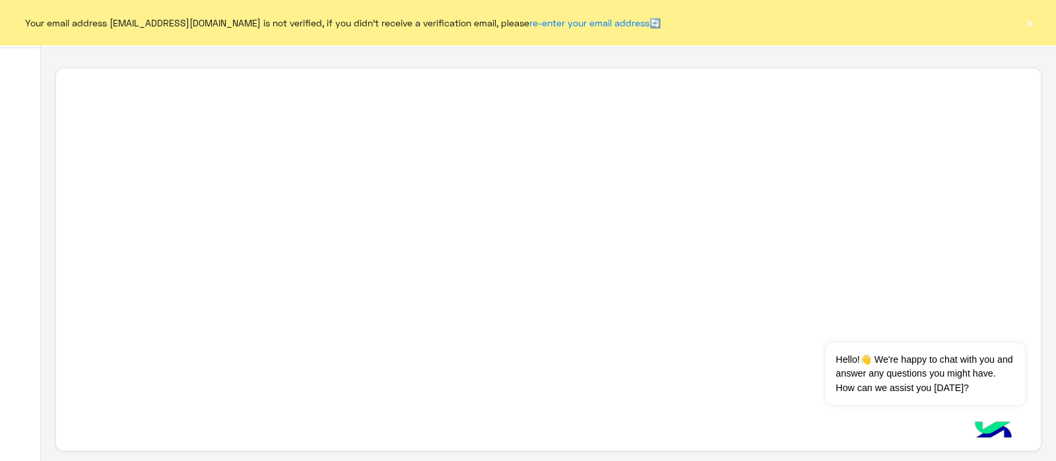
scroll to position [5, 0]
click at [1026, 21] on button "×" at bounding box center [1029, 22] width 13 height 13
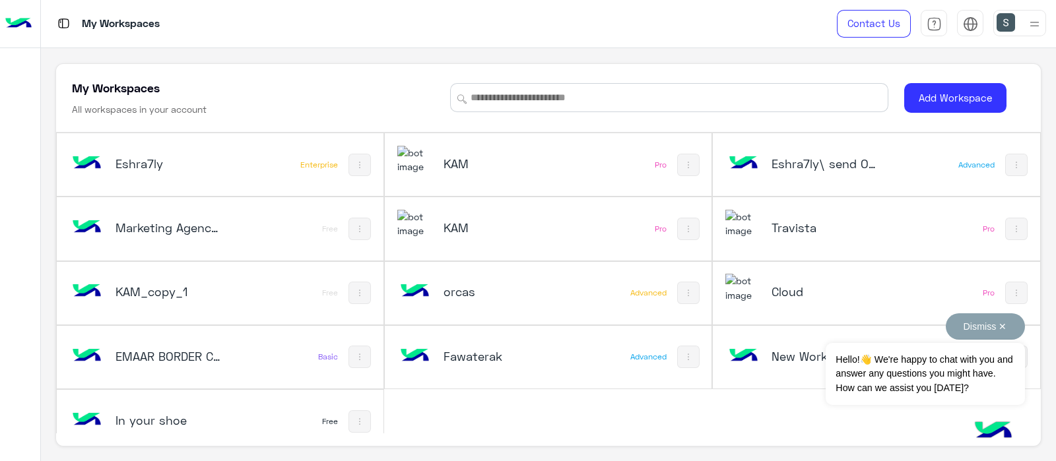
click at [1002, 325] on button "Dismiss ✕" at bounding box center [985, 326] width 79 height 26
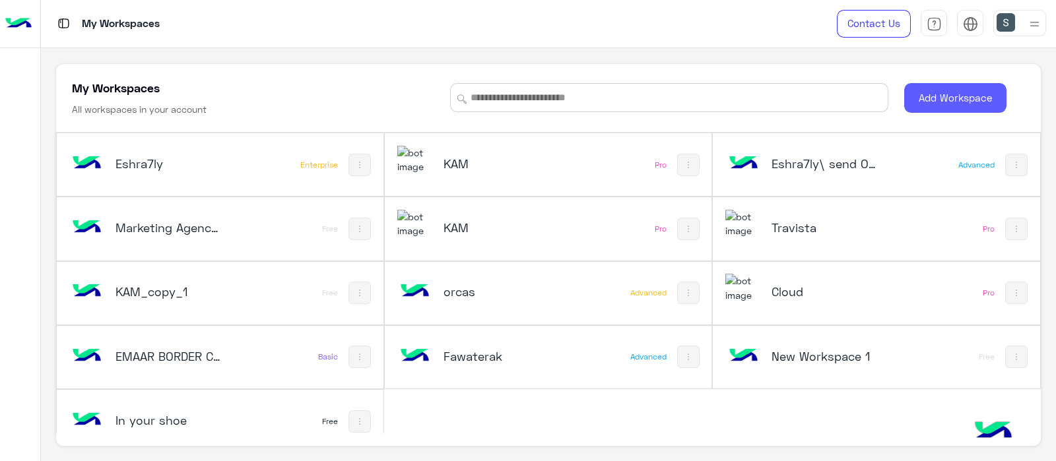
click at [947, 85] on button "Add Workspace" at bounding box center [955, 98] width 102 height 30
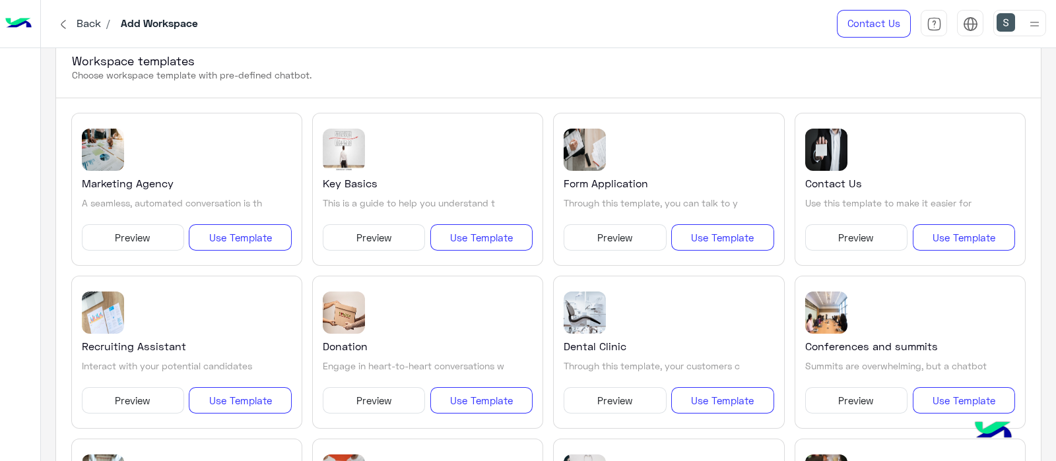
scroll to position [238, 0]
click at [224, 234] on button "Use Template" at bounding box center [240, 238] width 102 height 26
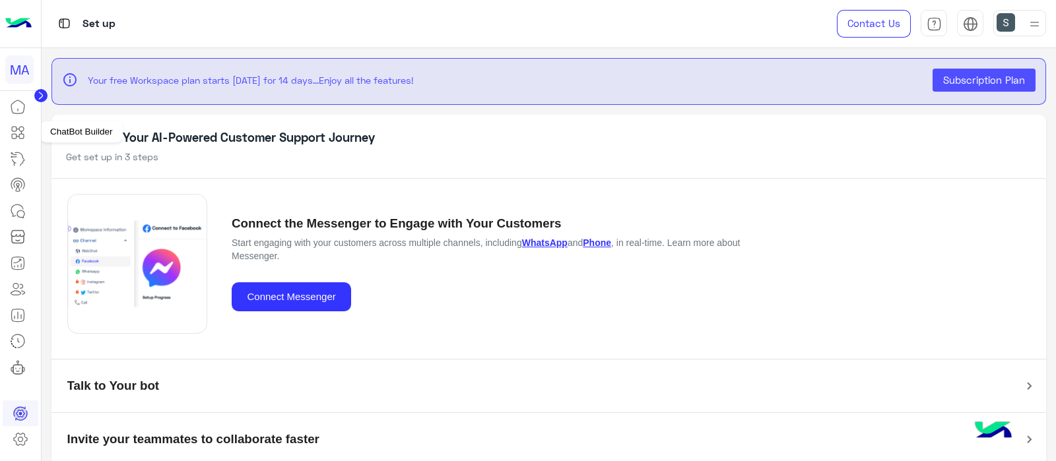
click at [19, 133] on icon at bounding box center [18, 133] width 16 height 16
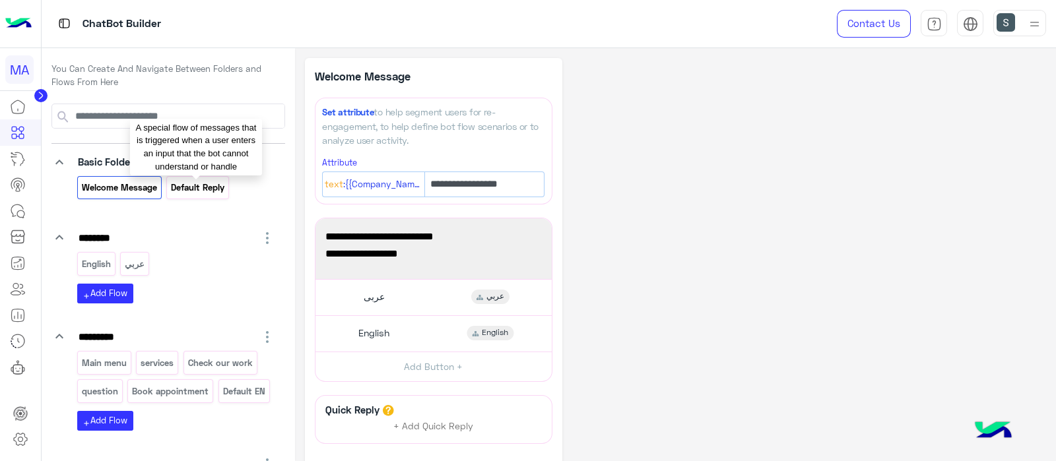
click at [195, 187] on p "Default reply" at bounding box center [197, 187] width 55 height 15
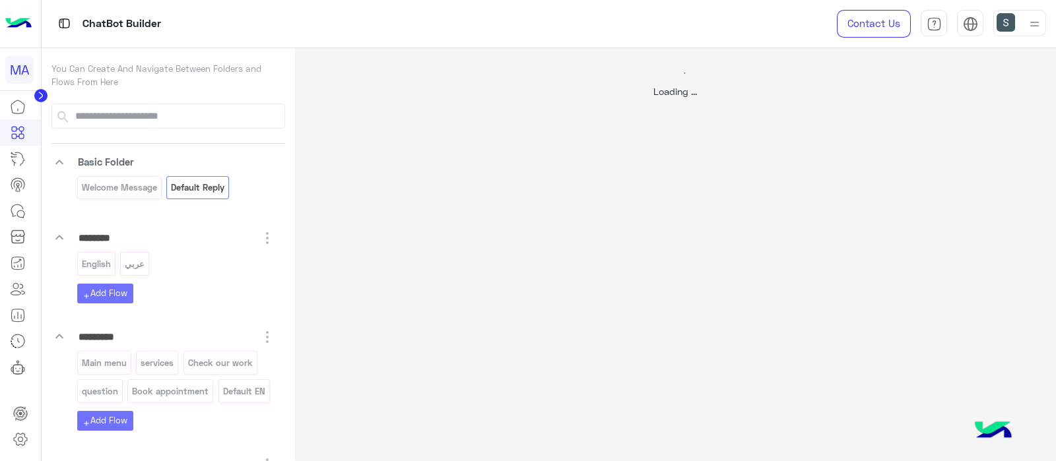
select select "*"
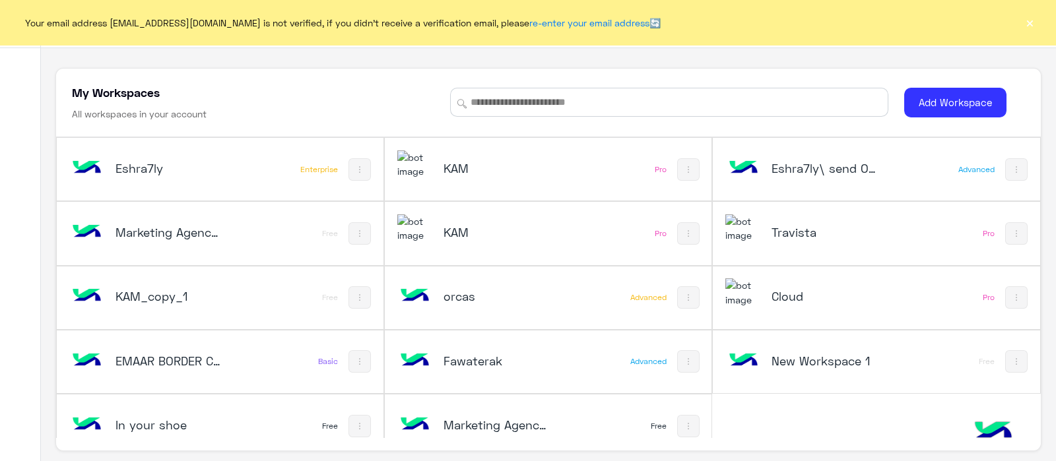
scroll to position [18, 0]
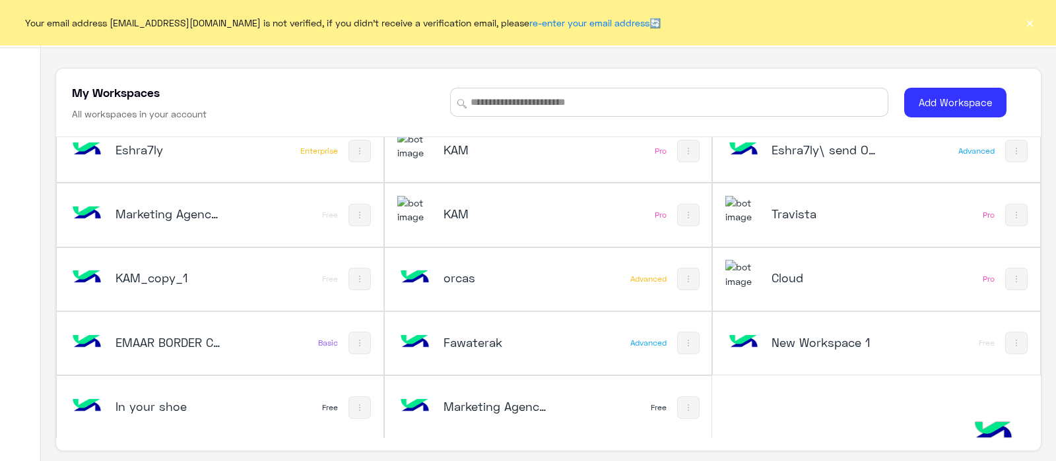
click at [457, 420] on div "Marketing Agency_copy_1" at bounding box center [487, 408] width 181 height 38
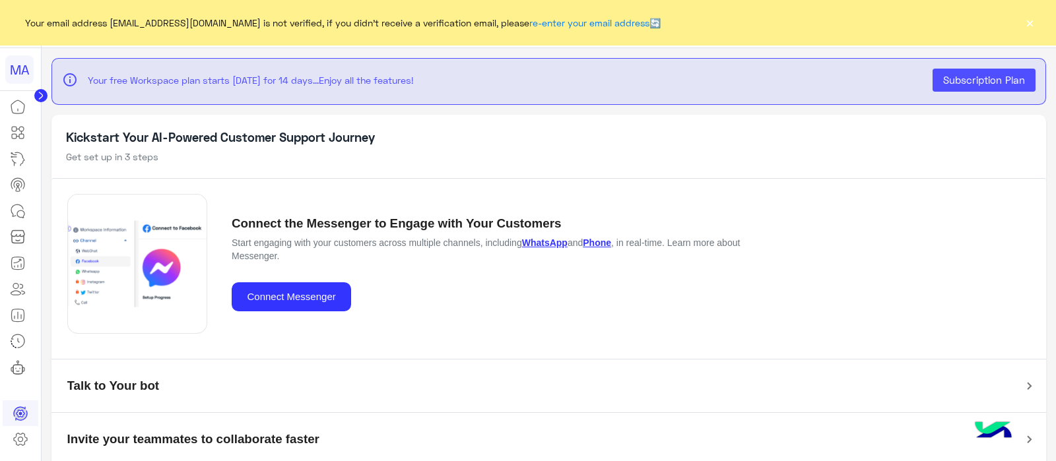
scroll to position [13, 0]
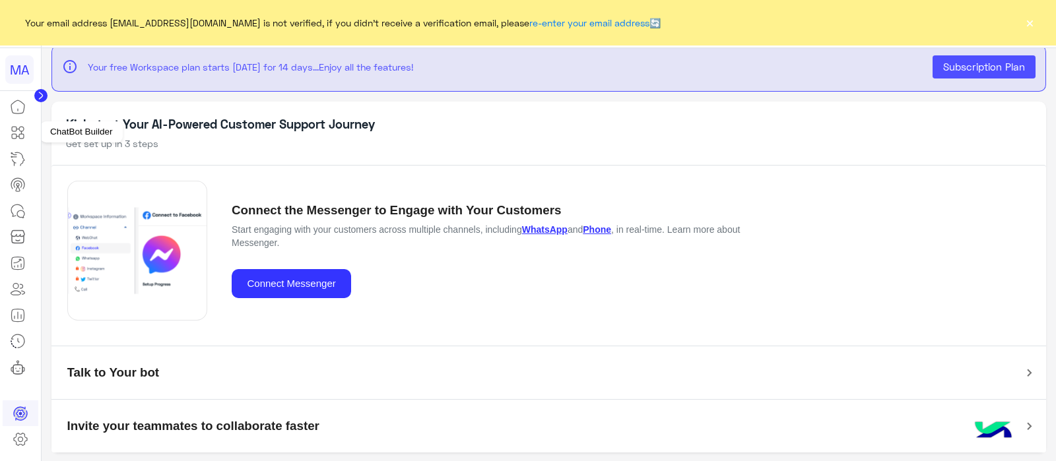
click at [16, 139] on icon at bounding box center [18, 133] width 16 height 16
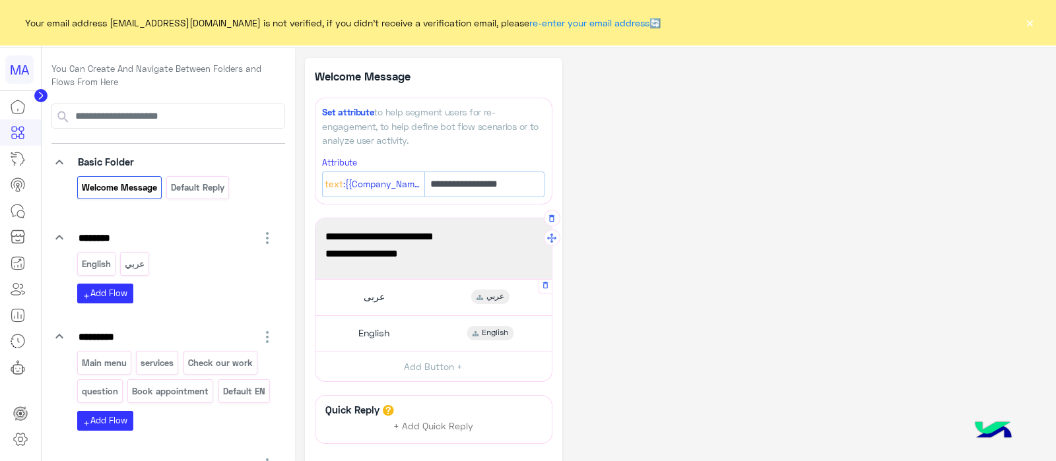
click at [383, 304] on div "عربى عربي" at bounding box center [433, 298] width 226 height 26
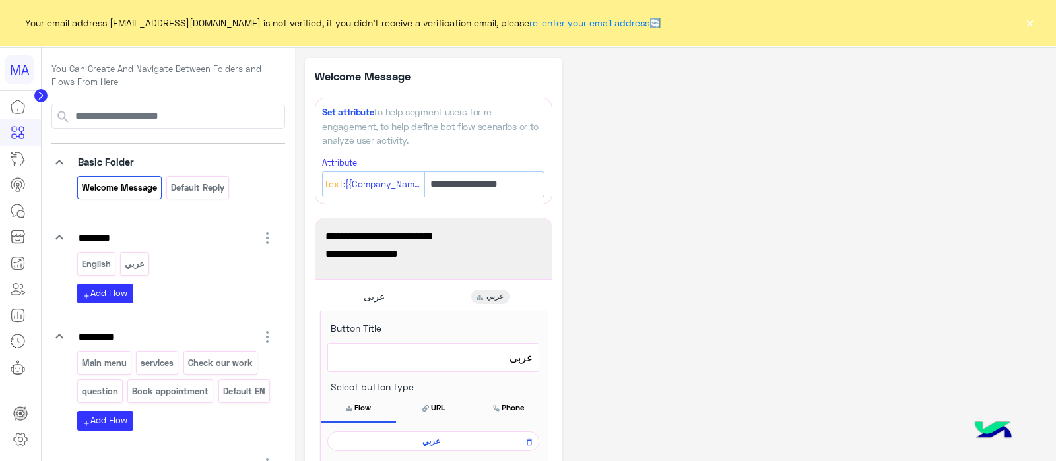
click at [404, 437] on span "عربي" at bounding box center [431, 442] width 193 height 12
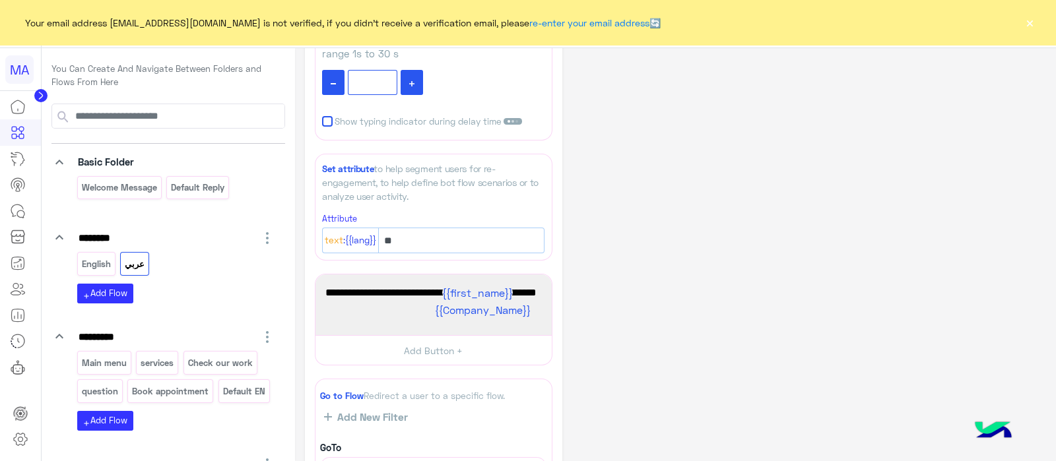
scroll to position [82, 0]
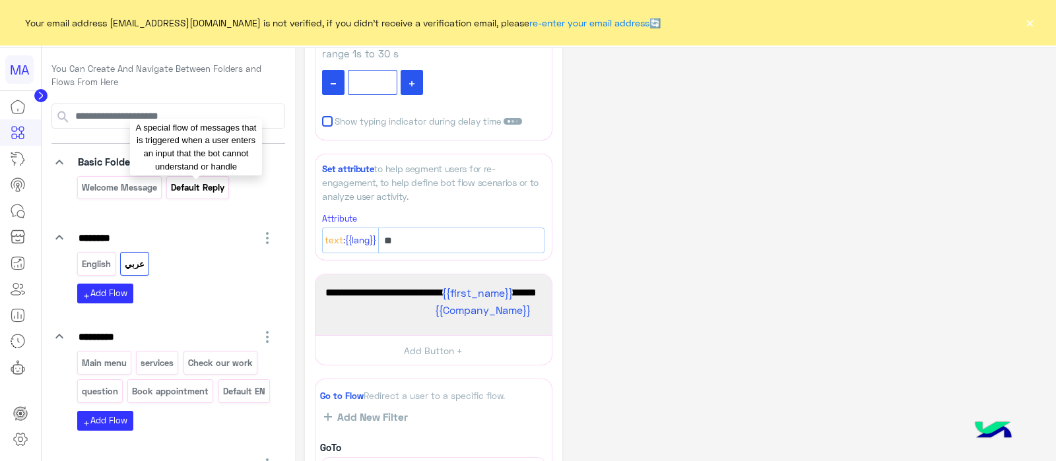
click at [194, 191] on p "Default reply" at bounding box center [197, 187] width 55 height 15
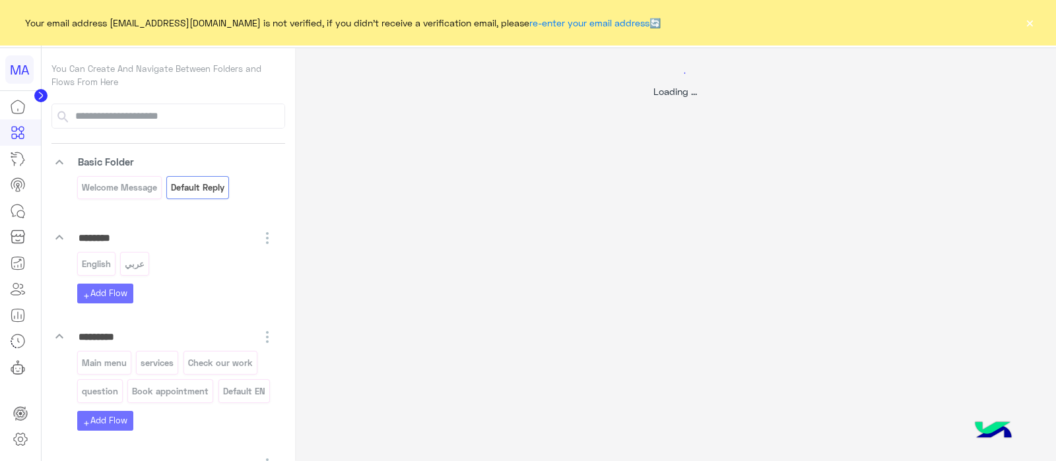
scroll to position [0, 0]
select select "*"
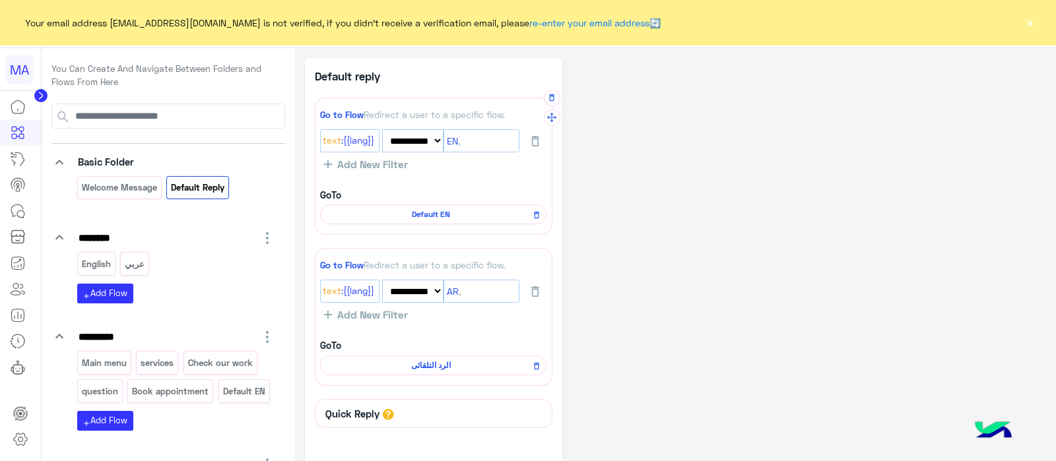
click at [419, 207] on div "Default EN" at bounding box center [433, 215] width 226 height 20
click at [414, 214] on span "Default EN" at bounding box center [430, 215] width 207 height 12
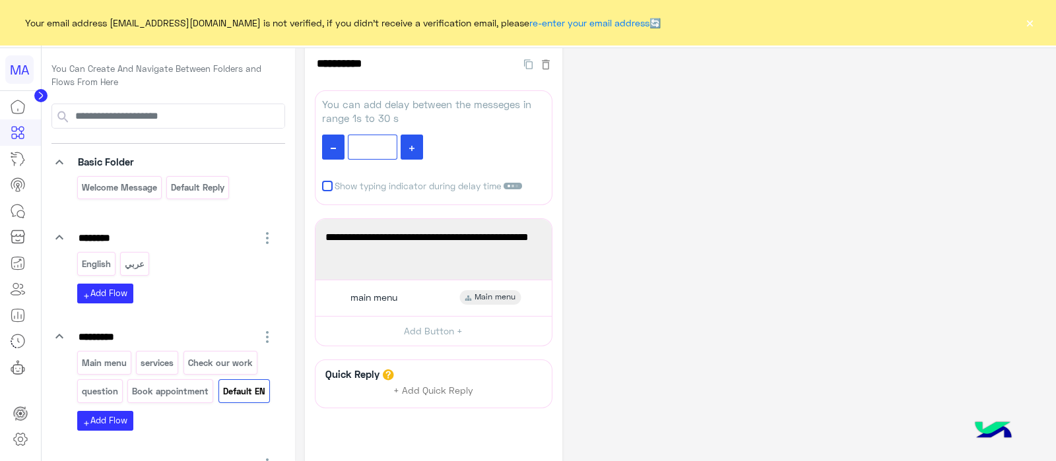
scroll to position [18, 0]
click at [645, 335] on div "**********" at bounding box center [675, 282] width 741 height 485
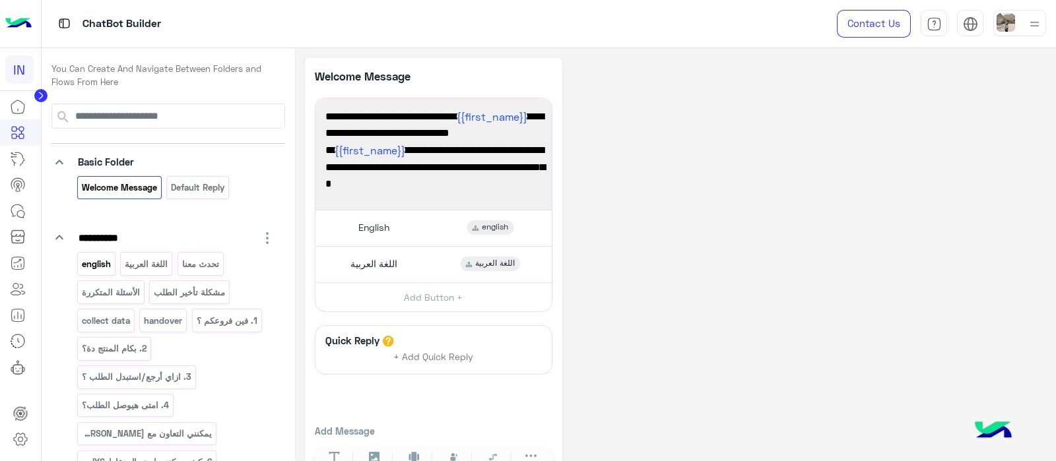
click at [97, 264] on p "english" at bounding box center [96, 264] width 31 height 15
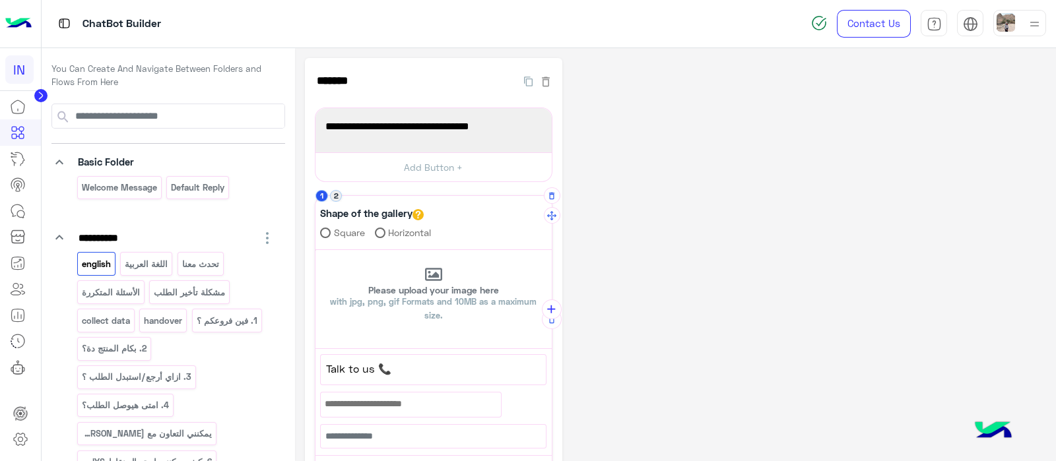
click at [333, 198] on button "2" at bounding box center [336, 196] width 13 height 13
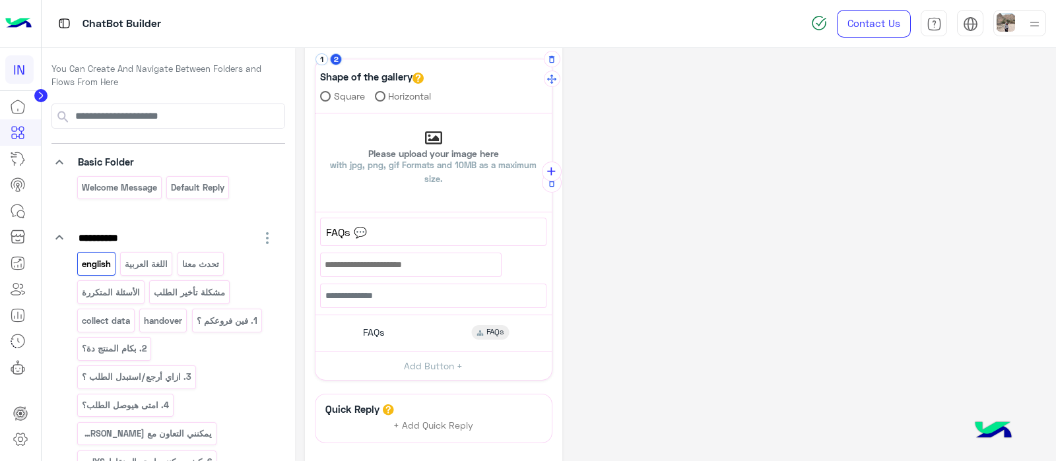
scroll to position [112, 0]
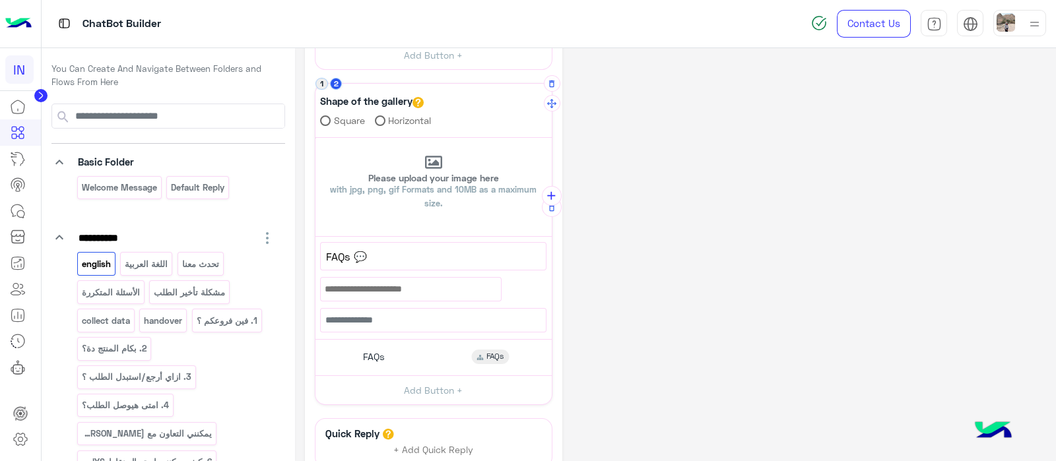
click at [318, 85] on button "1" at bounding box center [321, 84] width 13 height 13
click at [337, 75] on div "**********" at bounding box center [434, 200] width 238 height 410
click at [338, 84] on button "2" at bounding box center [336, 84] width 13 height 13
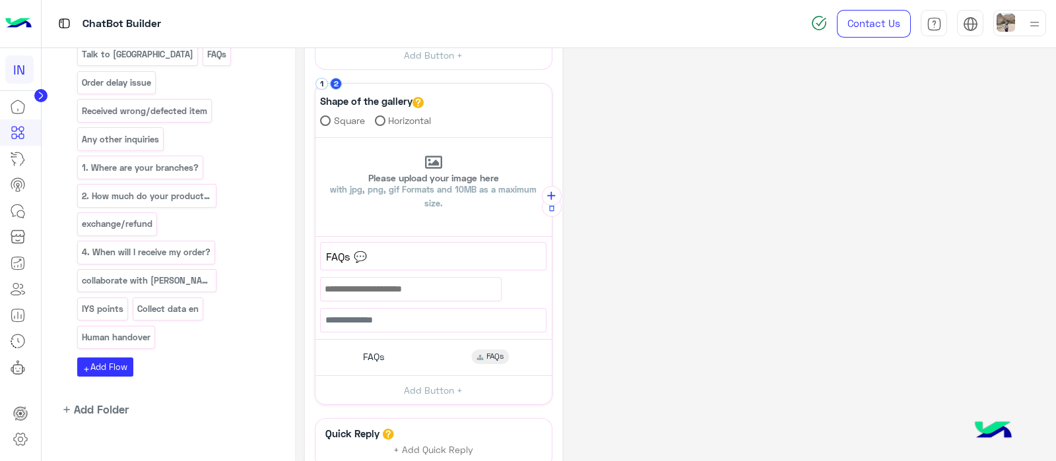
scroll to position [601, 0]
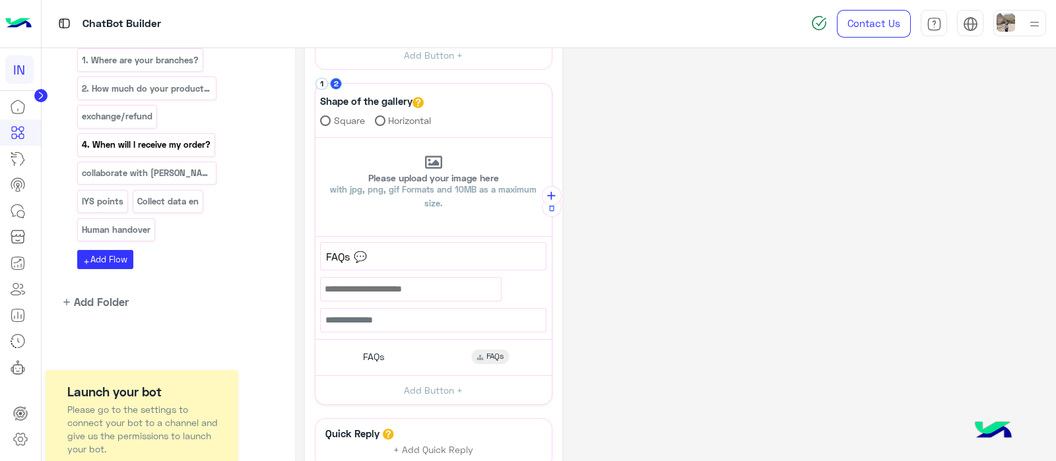
click at [185, 137] on p "4. When will I receive my order?" at bounding box center [146, 144] width 131 height 15
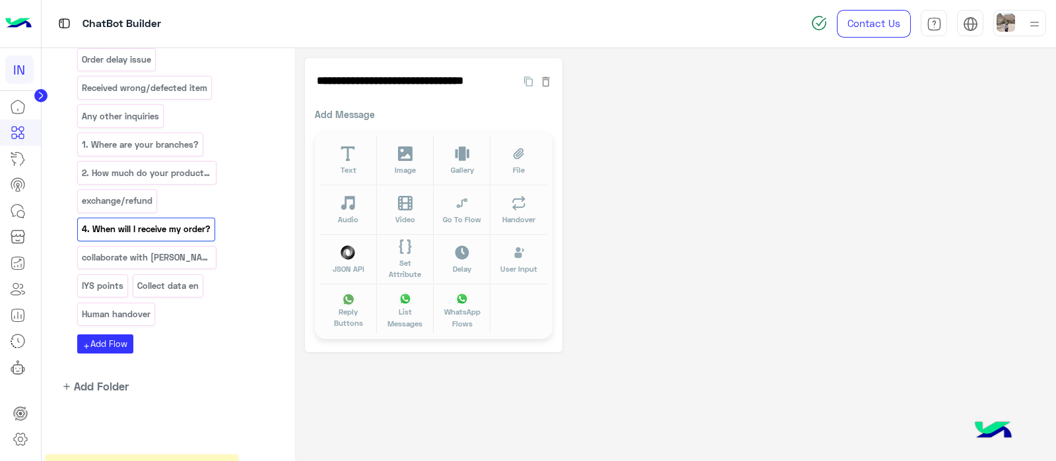
scroll to position [515, 0]
click at [147, 139] on p "1. Where are your branches?" at bounding box center [140, 146] width 119 height 15
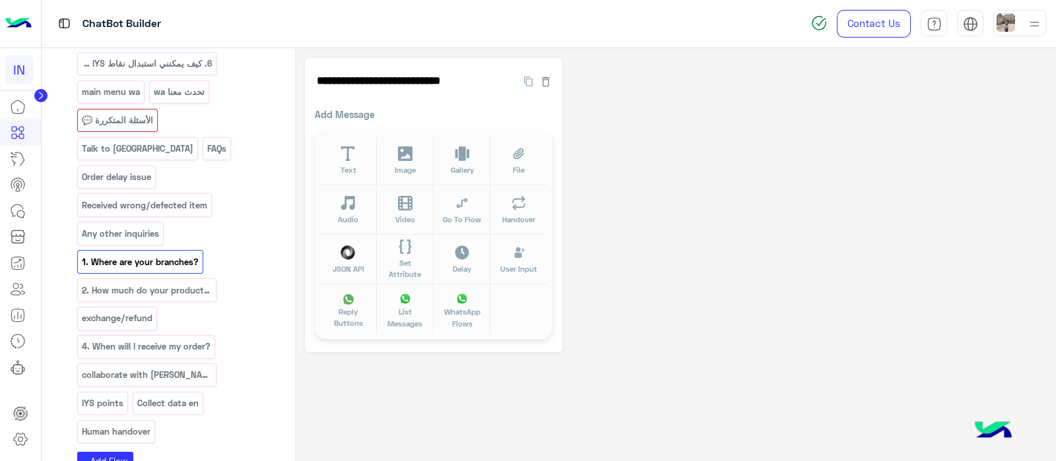
scroll to position [393, 0]
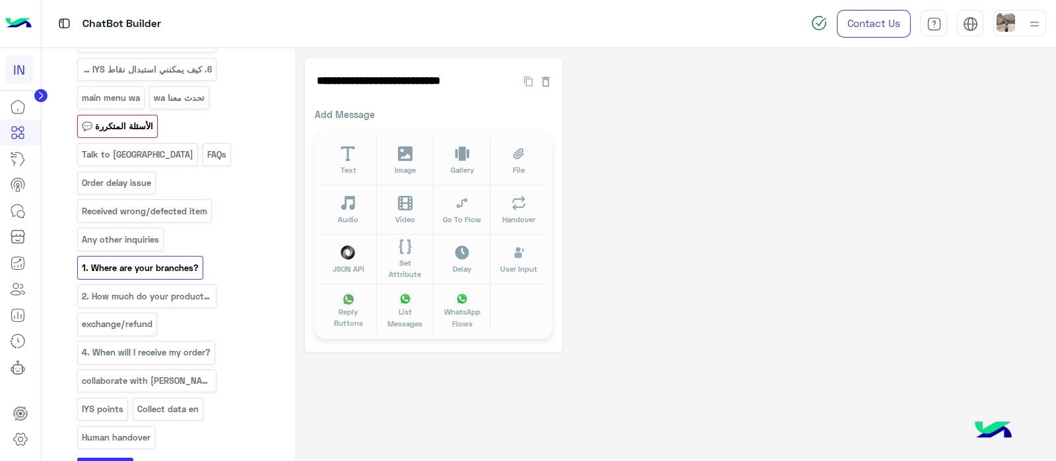
click at [112, 123] on p "الأسئلة المتكررة 💬" at bounding box center [117, 126] width 73 height 15
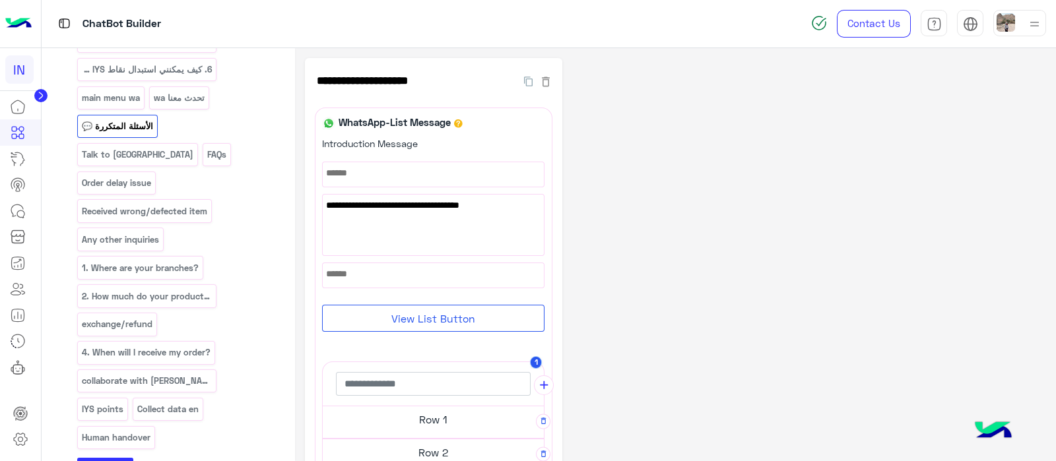
scroll to position [364, 0]
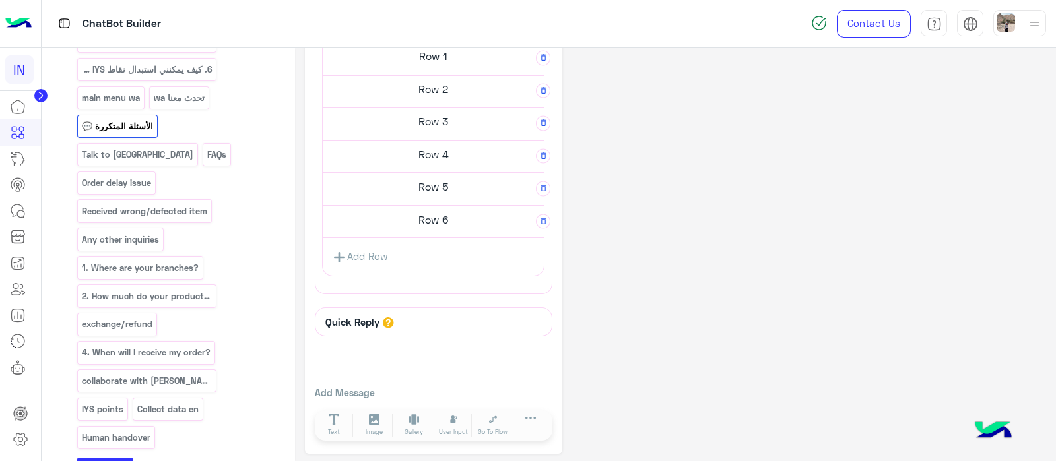
click at [406, 69] on h5 "Row 6" at bounding box center [433, 56] width 221 height 26
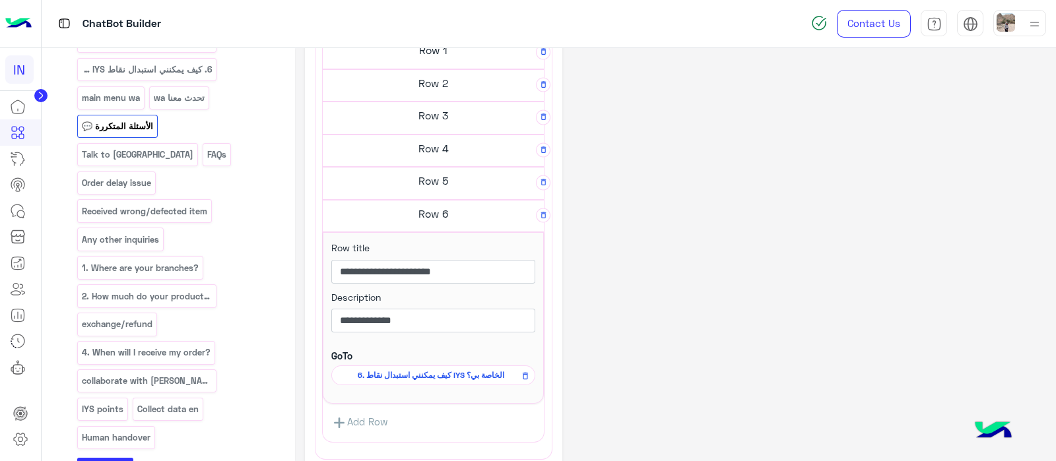
click at [444, 63] on h5 "Row 5" at bounding box center [433, 50] width 221 height 26
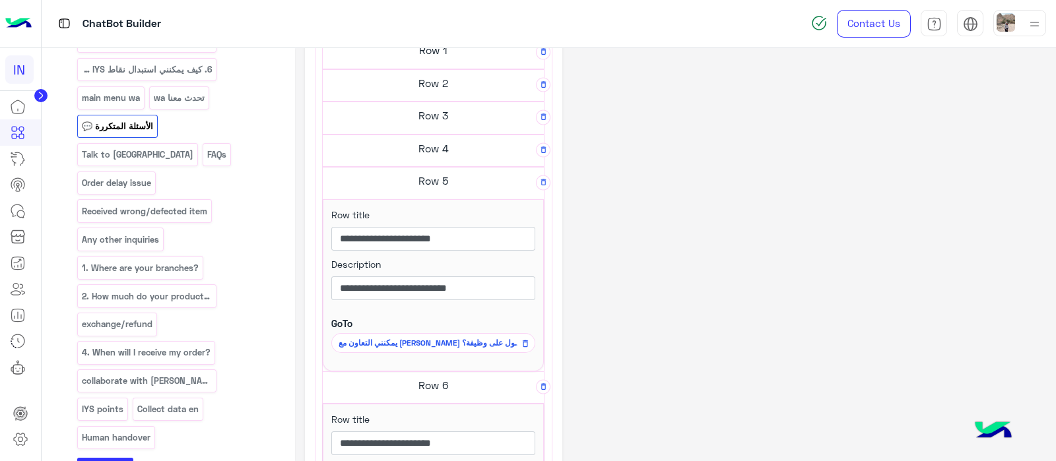
click at [438, 63] on h5 "Row 3" at bounding box center [433, 50] width 221 height 26
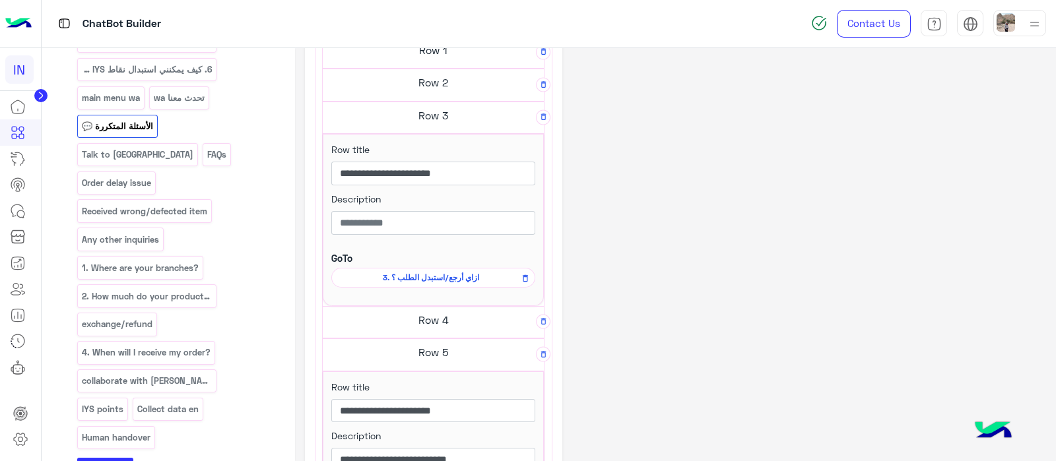
click at [432, 63] on h5 "Row 2" at bounding box center [433, 50] width 221 height 26
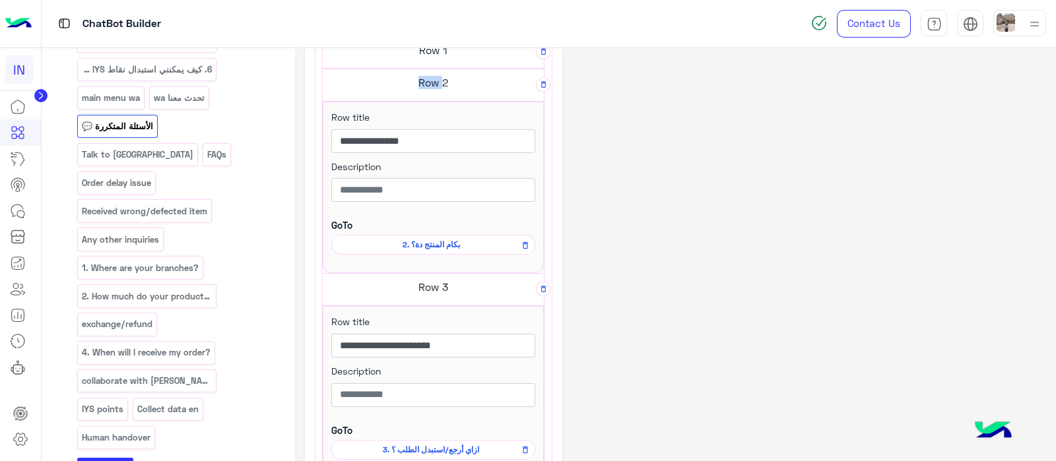
drag, startPoint x: 432, startPoint y: 85, endPoint x: 434, endPoint y: 98, distance: 13.3
click at [434, 69] on div "Row 2" at bounding box center [433, 52] width 221 height 33
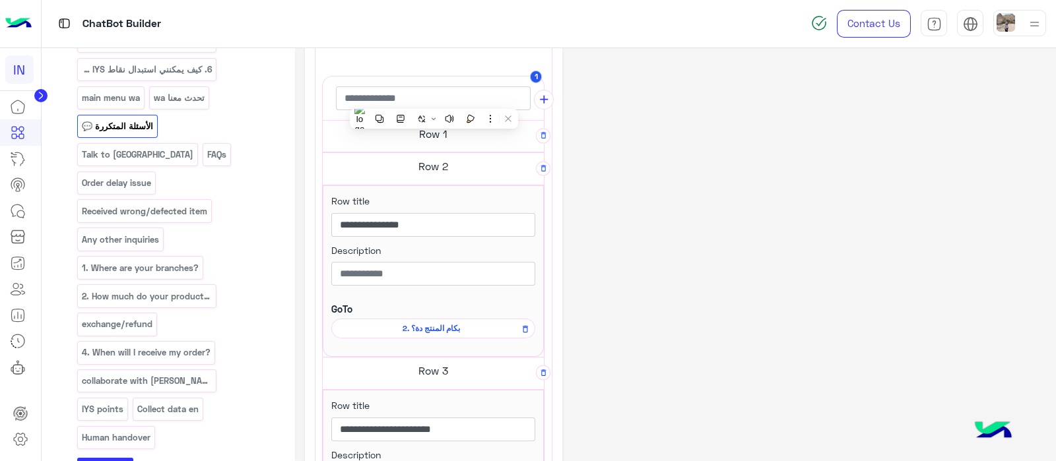
click at [426, 135] on h5 "Row 1" at bounding box center [433, 134] width 221 height 26
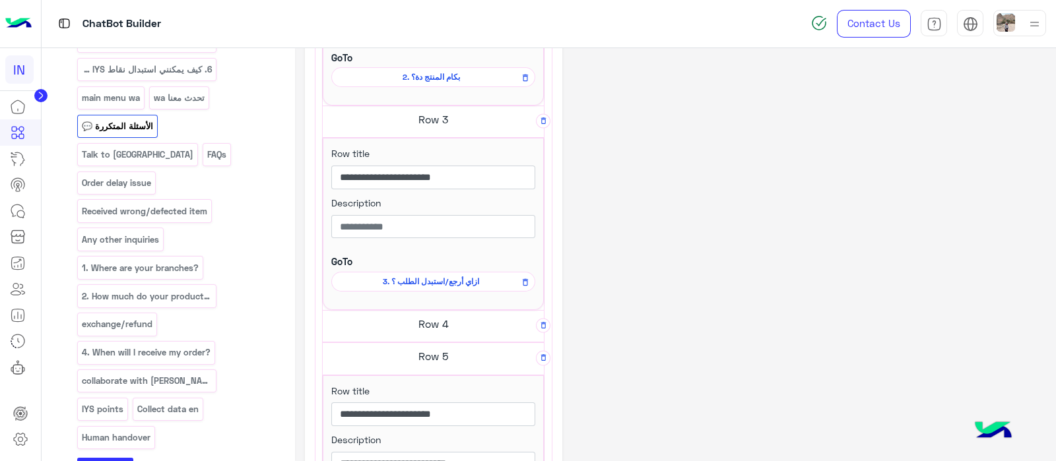
scroll to position [816, 0]
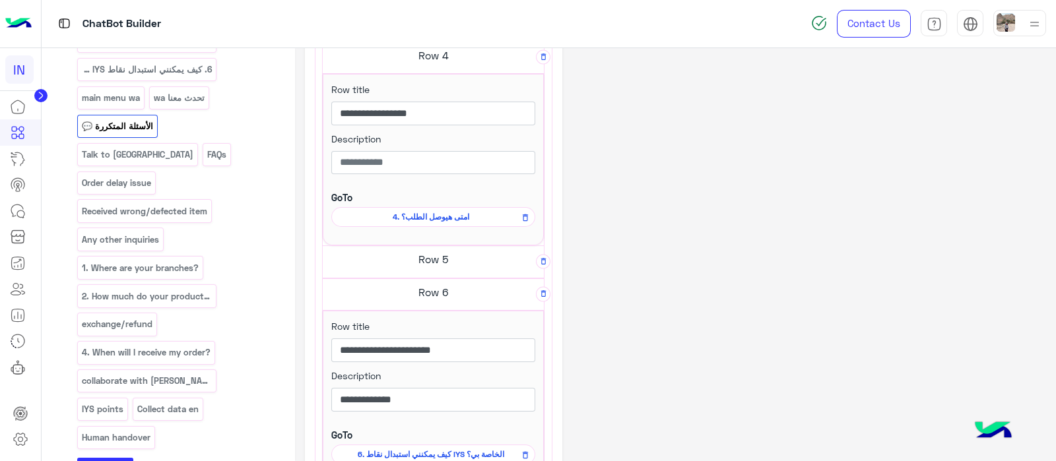
scroll to position [973, 0]
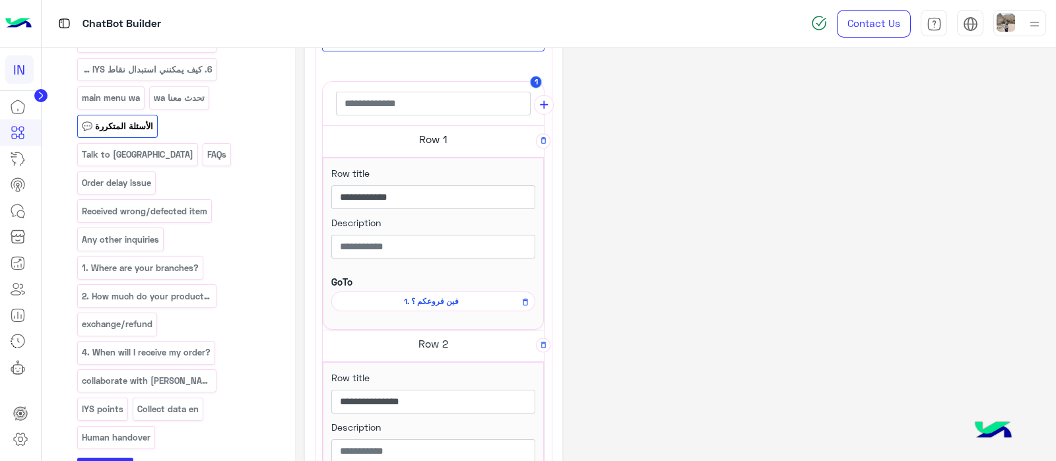
scroll to position [0, 0]
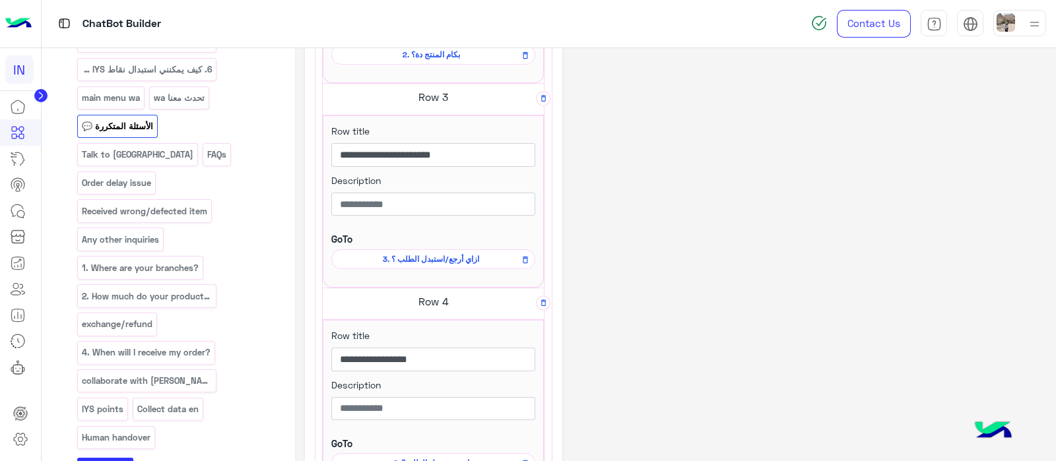
scroll to position [723, 0]
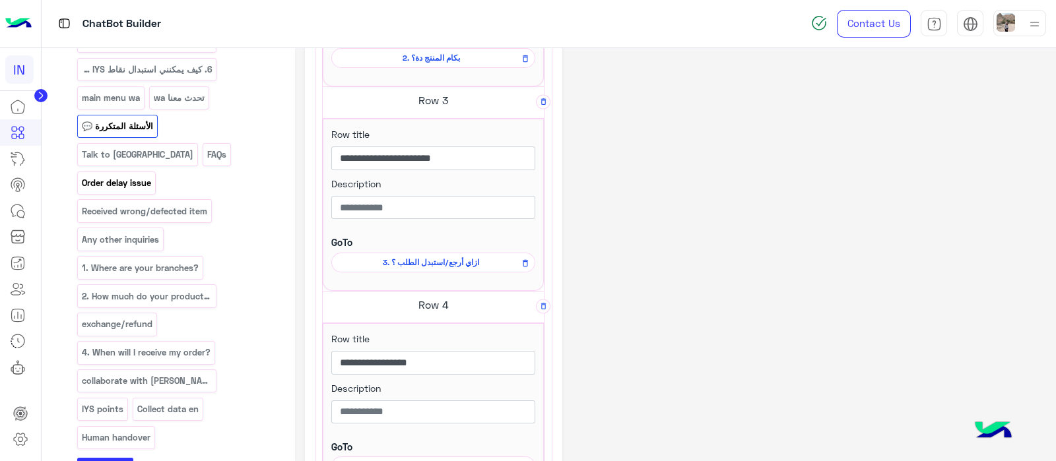
click at [141, 176] on p "Order delay issue" at bounding box center [116, 183] width 71 height 15
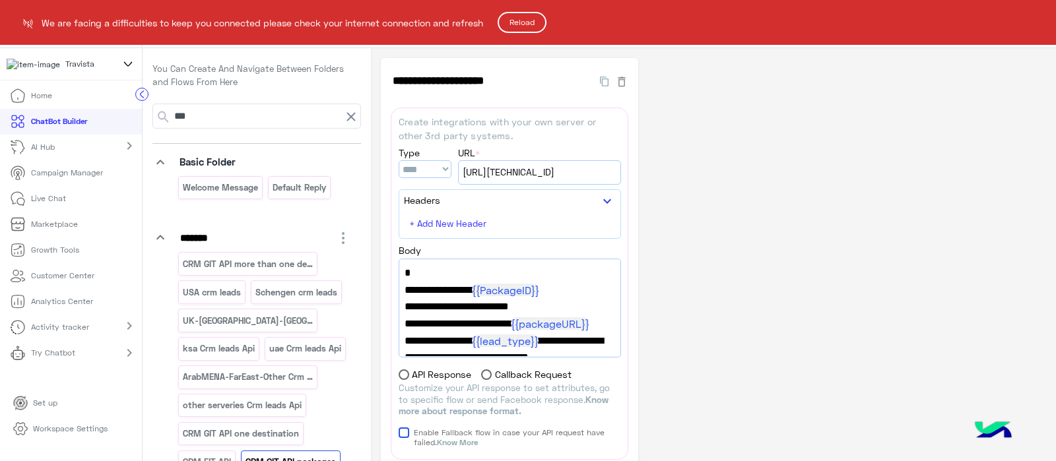
select select "****"
select select "*"
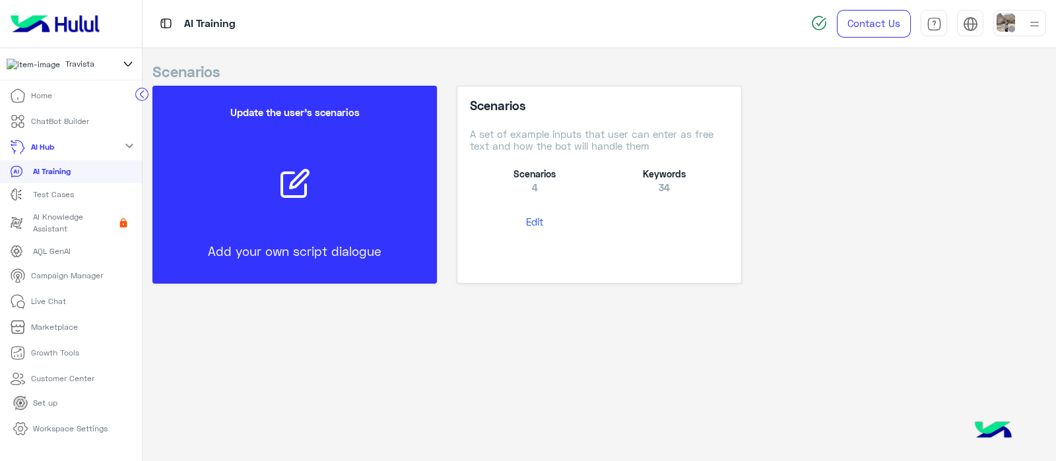
click at [46, 118] on p "ChatBot Builder" at bounding box center [60, 121] width 58 height 12
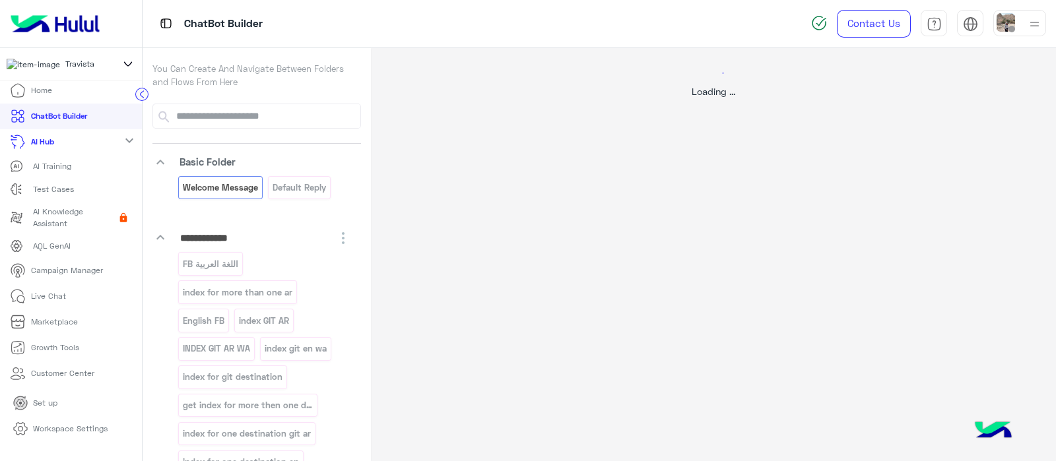
select select "*"
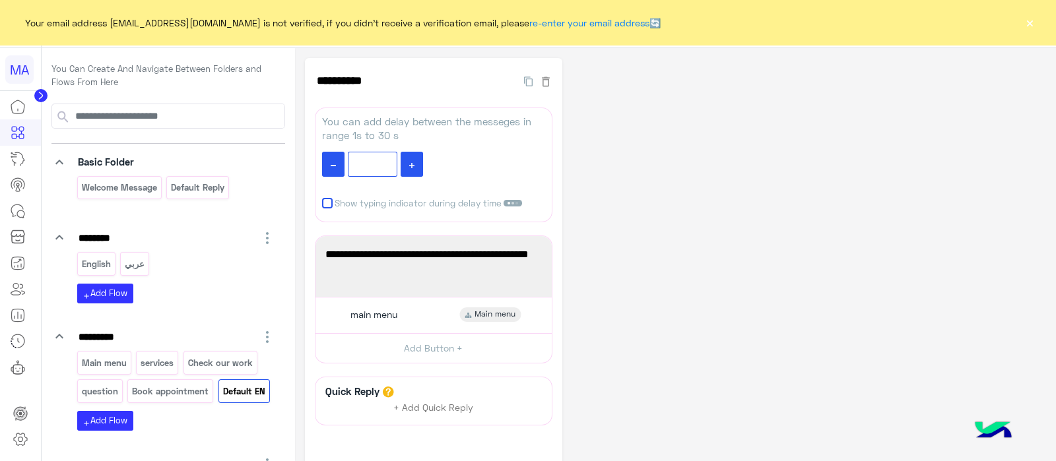
scroll to position [92, 0]
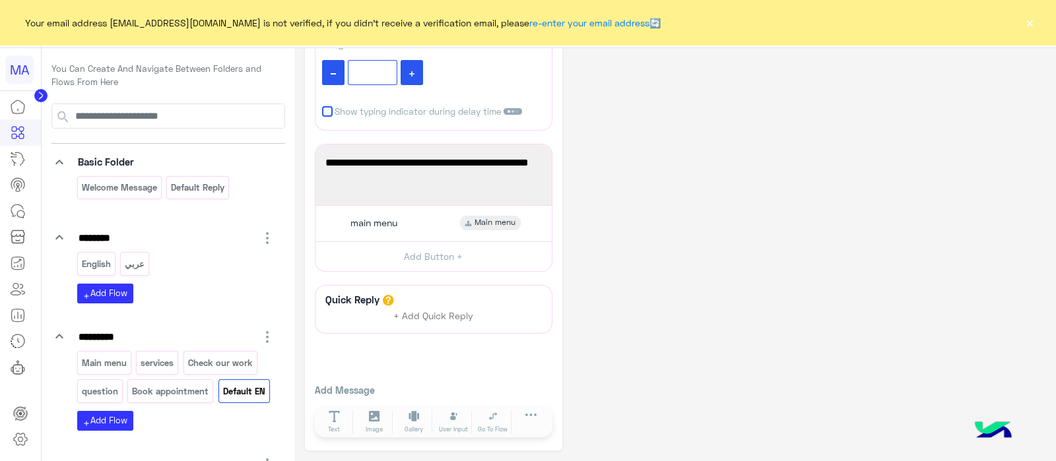
click at [1031, 24] on button "×" at bounding box center [1029, 22] width 13 height 13
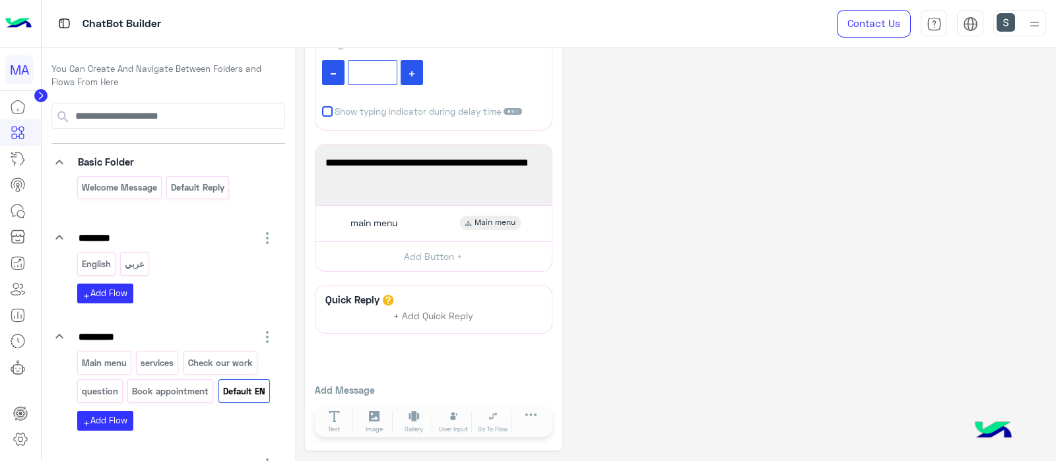
click at [36, 91] on circle at bounding box center [40, 95] width 13 height 13
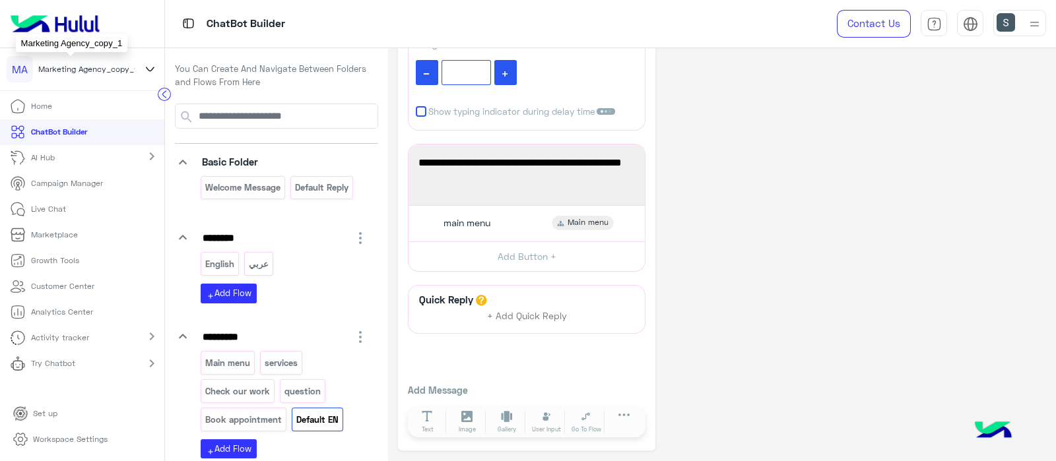
click at [127, 68] on span "Marketing Agency_copy_1" at bounding box center [87, 69] width 99 height 12
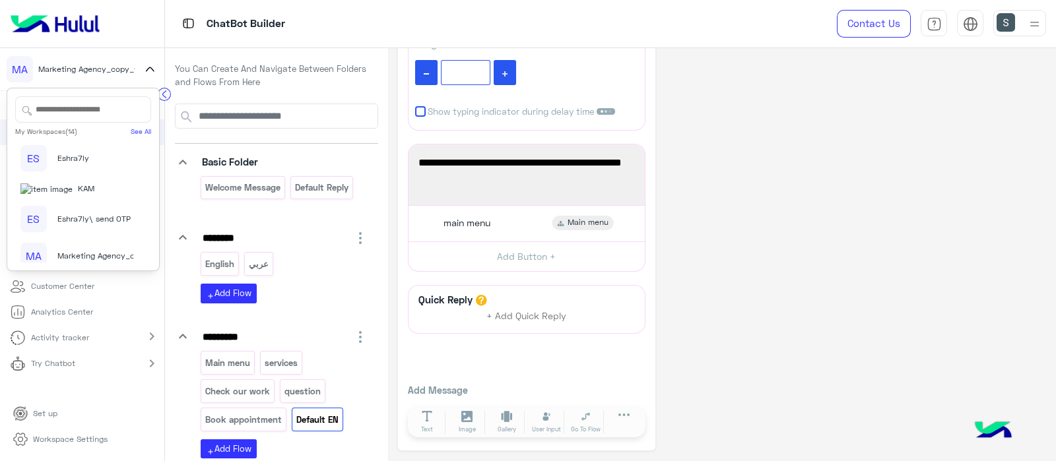
click at [86, 119] on input "text" at bounding box center [83, 109] width 136 height 26
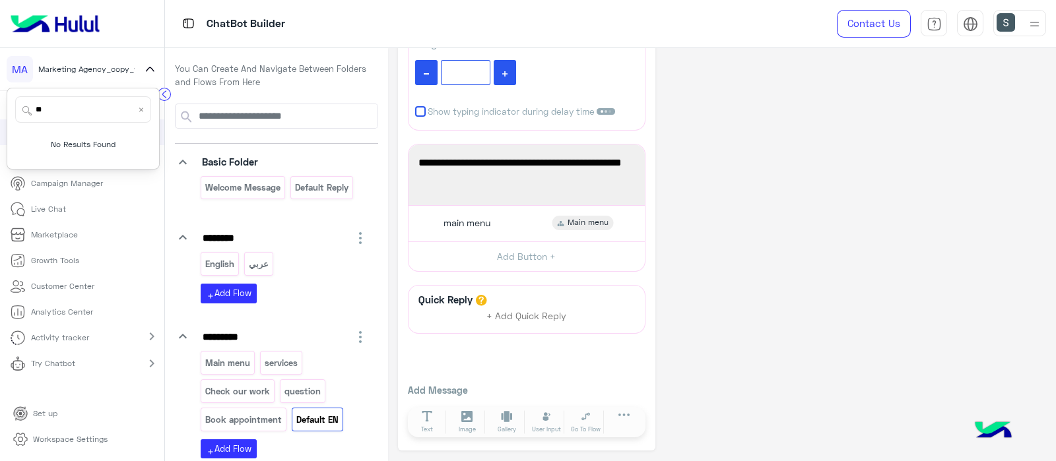
type input "*"
type input "**"
click at [62, 151] on div "IN In your shoe" at bounding box center [76, 158] width 113 height 26
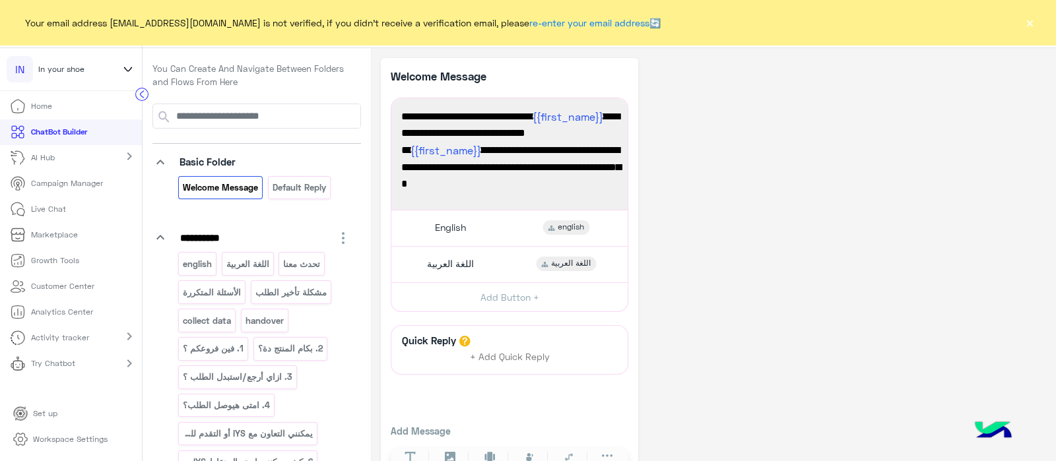
click at [1024, 19] on button "×" at bounding box center [1029, 22] width 13 height 13
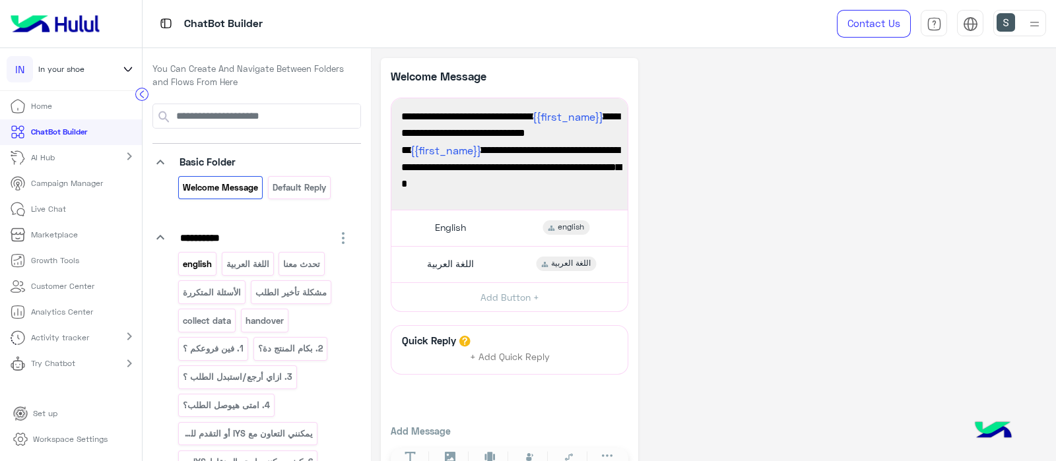
click at [189, 268] on p "english" at bounding box center [197, 264] width 31 height 15
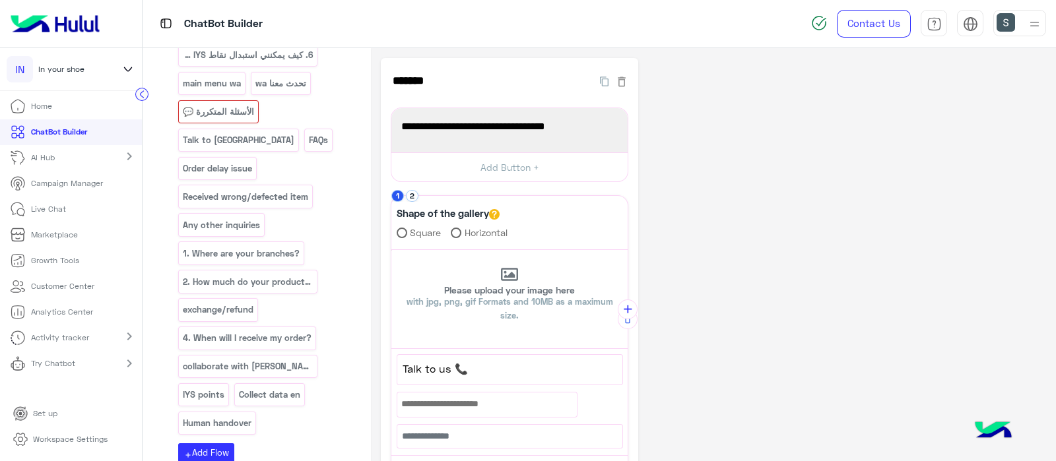
scroll to position [408, 0]
click at [214, 116] on div "الأسئلة المتكررة 💬" at bounding box center [218, 110] width 81 height 23
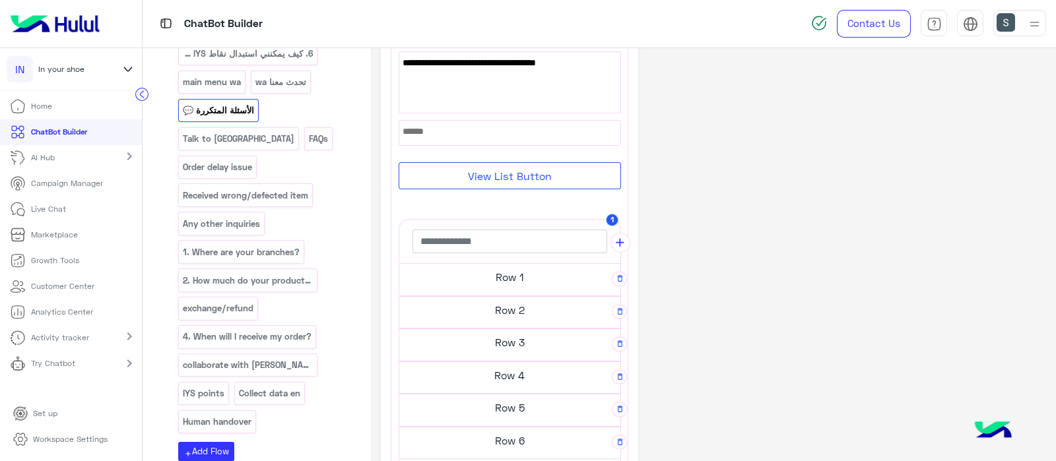
scroll to position [186, 0]
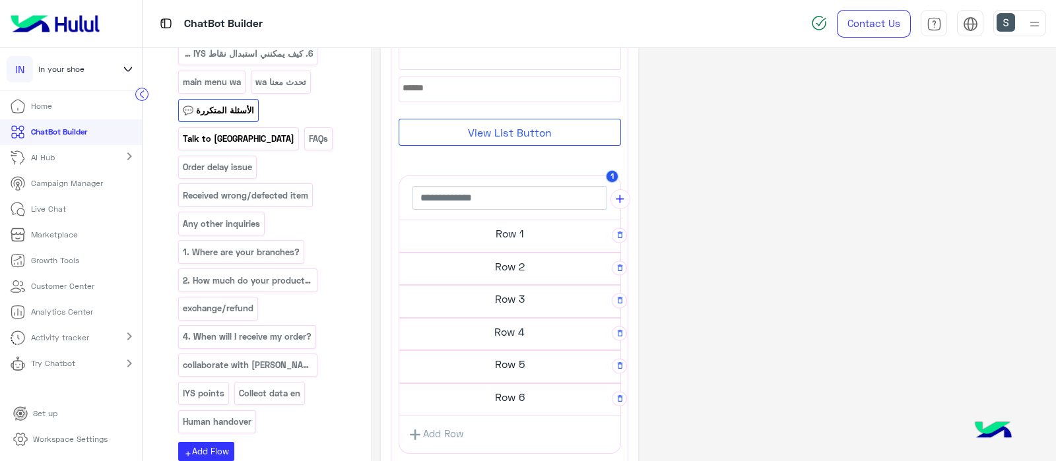
click at [292, 131] on p "Talk to us" at bounding box center [239, 138] width 114 height 15
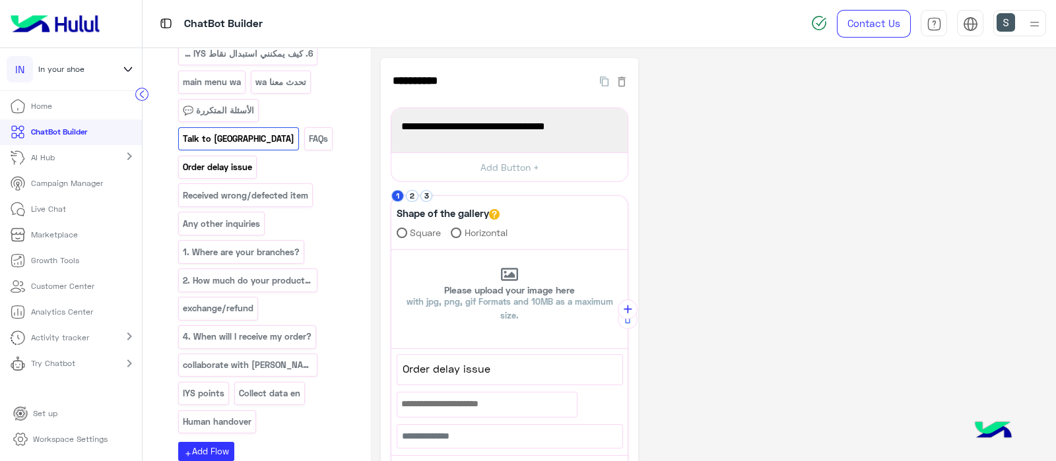
click at [245, 160] on p "Order delay issue" at bounding box center [217, 167] width 71 height 15
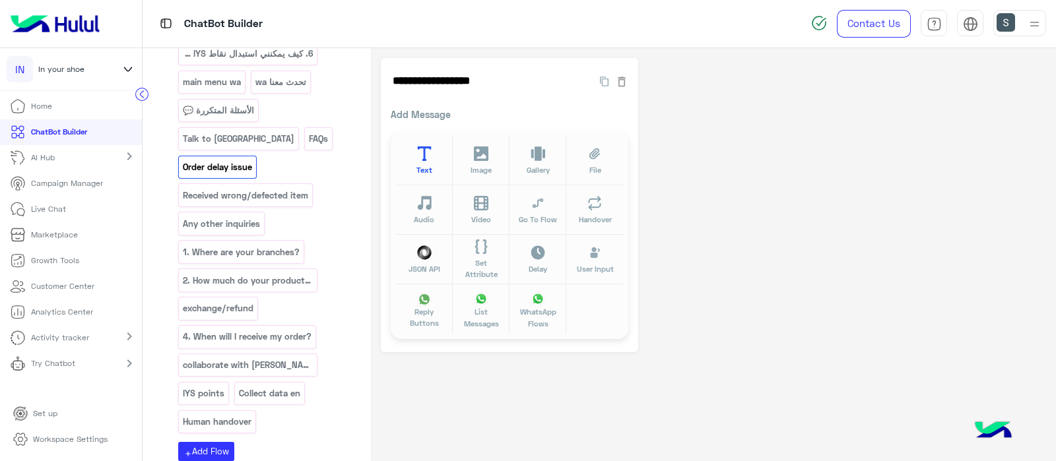
click at [437, 164] on button "Text" at bounding box center [424, 160] width 57 height 49
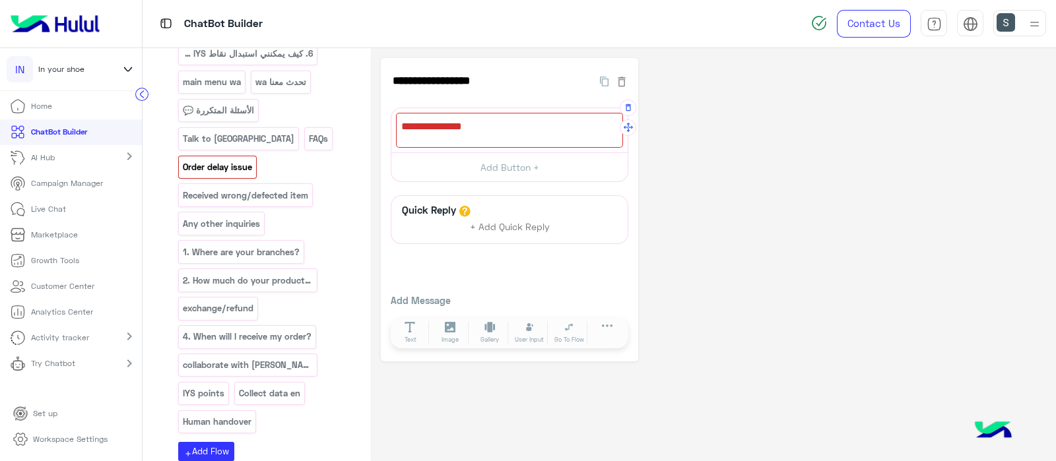
click at [624, 108] on icon "button" at bounding box center [628, 107] width 9 height 9
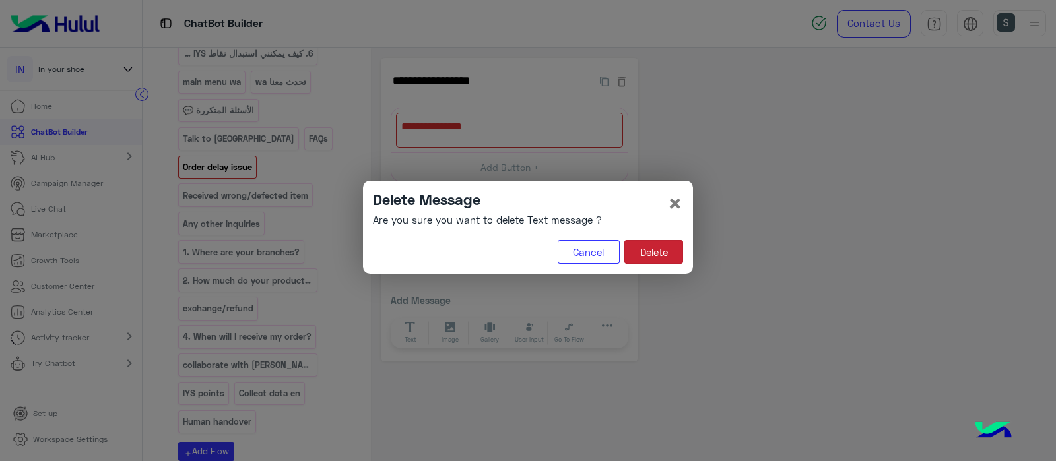
click at [649, 246] on button "Delete" at bounding box center [653, 252] width 59 height 24
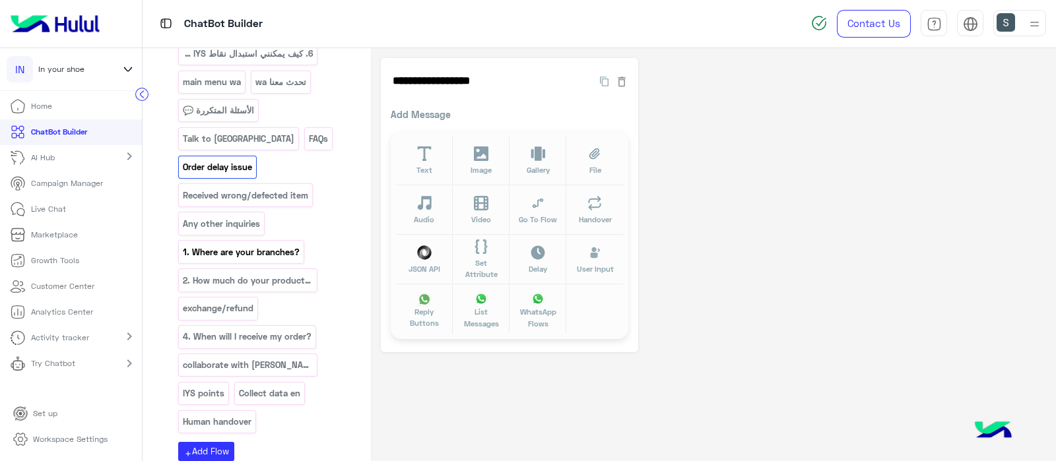
click at [218, 245] on p "1. Where are your branches?" at bounding box center [241, 252] width 119 height 15
click at [422, 162] on button "Text" at bounding box center [424, 160] width 57 height 49
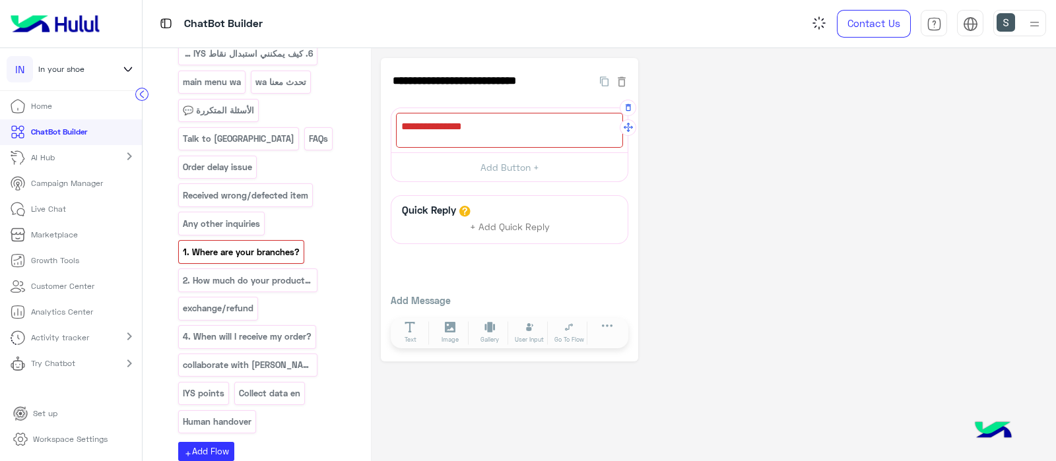
click at [421, 135] on div at bounding box center [509, 130] width 227 height 35
paste textarea "**********"
type textarea "*"
paste textarea "**********"
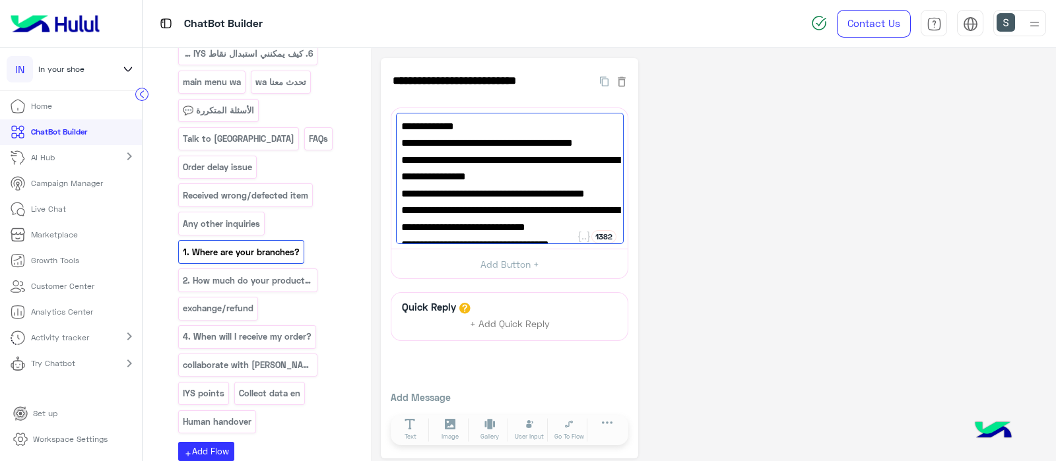
type textarea "**********"
click at [677, 221] on div "**********" at bounding box center [713, 258] width 665 height 401
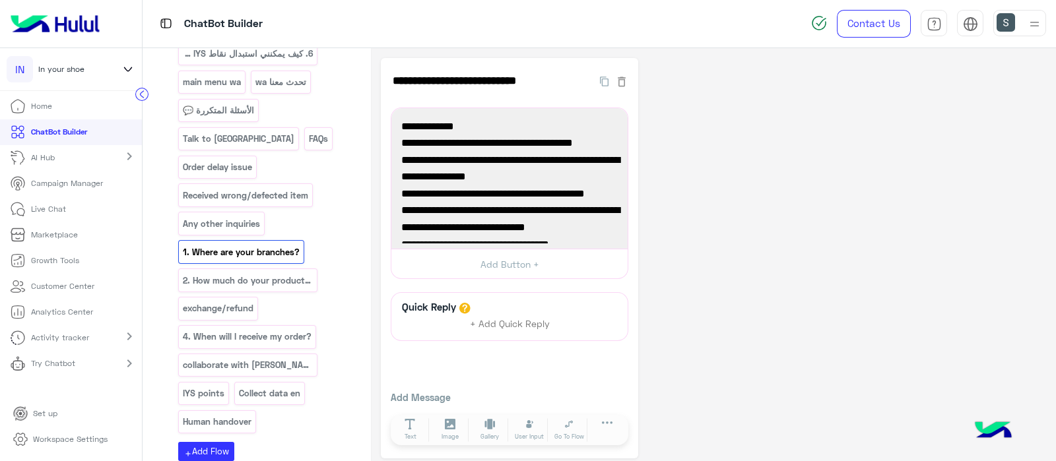
click at [214, 261] on div "english اللغة العربية تحدث معنا الأسئلة المتكررة مشكلة تأخير الطلب collect data…" at bounding box center [264, 141] width 173 height 595
click at [218, 273] on p "2. How much do your products cost?" at bounding box center [248, 280] width 132 height 15
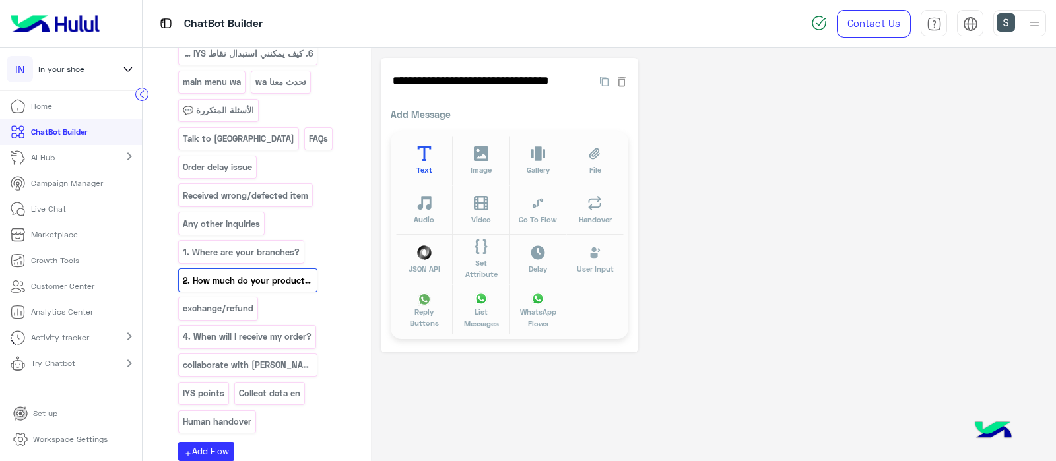
click at [428, 174] on span "Text" at bounding box center [424, 169] width 16 height 11
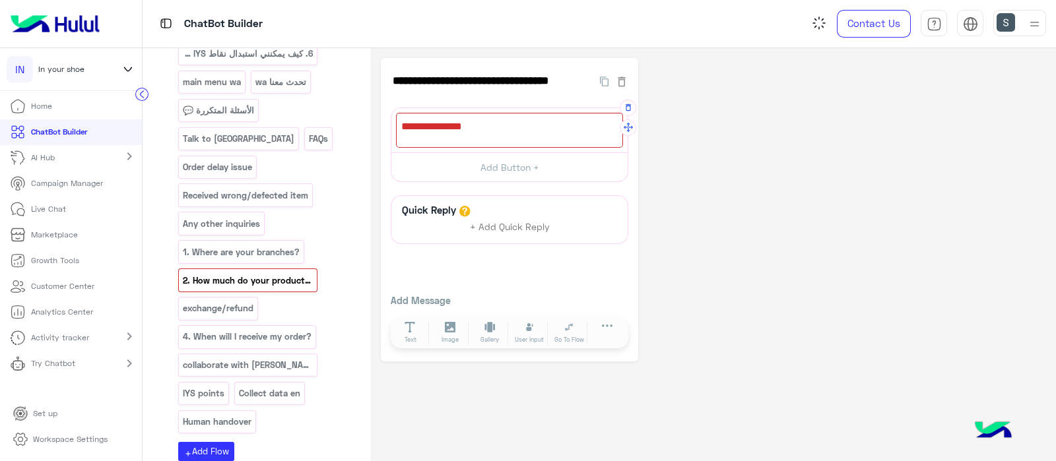
click at [415, 131] on div at bounding box center [509, 130] width 227 height 35
paste textarea "**********"
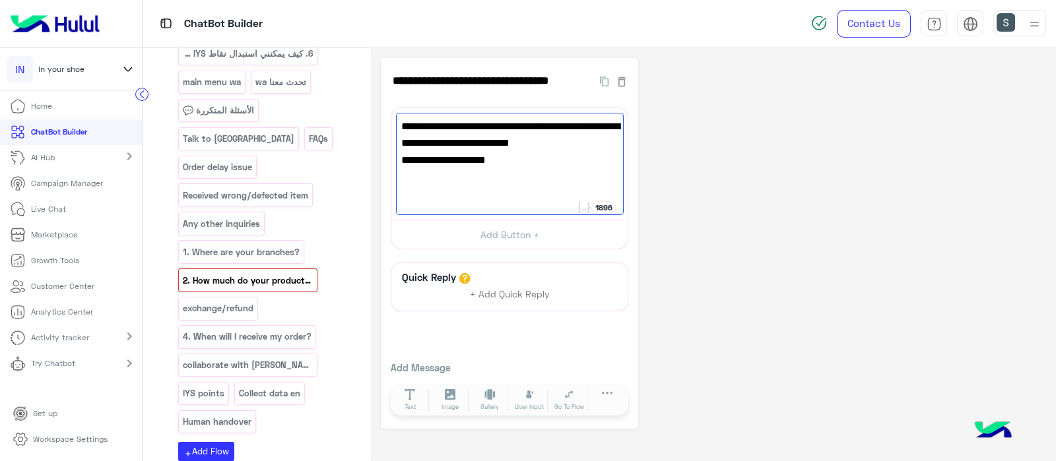
type textarea "**********"
click at [228, 273] on p "2. How much do your products cost?" at bounding box center [248, 280] width 132 height 15
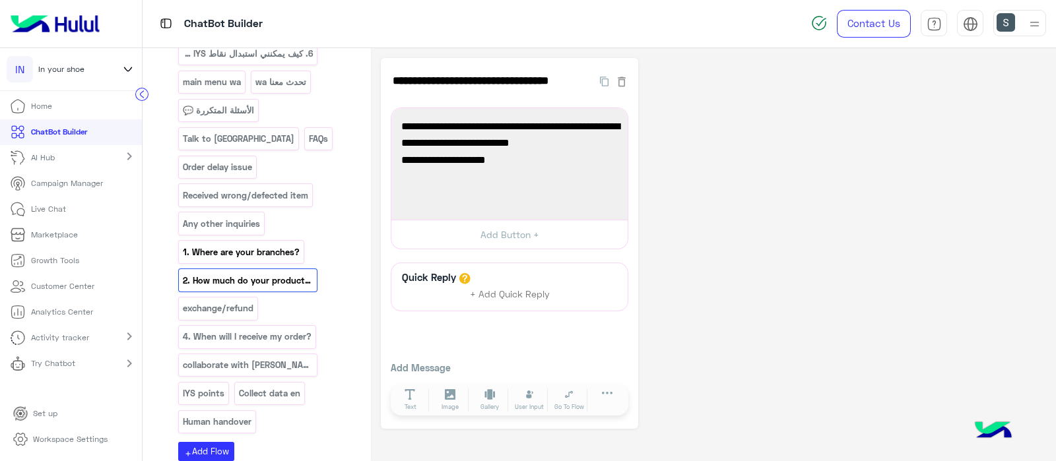
click at [237, 240] on div "1. Where are your branches?" at bounding box center [241, 251] width 126 height 23
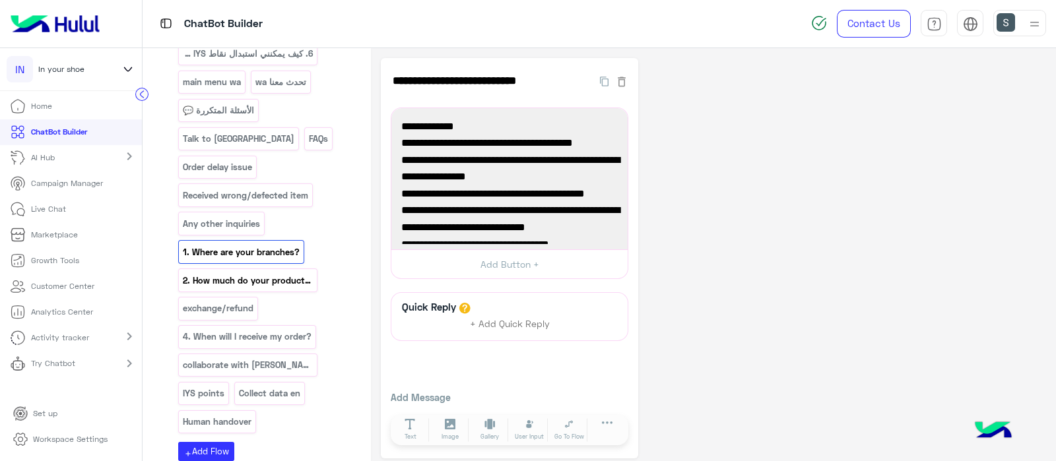
click at [238, 273] on p "2. How much do your products cost?" at bounding box center [248, 280] width 132 height 15
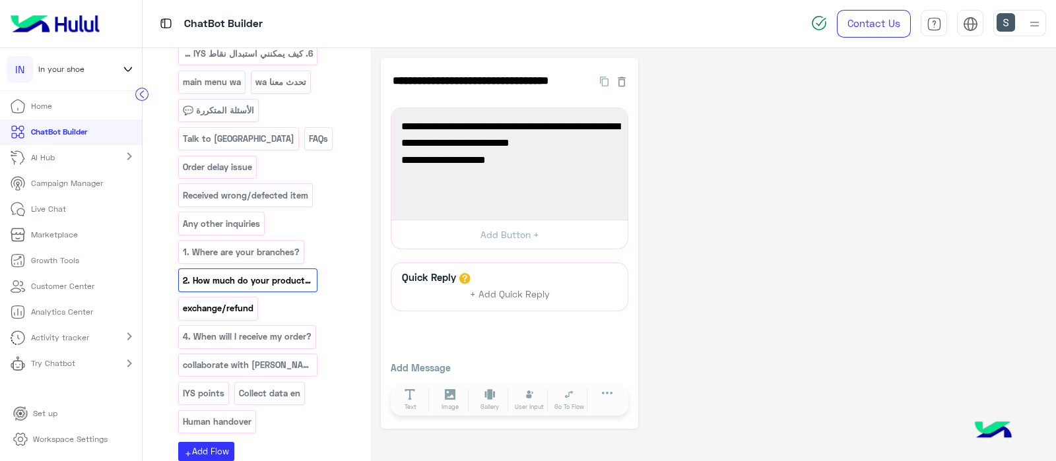
click at [228, 301] on p "exchange/refund" at bounding box center [218, 308] width 73 height 15
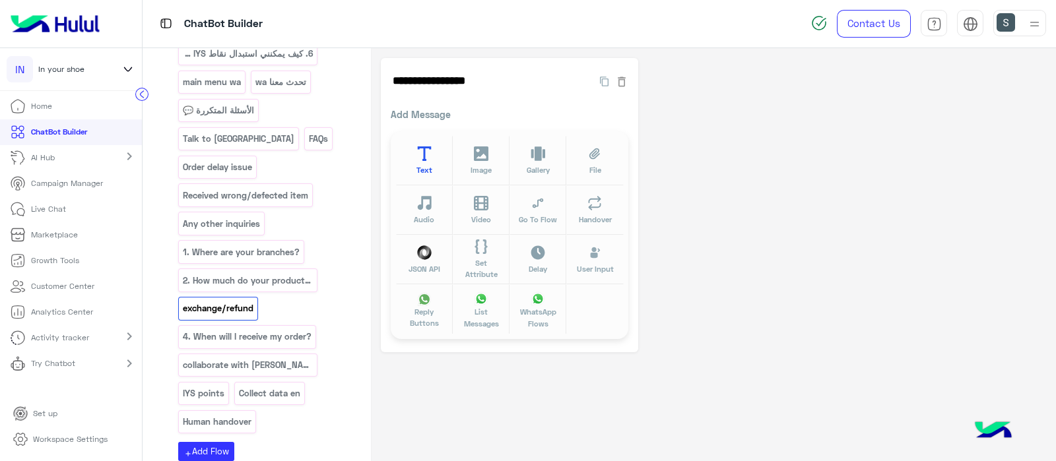
click at [421, 160] on icon at bounding box center [424, 154] width 15 height 15
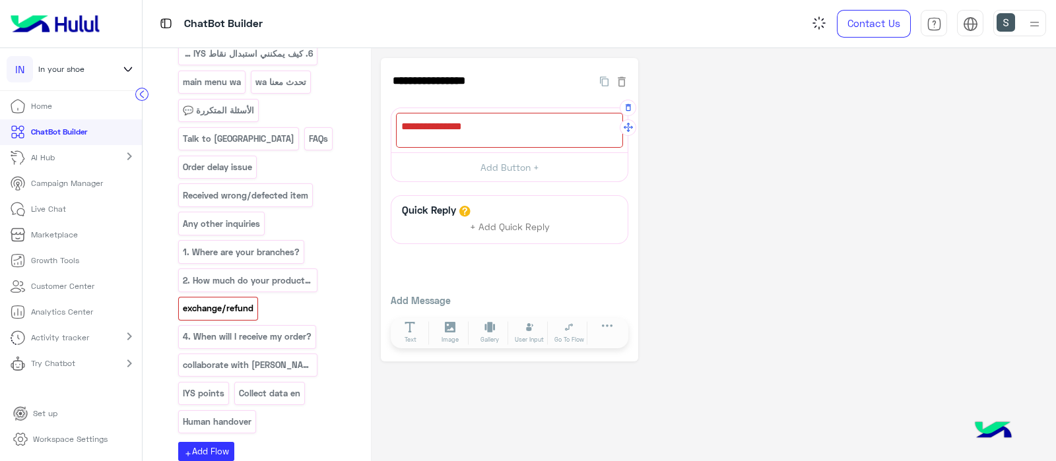
click at [441, 137] on div at bounding box center [509, 130] width 227 height 35
paste textarea "**********"
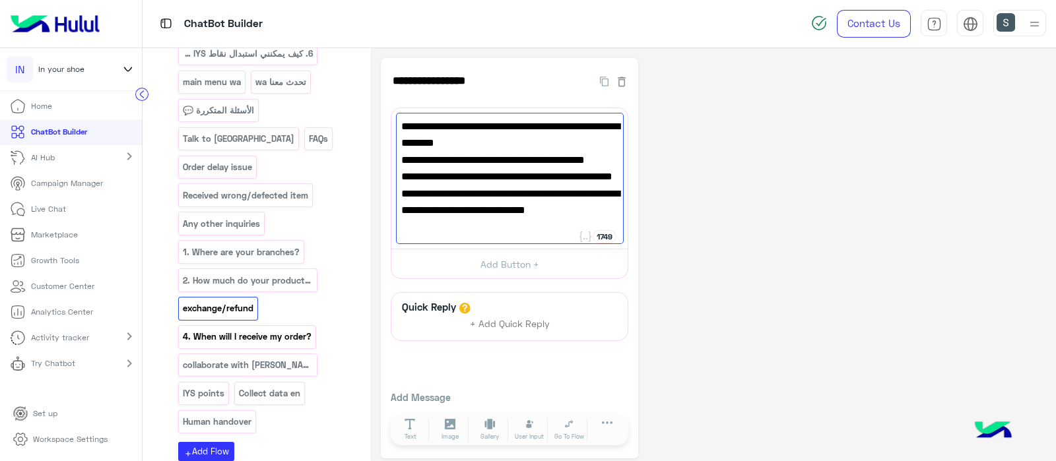
type textarea "**********"
click at [263, 329] on p "4. When will I receive my order?" at bounding box center [247, 336] width 131 height 15
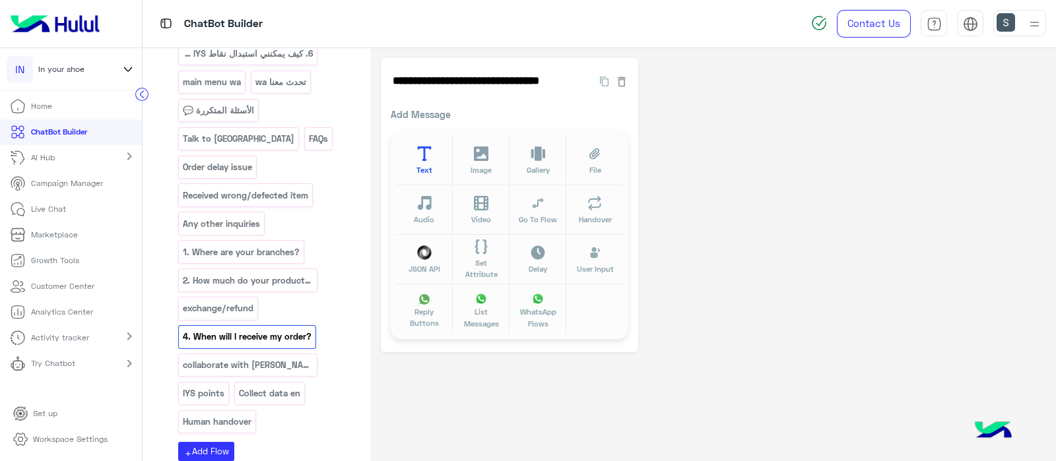
click at [417, 162] on button "Text" at bounding box center [424, 160] width 57 height 49
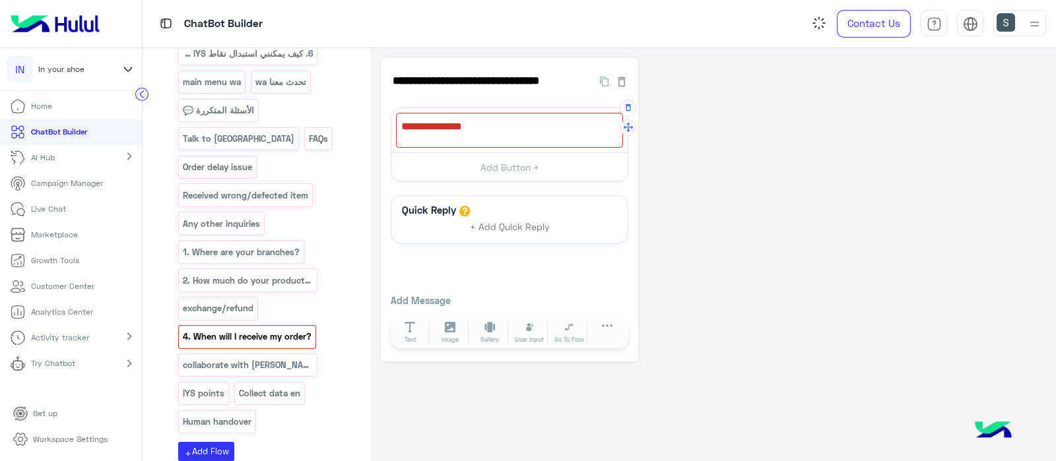
click at [459, 133] on div at bounding box center [509, 130] width 227 height 35
paste textarea "**********"
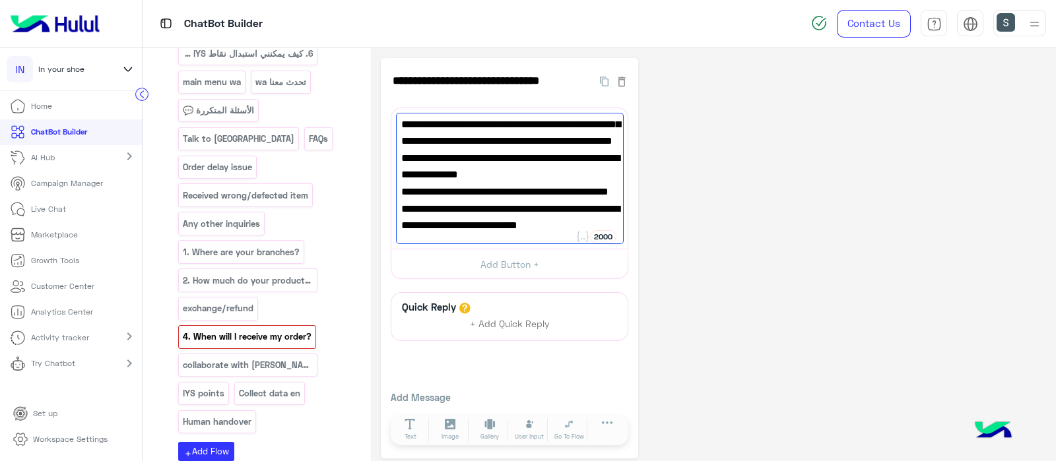
scroll to position [119, 0]
type textarea "**********"
click at [228, 329] on p "4. When will I receive my order?" at bounding box center [247, 336] width 131 height 15
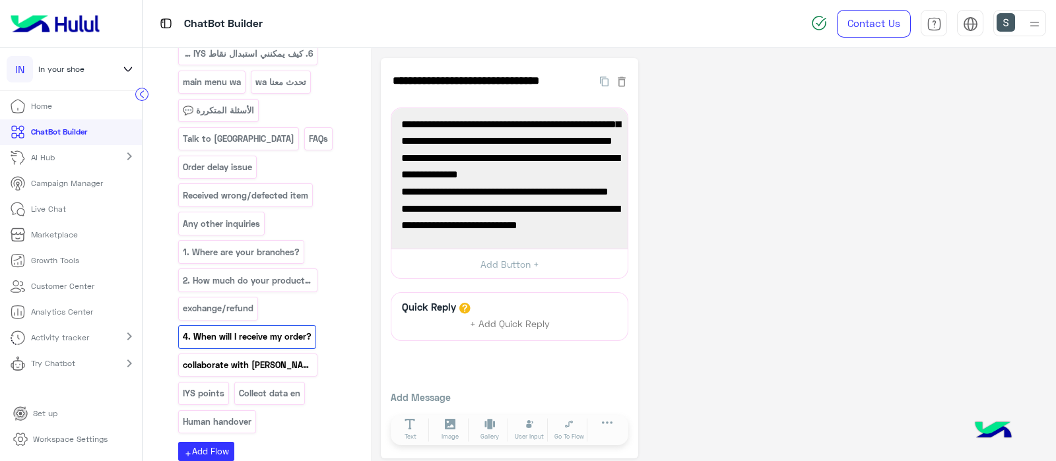
click at [214, 358] on p "collaborate with IYS" at bounding box center [248, 365] width 132 height 15
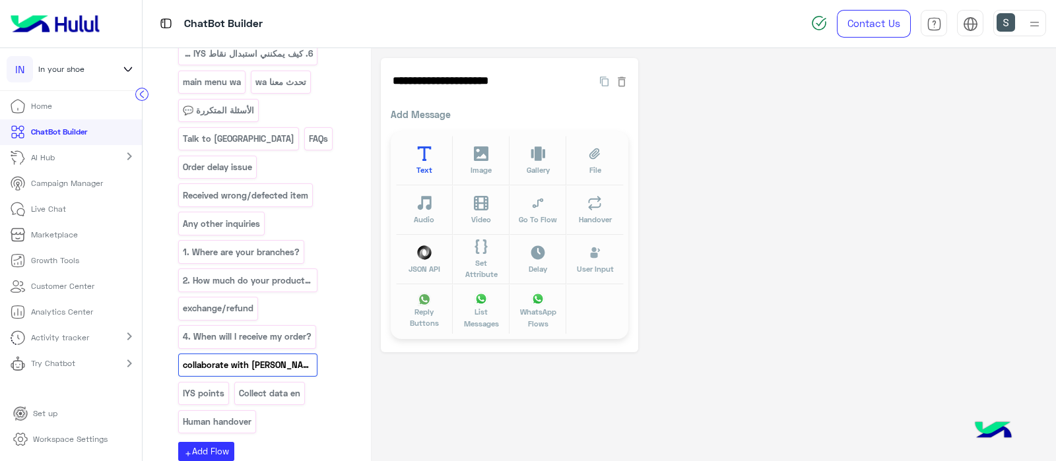
click at [422, 151] on icon at bounding box center [424, 154] width 15 height 15
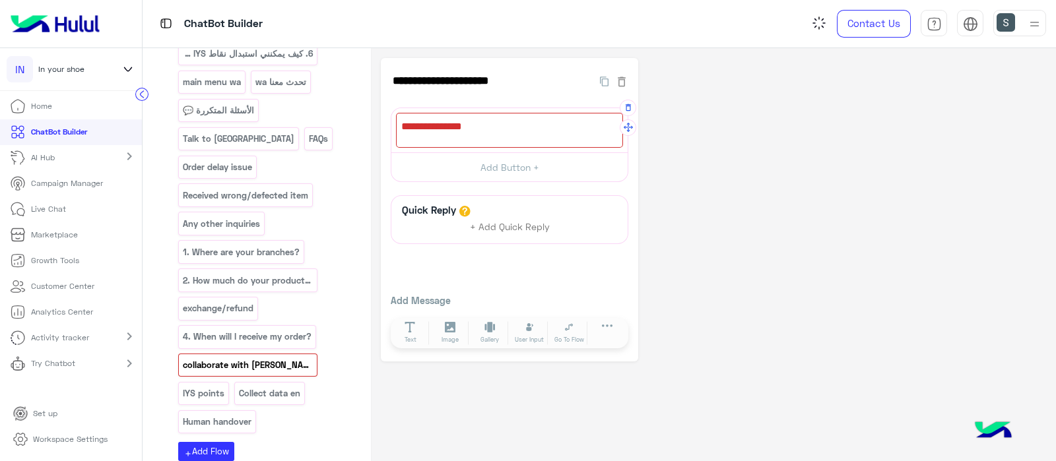
click at [465, 128] on div at bounding box center [509, 130] width 227 height 35
paste textarea "**********"
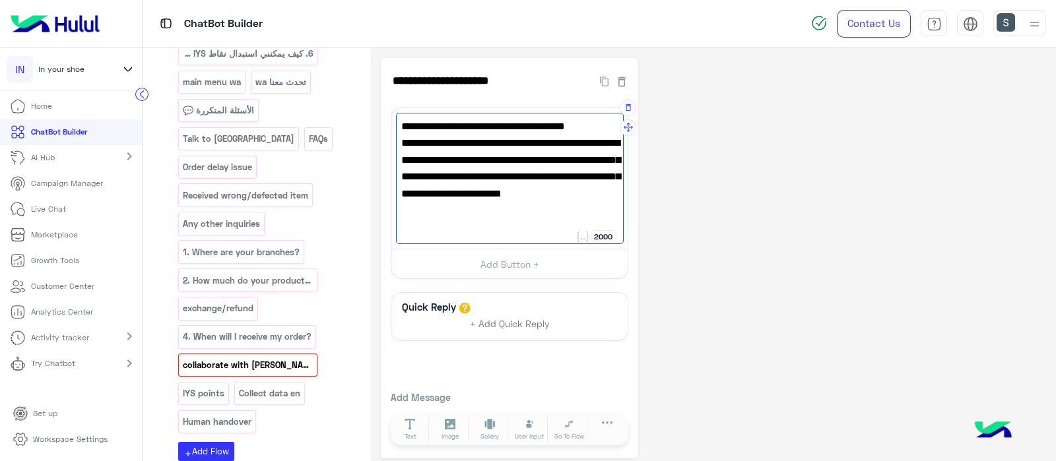
scroll to position [18, 0]
type textarea "**********"
click at [226, 386] on p "IYS points" at bounding box center [204, 393] width 44 height 15
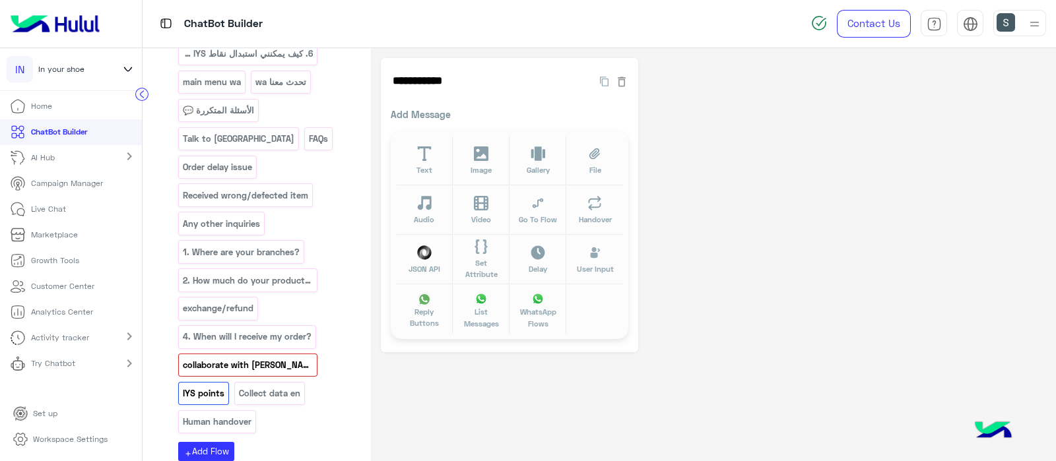
click at [211, 358] on p "collaborate with IYS" at bounding box center [248, 365] width 132 height 15
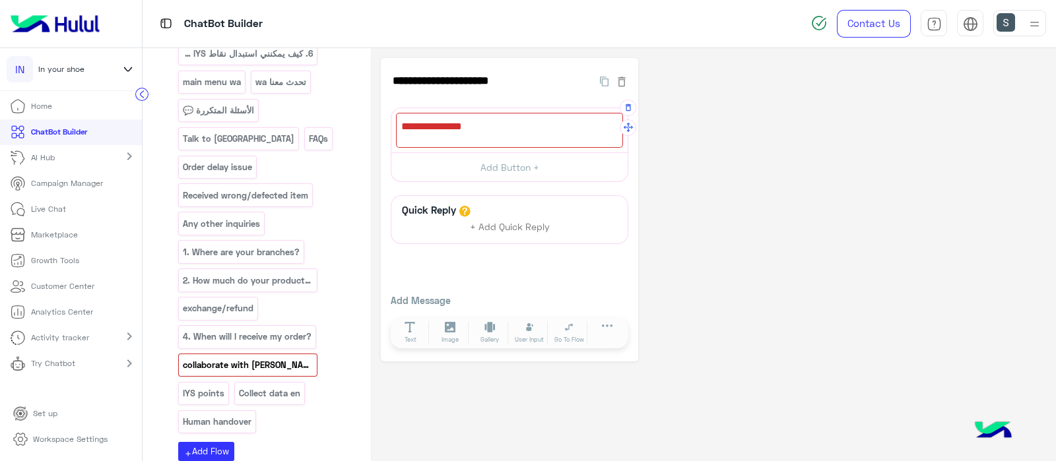
click at [432, 131] on div at bounding box center [509, 130] width 227 height 35
paste textarea "**********"
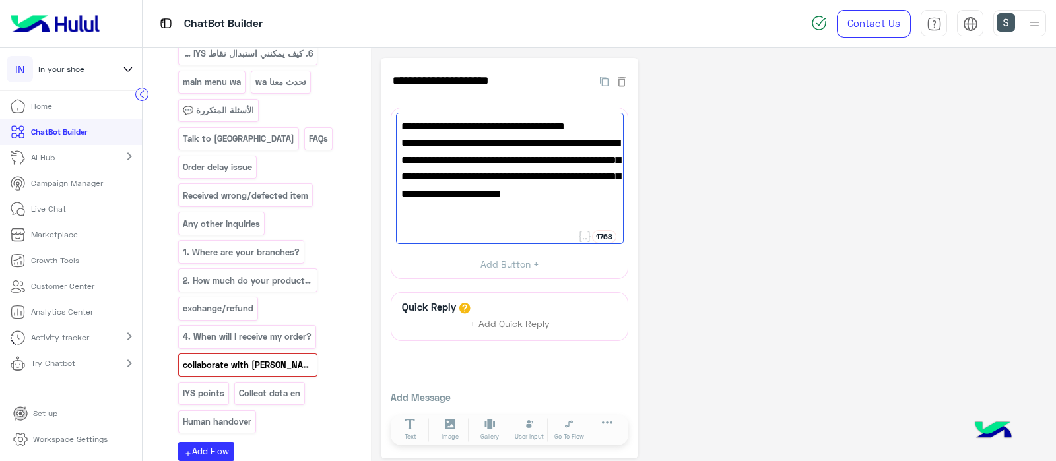
type textarea "**********"
click at [201, 358] on p "collaborate with IYS" at bounding box center [248, 365] width 132 height 15
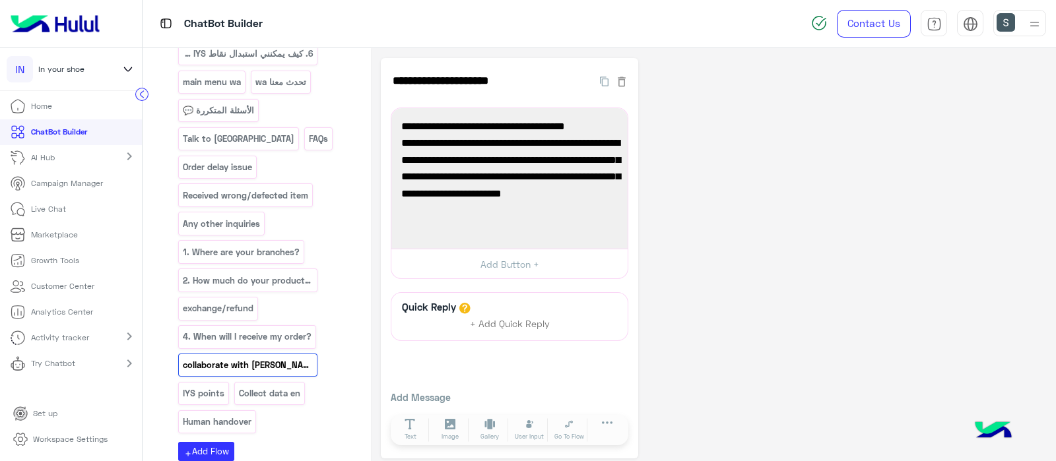
click at [205, 358] on p "collaborate with IYS" at bounding box center [248, 365] width 132 height 15
click at [226, 386] on p "IYS points" at bounding box center [204, 393] width 44 height 15
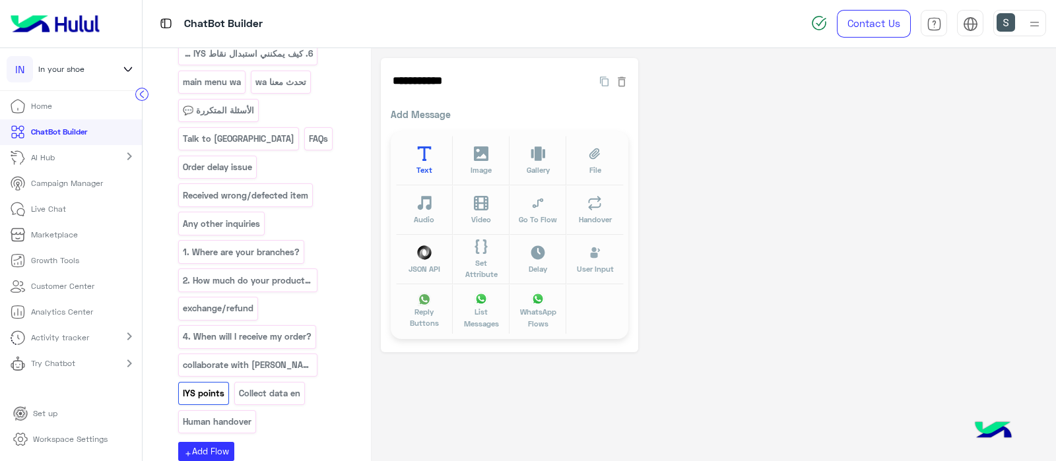
click at [412, 159] on button "Text" at bounding box center [424, 160] width 57 height 49
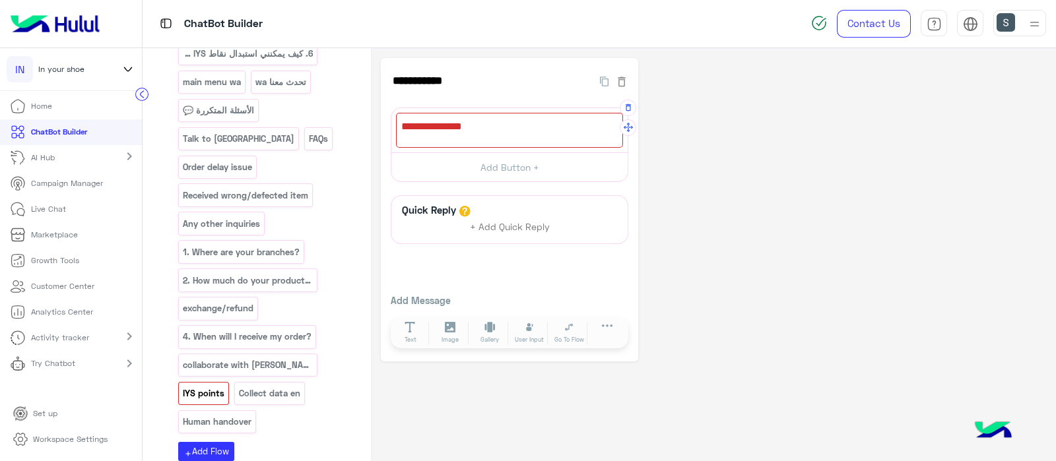
click at [462, 123] on div at bounding box center [509, 130] width 227 height 35
paste textarea "**********"
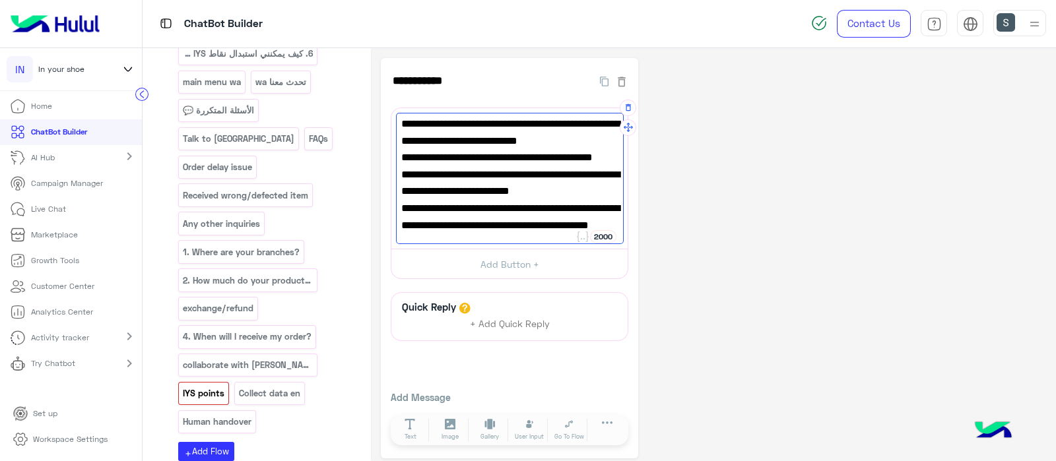
scroll to position [373, 0]
type textarea "**********"
click at [238, 386] on p "Collect data en" at bounding box center [269, 393] width 63 height 15
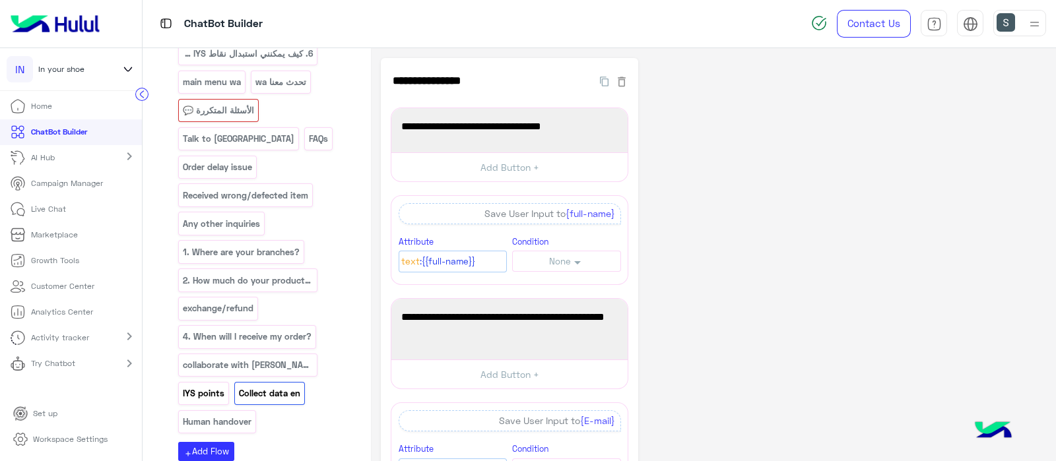
click at [226, 386] on p "IYS points" at bounding box center [204, 393] width 44 height 15
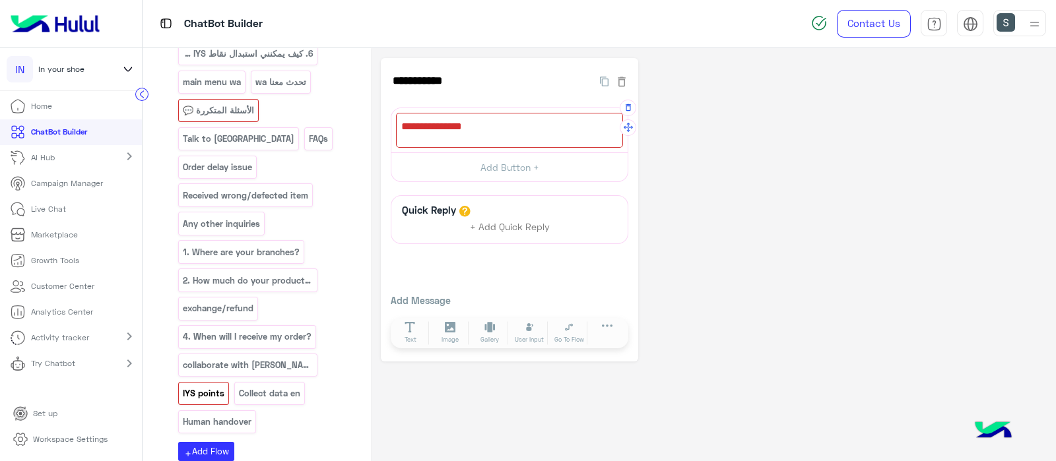
click at [428, 125] on div at bounding box center [509, 130] width 227 height 35
paste textarea "**********"
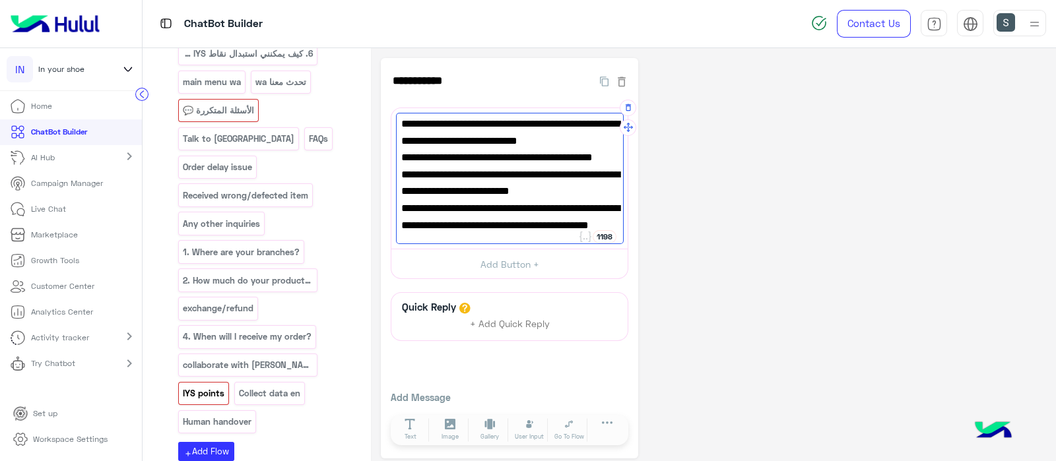
scroll to position [0, 0]
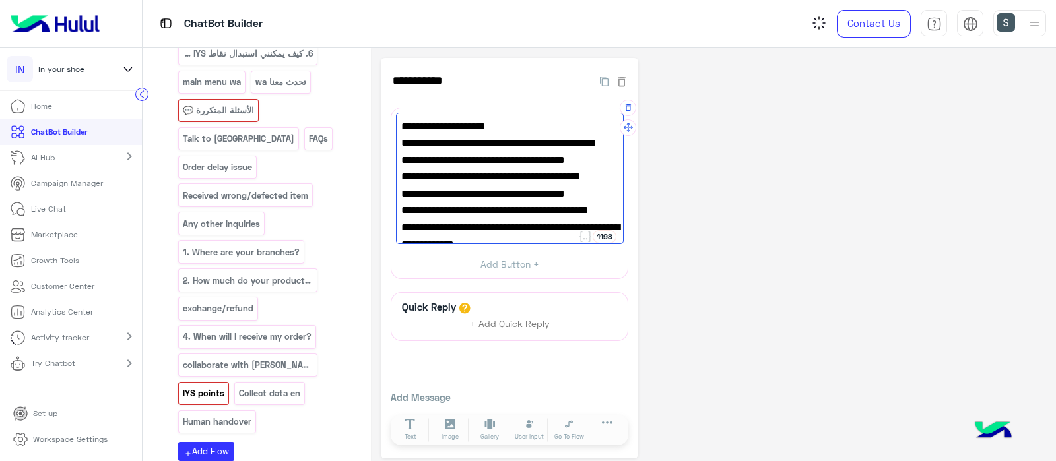
drag, startPoint x: 420, startPoint y: 178, endPoint x: 423, endPoint y: 185, distance: 8.6
click at [420, 180] on span "1. Log in to your account on our website." at bounding box center [509, 185] width 216 height 34
click at [422, 203] on span "2. Navigate to the ""Customer Care"" section." at bounding box center [509, 202] width 216 height 34
click at [415, 187] on span "2. Navigate to the ""Customer Care"" section." at bounding box center [509, 202] width 216 height 34
click at [422, 193] on span "2. Navigate to the ""Customer Care"" section." at bounding box center [509, 202] width 216 height 34
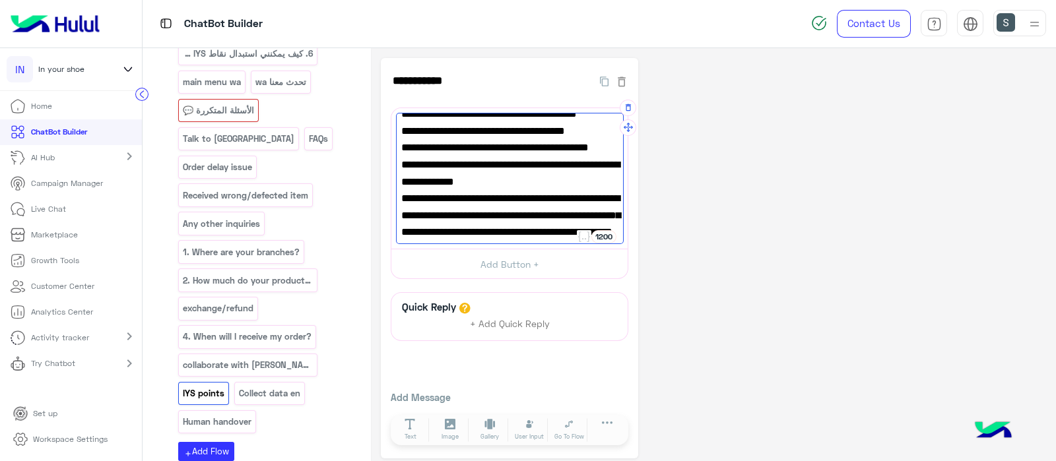
scroll to position [65, 0]
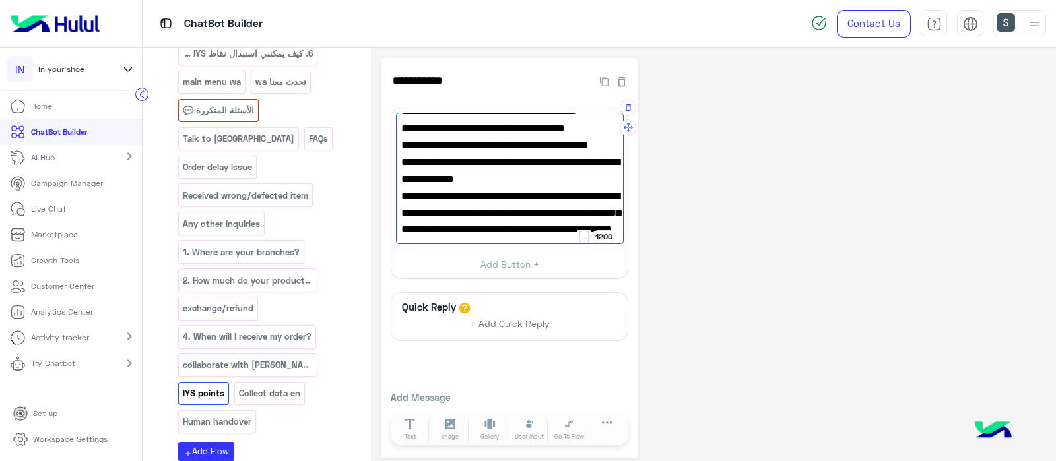
click at [423, 154] on span "3. Select the ""Loyalty Program"" option." at bounding box center [509, 171] width 216 height 34
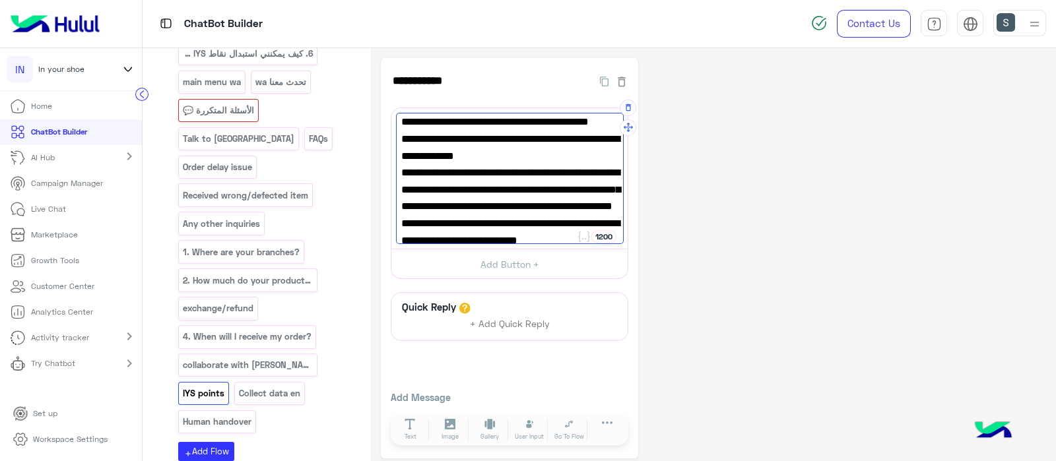
scroll to position [88, 0]
click at [428, 164] on span "4. Convert your points into meaningful rewards." at bounding box center [509, 181] width 216 height 34
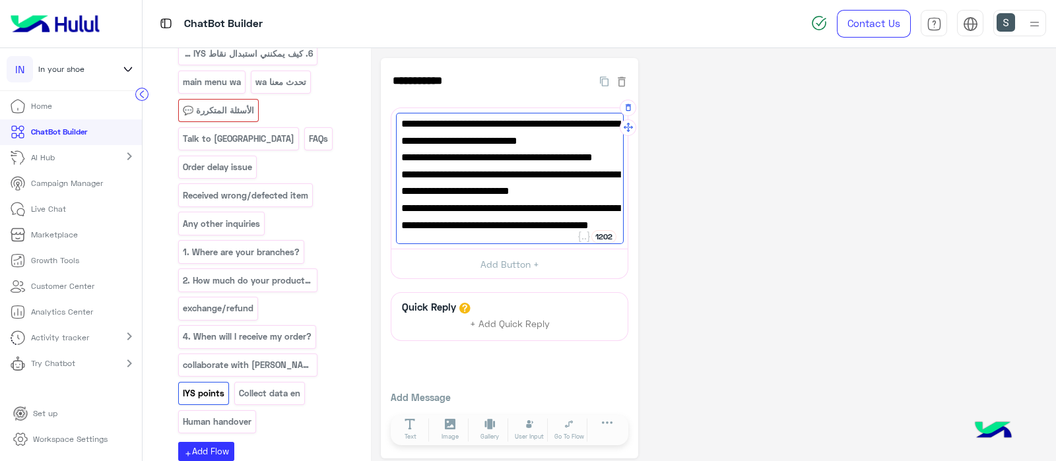
scroll to position [340, 0]
type textarea "**********"
click at [242, 108] on p "الأسئلة المتكررة 💬" at bounding box center [218, 110] width 73 height 15
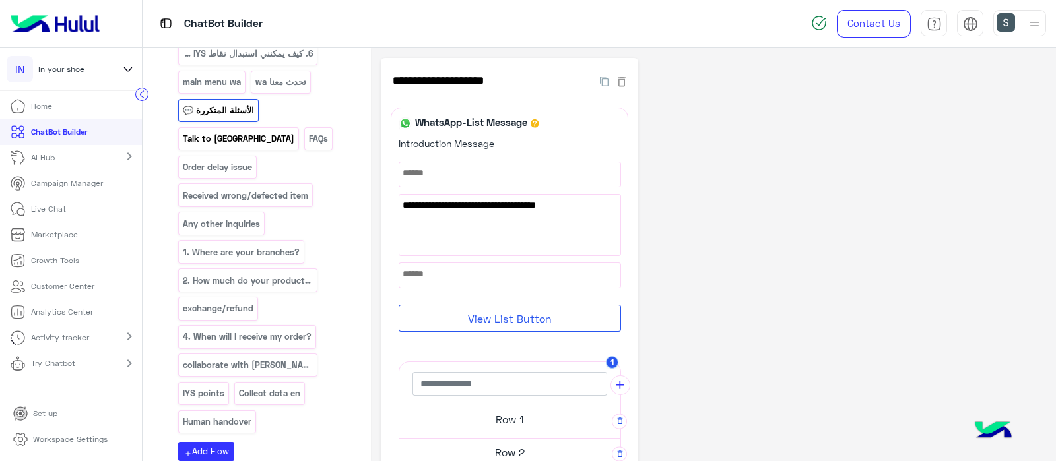
click at [275, 131] on p "Talk to us" at bounding box center [239, 138] width 114 height 15
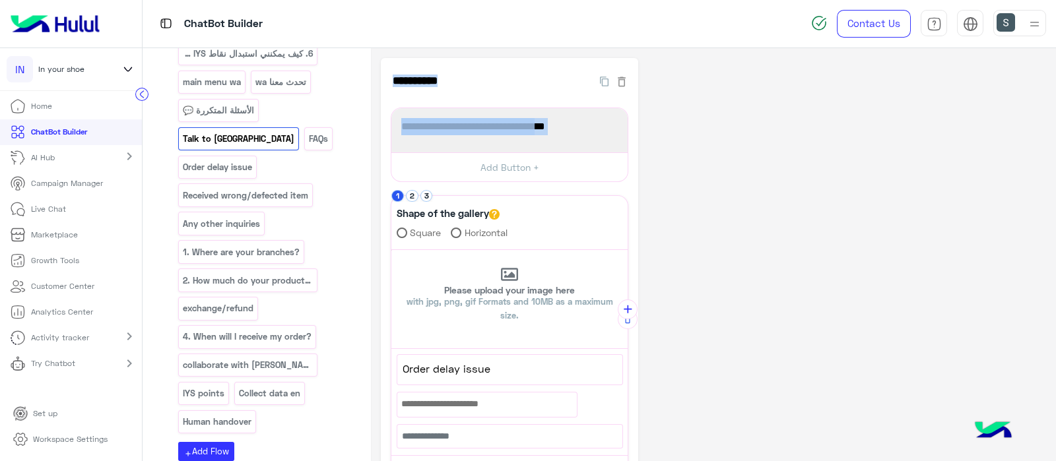
drag, startPoint x: 532, startPoint y: 130, endPoint x: 356, endPoint y: 84, distance: 181.4
click at [356, 84] on div "**********" at bounding box center [599, 255] width 913 height 414
click at [331, 173] on div "english اللغة العربية تحدث معنا الأسئلة المتكررة مشكلة تأخير الطلب collect data…" at bounding box center [264, 141] width 173 height 595
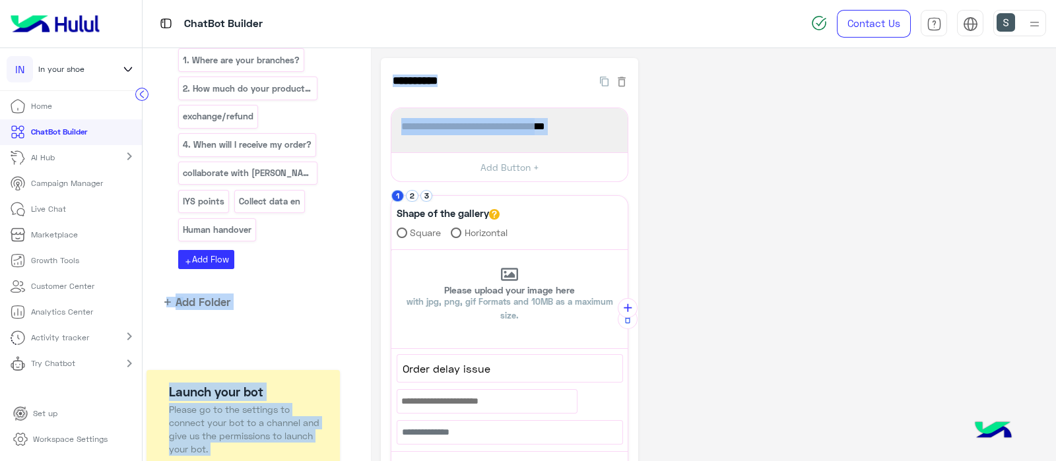
click at [253, 222] on p "Human handover" at bounding box center [217, 229] width 71 height 15
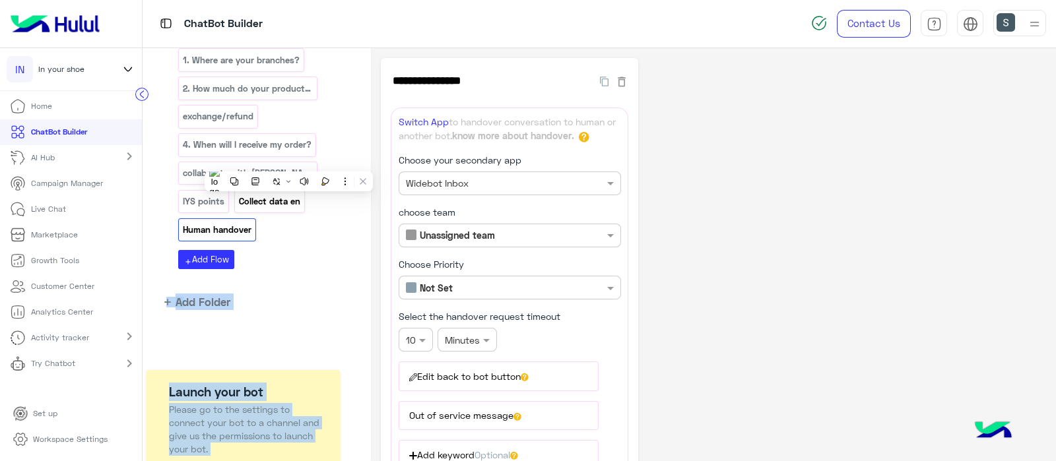
click at [238, 194] on p "Collect data en" at bounding box center [269, 201] width 63 height 15
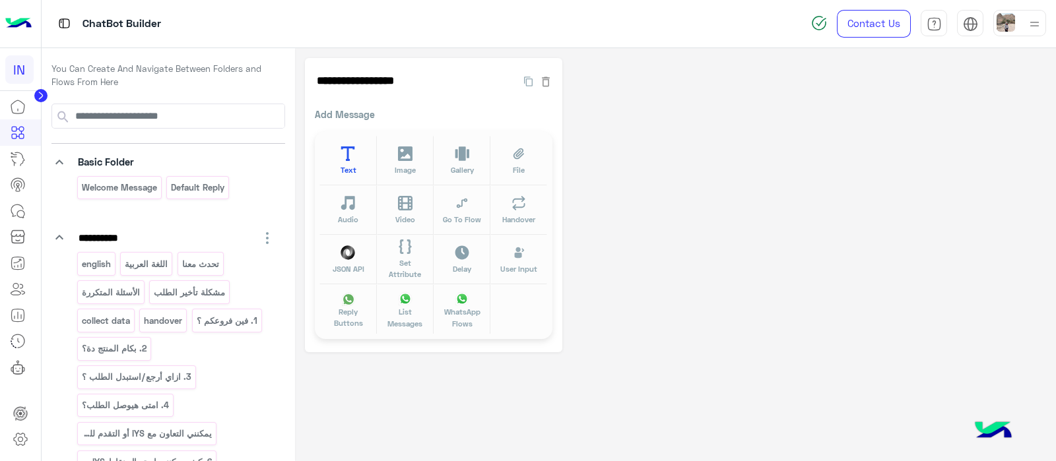
scroll to position [393, 0]
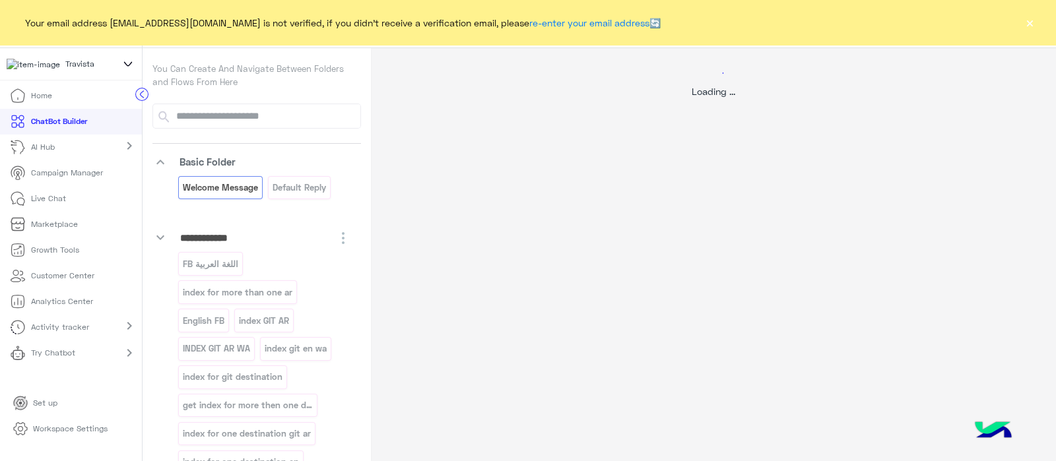
select select "*"
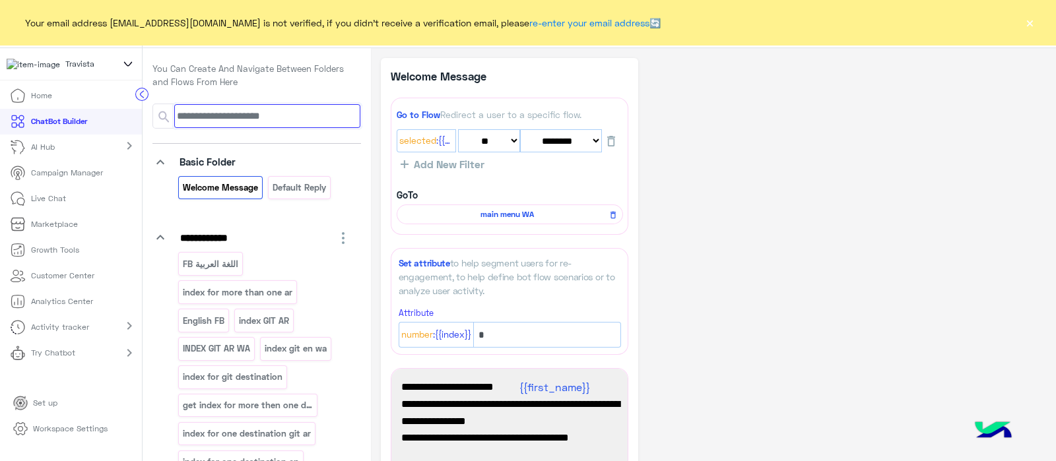
click at [216, 120] on input at bounding box center [267, 116] width 186 height 24
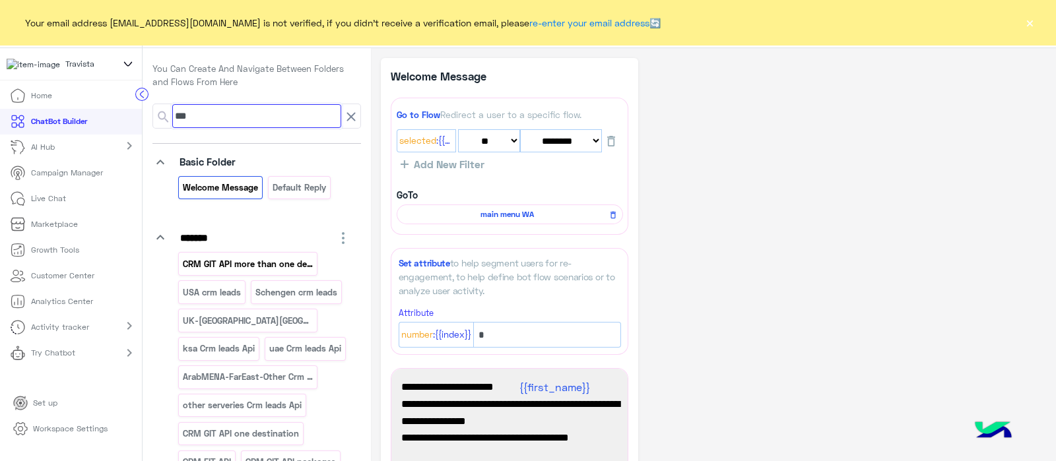
type input "***"
click at [222, 266] on p "CRM GIT API more than one destination" at bounding box center [248, 264] width 132 height 15
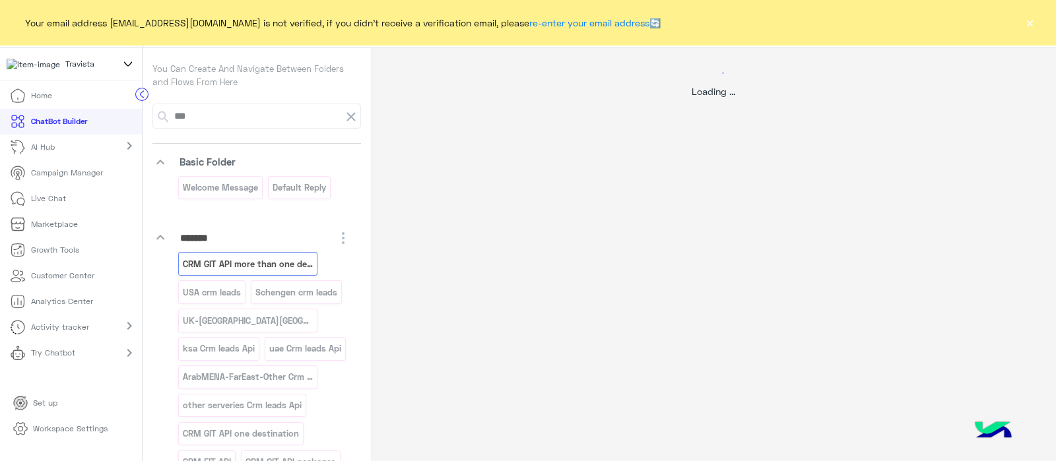
select select "*"
select select "****"
select select "*"
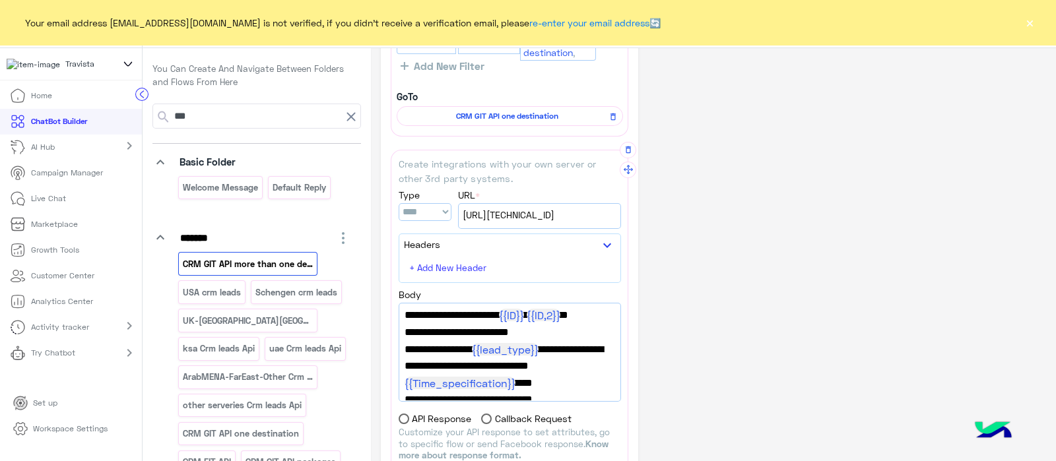
scroll to position [24, 0]
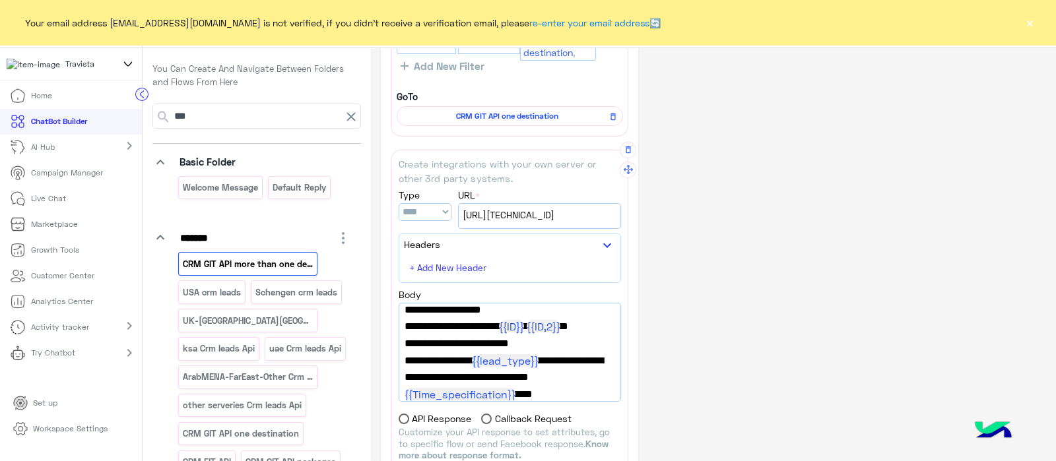
click at [544, 215] on span "[URL][TECHNICAL_ID]" at bounding box center [540, 215] width 154 height 15
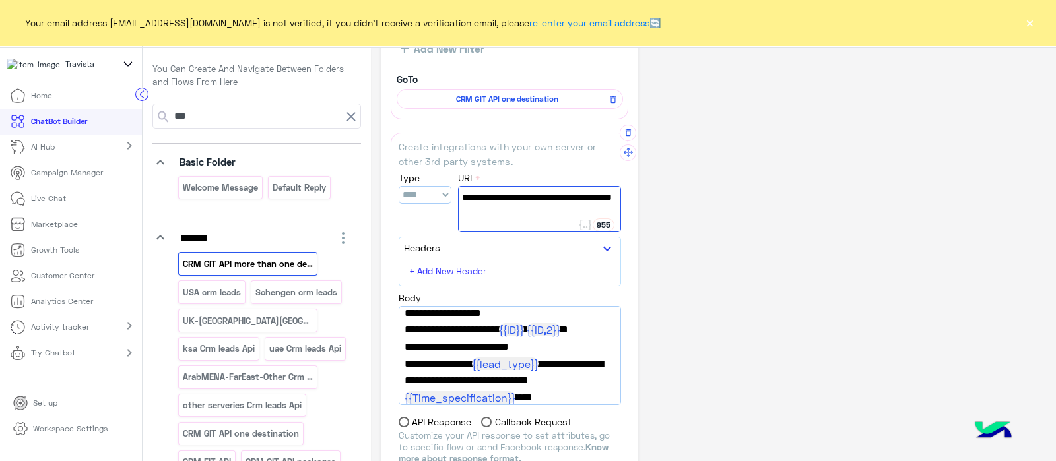
scroll to position [126, 0]
click at [274, 296] on p "Schengen crm leads" at bounding box center [296, 292] width 84 height 15
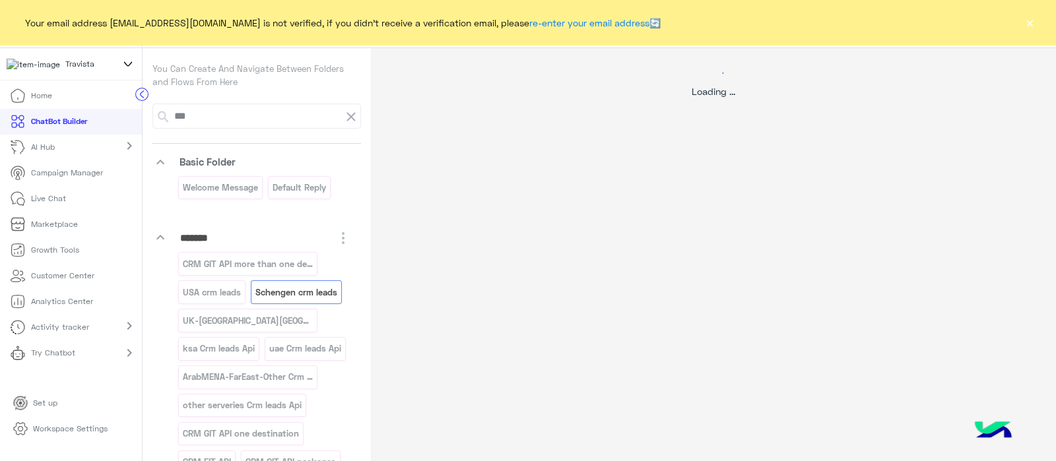
scroll to position [0, 0]
select select "****"
select select "*"
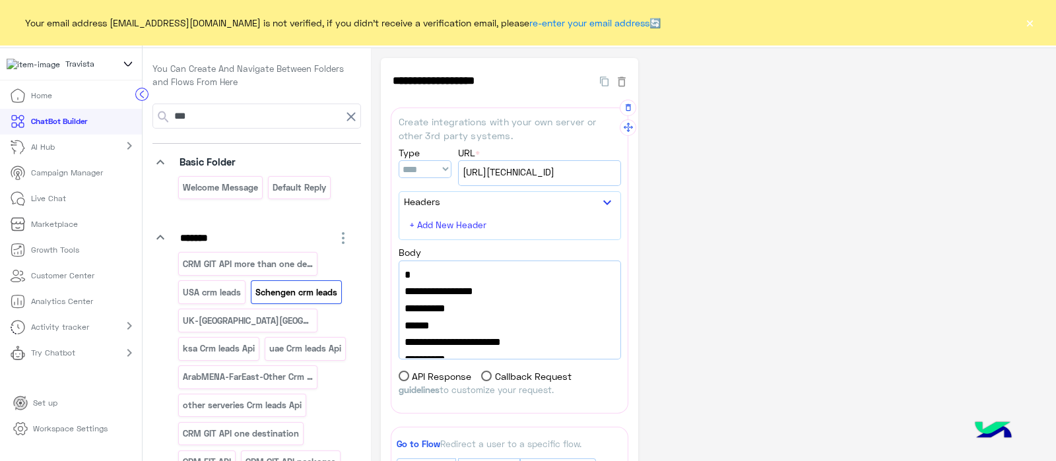
click at [552, 180] on div "[URL][TECHNICAL_ID]" at bounding box center [540, 173] width 162 height 24
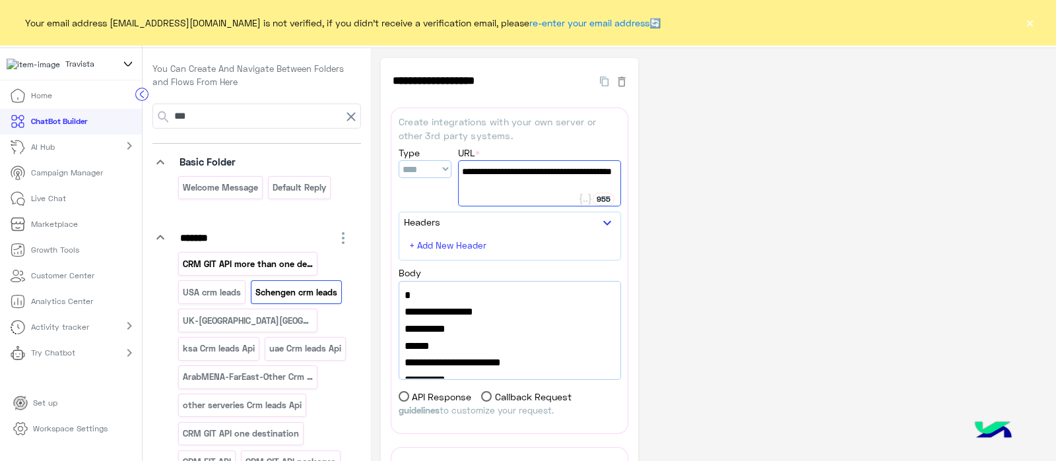
click at [277, 265] on p "CRM GIT API more than one destination" at bounding box center [248, 264] width 132 height 15
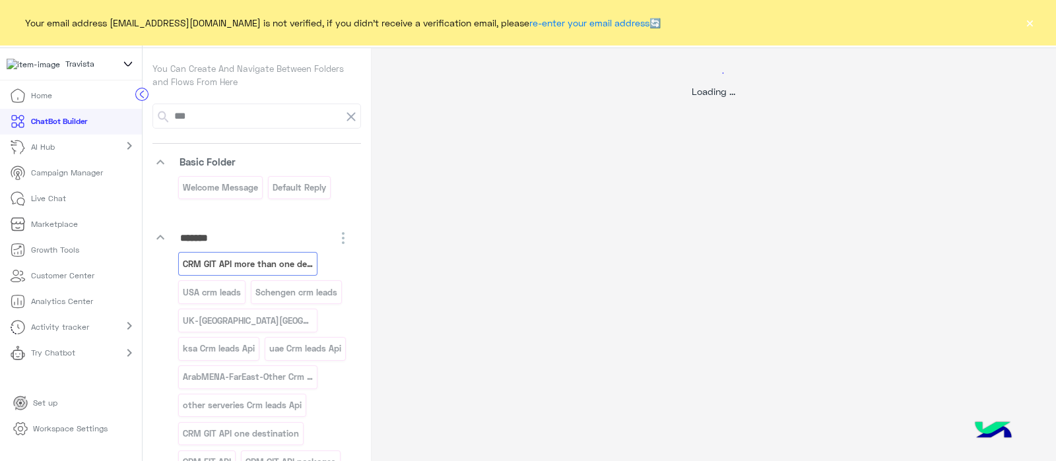
select select "*"
select select "****"
select select "*"
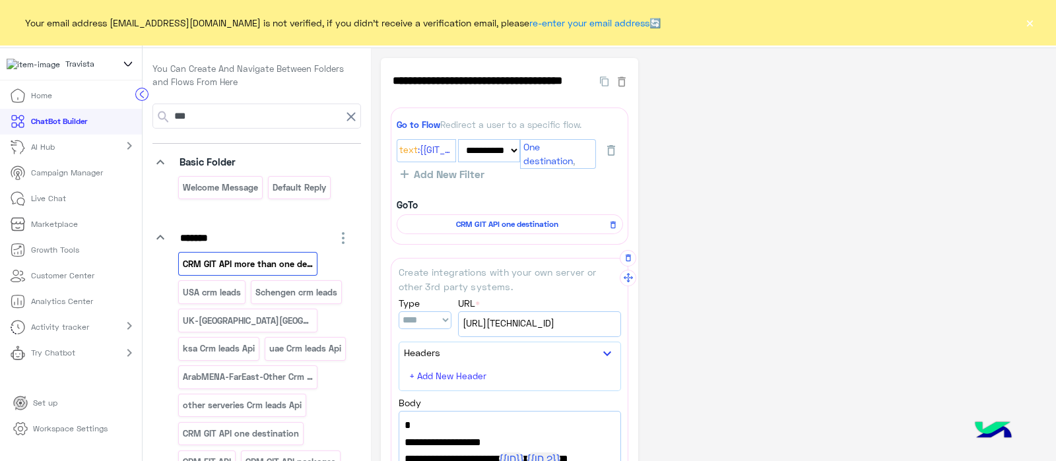
click at [519, 323] on span "[URL][TECHNICAL_ID]" at bounding box center [540, 323] width 154 height 15
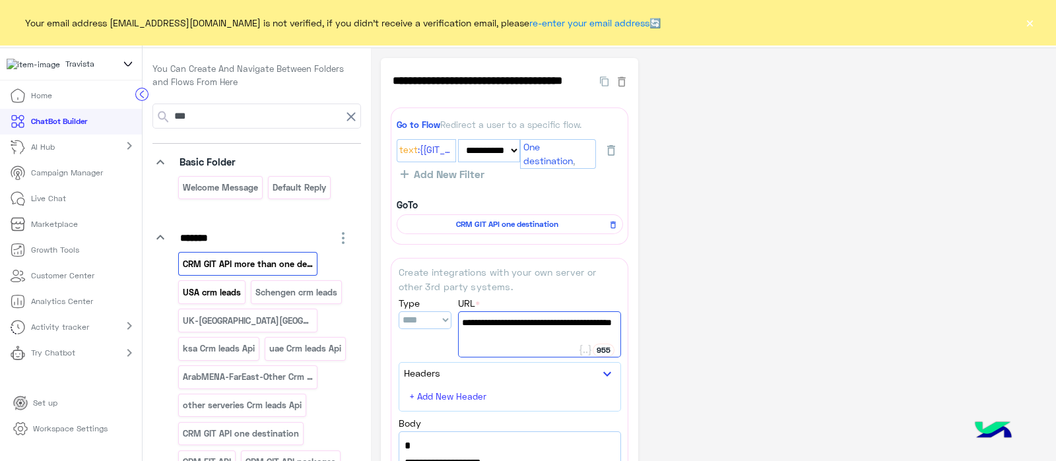
click at [228, 286] on p "USA crm leads" at bounding box center [212, 292] width 60 height 15
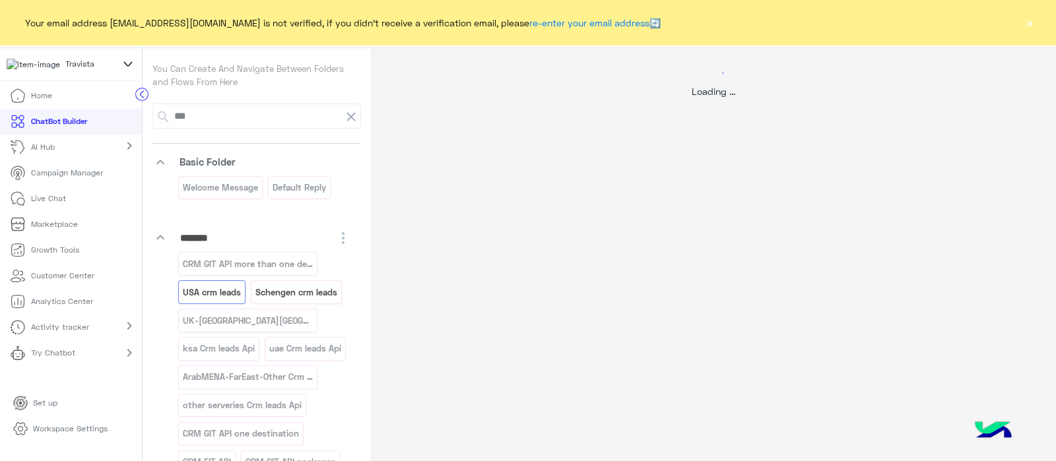
select select "****"
select select "*"
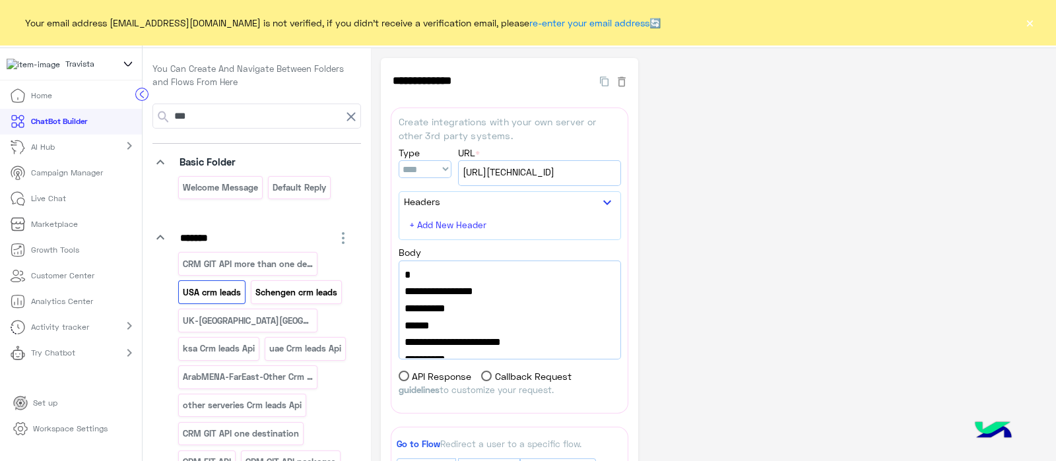
click at [280, 294] on p "Schengen crm leads" at bounding box center [296, 292] width 84 height 15
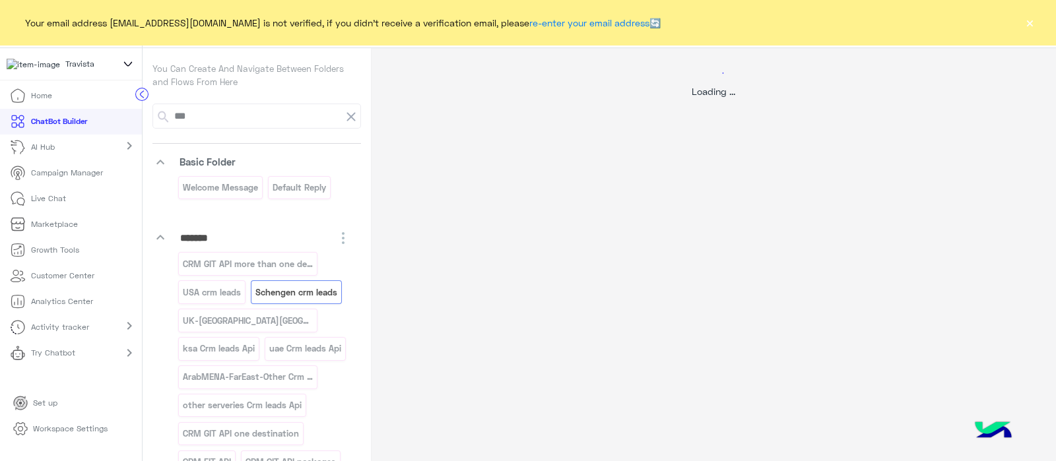
select select "****"
select select "*"
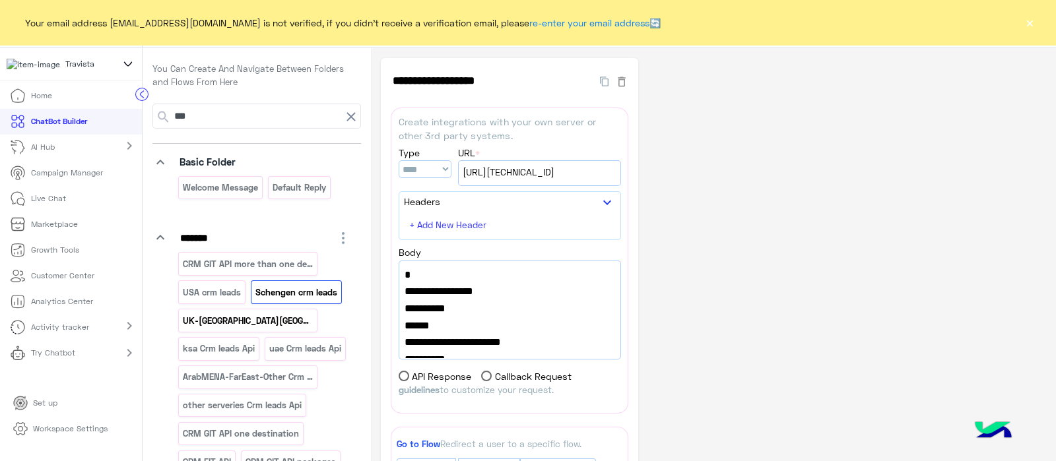
click at [267, 321] on p "UK-[GEOGRAPHIC_DATA][GEOGRAPHIC_DATA] crm leads" at bounding box center [248, 320] width 132 height 15
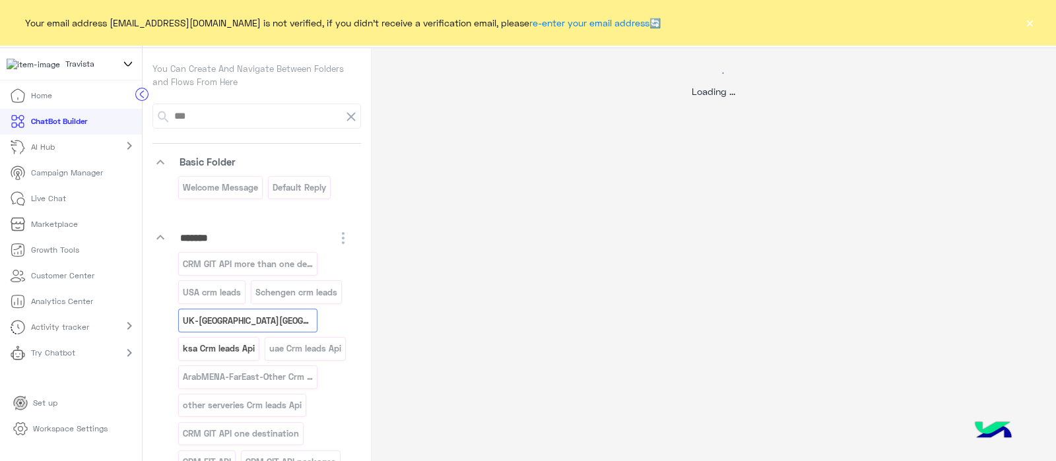
select select "****"
select select "*"
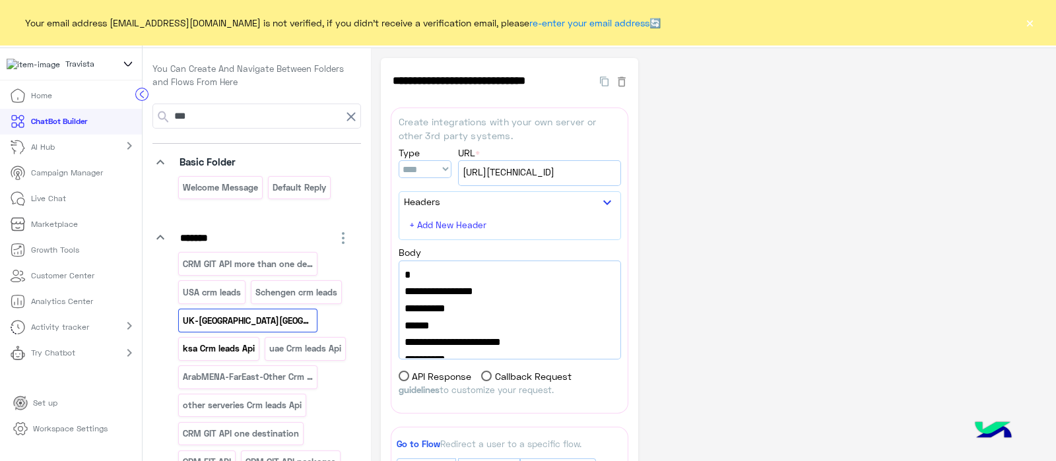
click at [237, 348] on p "ksa Crm leads Api" at bounding box center [219, 348] width 74 height 15
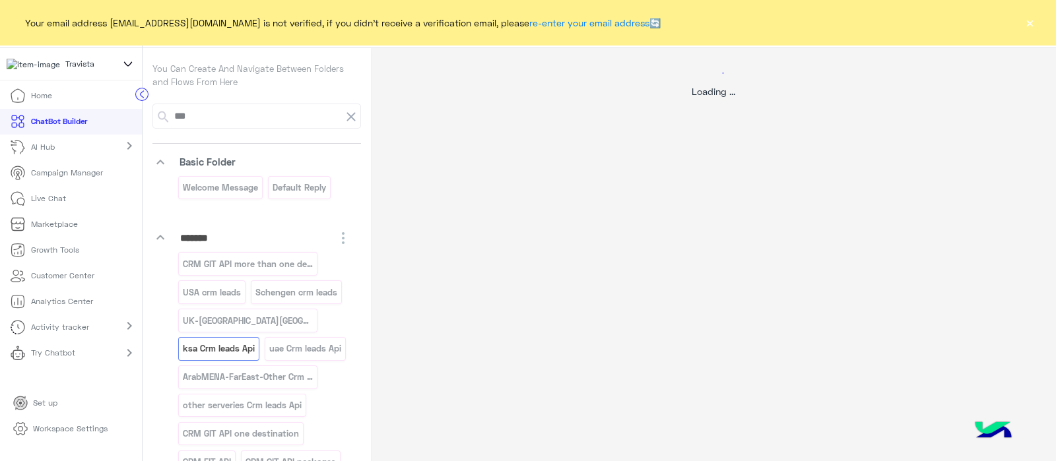
select select "****"
select select "*"
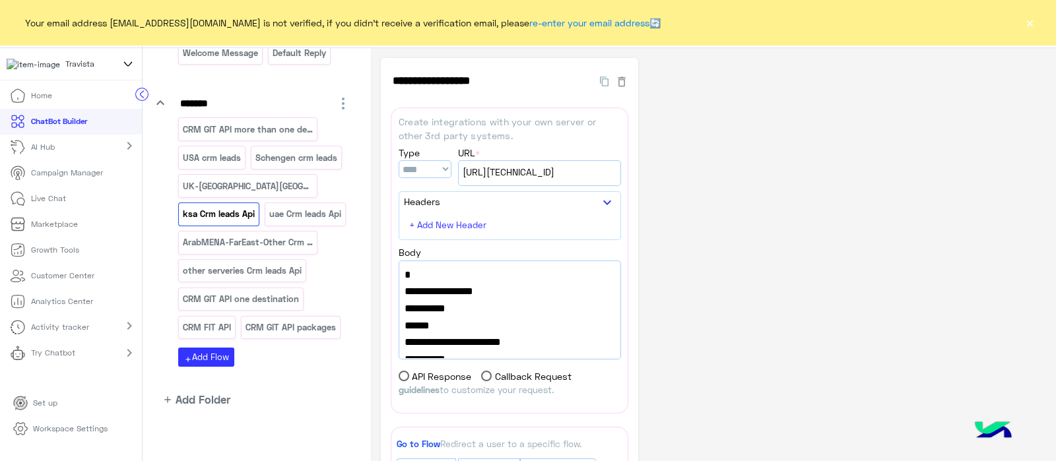
scroll to position [168, 0]
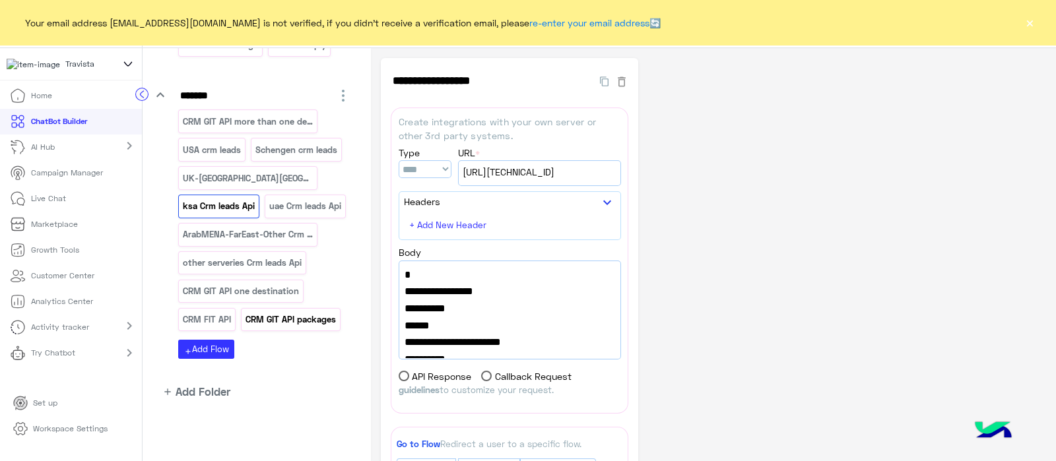
click at [284, 325] on p "CRM GIT API packages" at bounding box center [290, 319] width 92 height 15
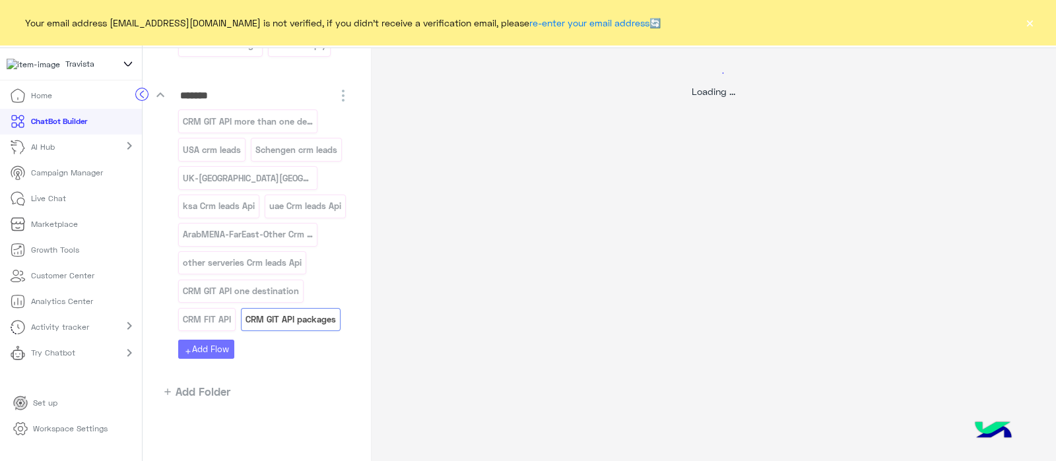
select select "****"
select select "*"
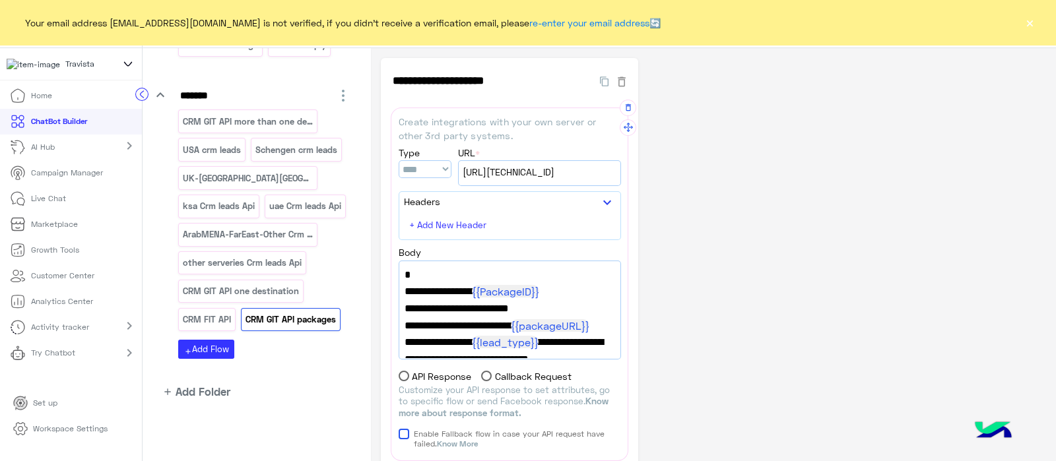
click at [566, 176] on span "[URL][TECHNICAL_ID]" at bounding box center [540, 172] width 154 height 15
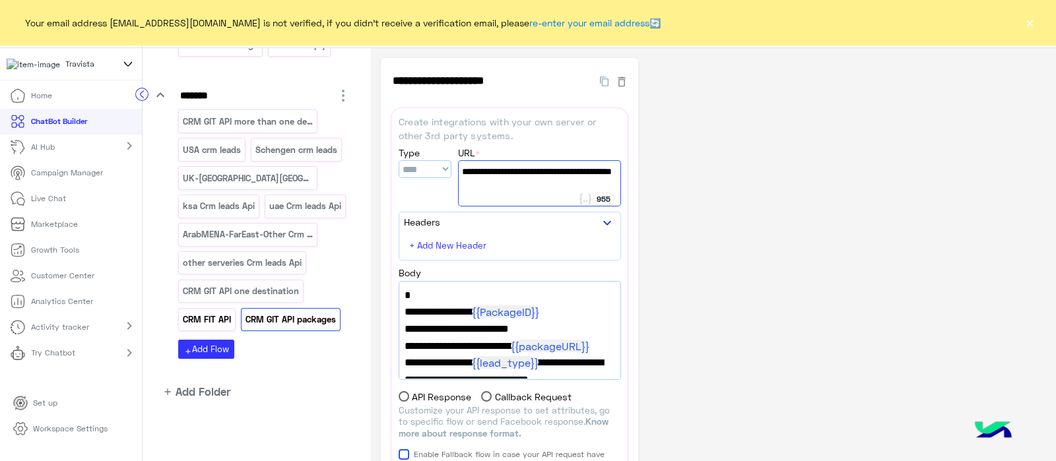
click at [212, 314] on p "CRM FIT API" at bounding box center [207, 319] width 50 height 15
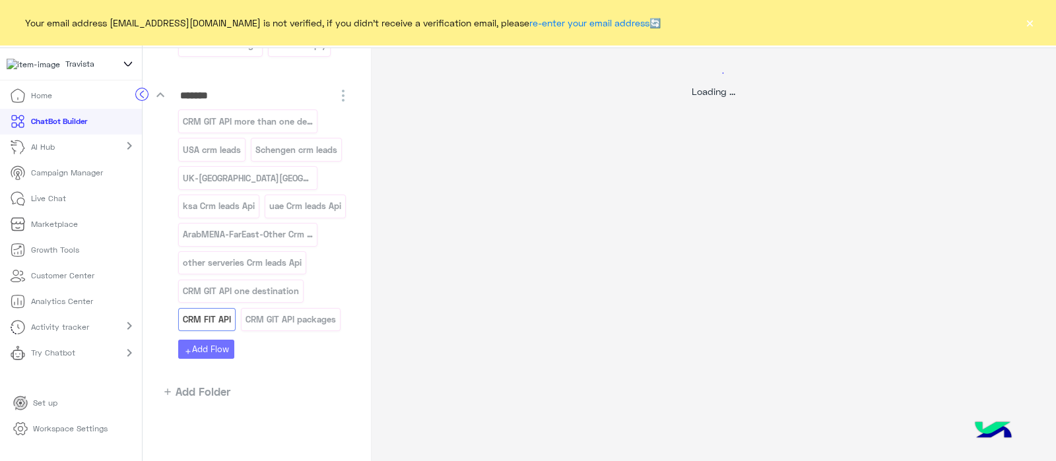
select select "****"
select select "*"
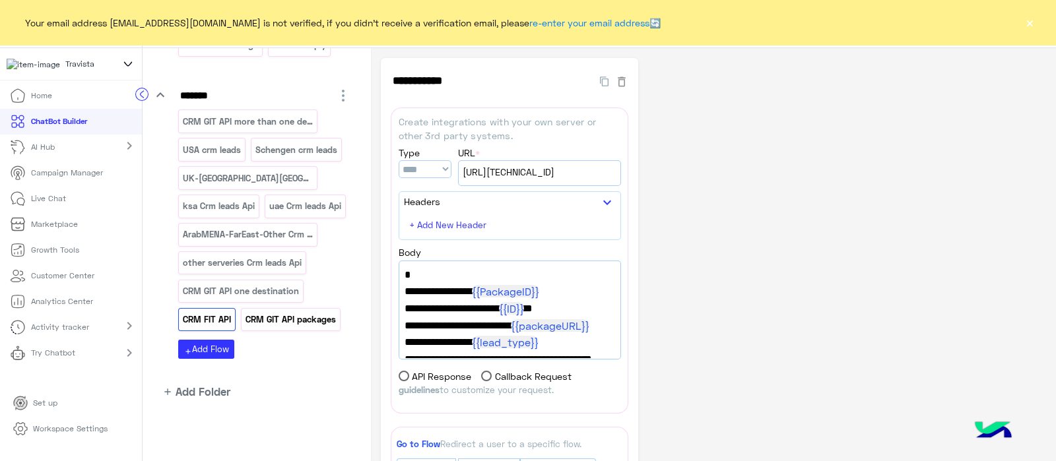
click at [272, 325] on p "CRM GIT API packages" at bounding box center [290, 319] width 92 height 15
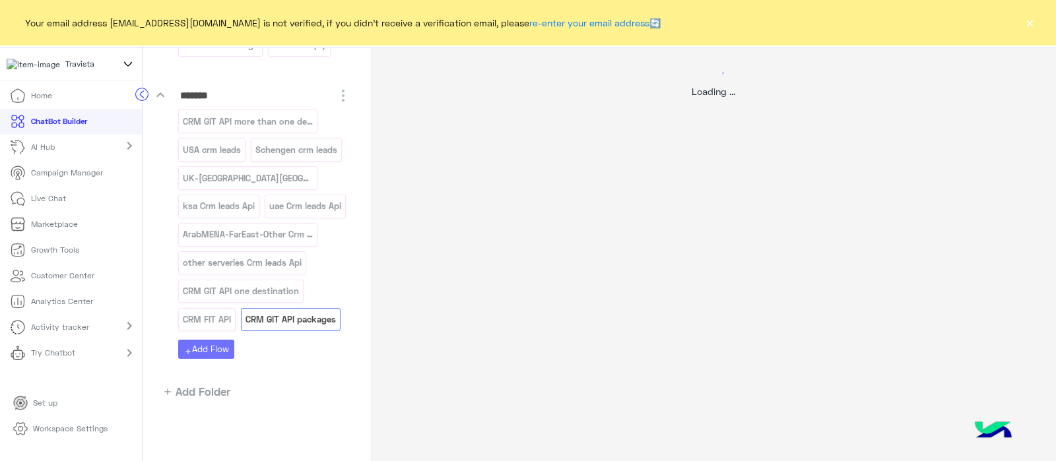
select select "****"
select select "*"
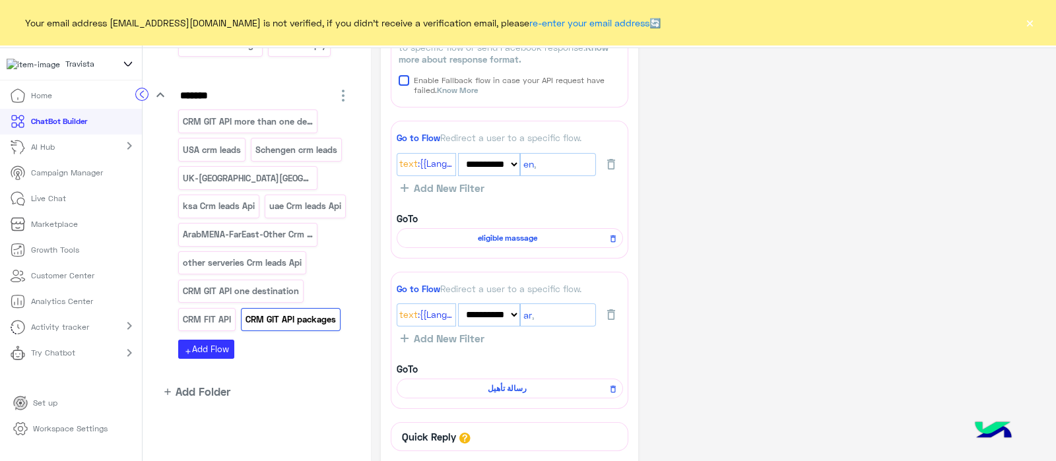
scroll to position [353, 0]
click at [222, 288] on p "CRM GIT API one destination" at bounding box center [241, 291] width 118 height 15
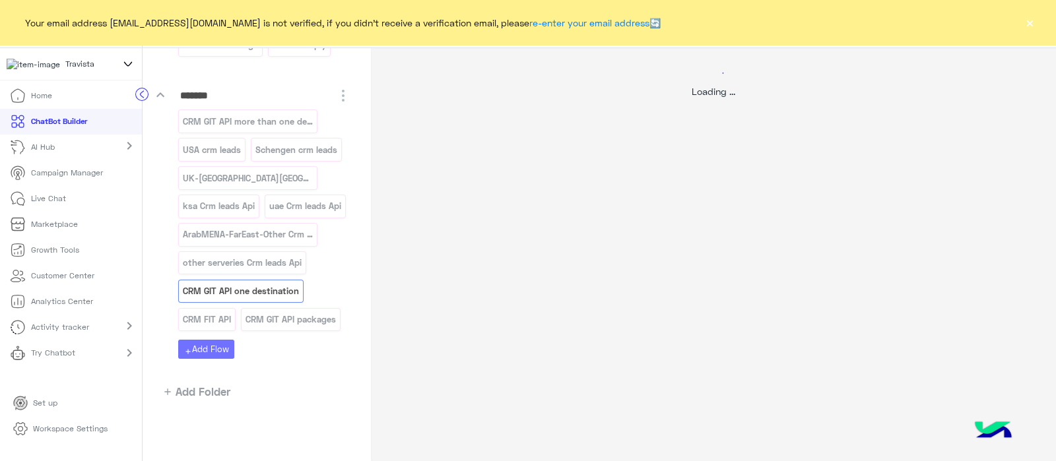
scroll to position [0, 0]
select select "****"
select select "*"
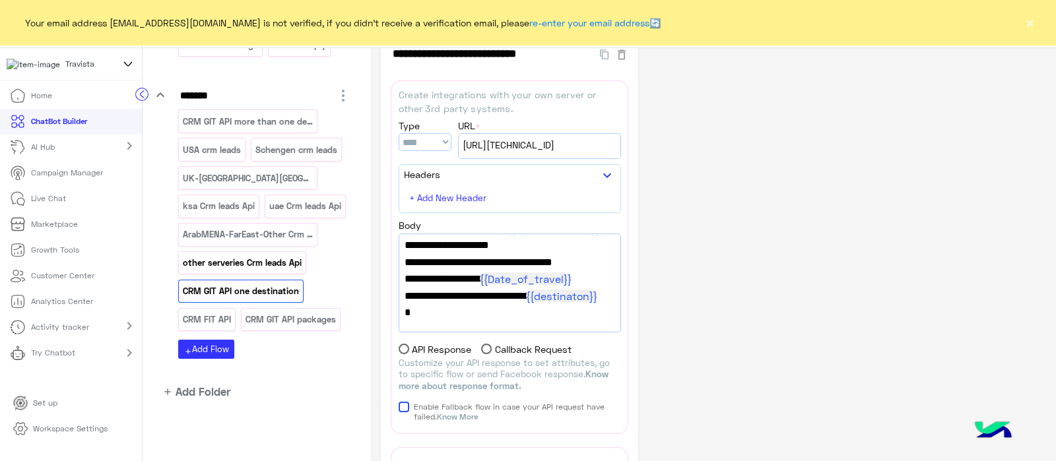
click at [257, 267] on p "other serveries Crm leads Api" at bounding box center [242, 262] width 121 height 15
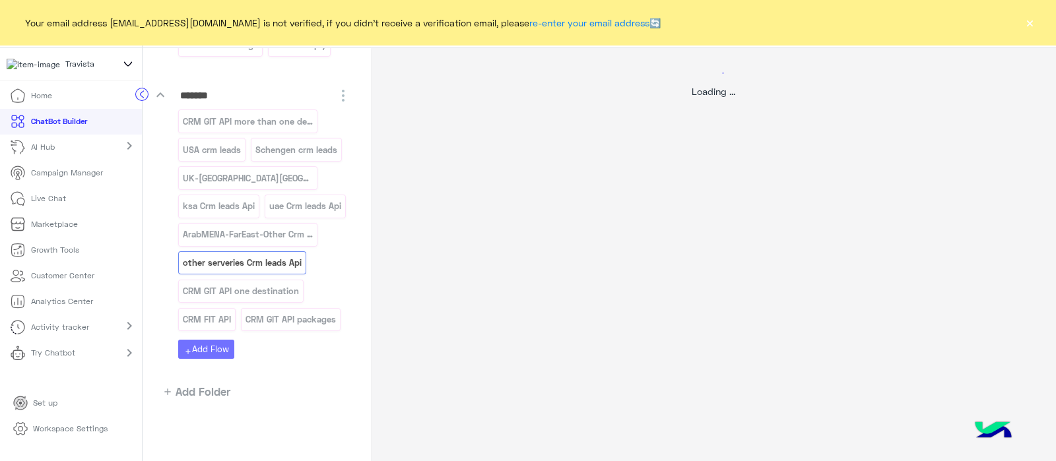
select select "****"
select select "*"
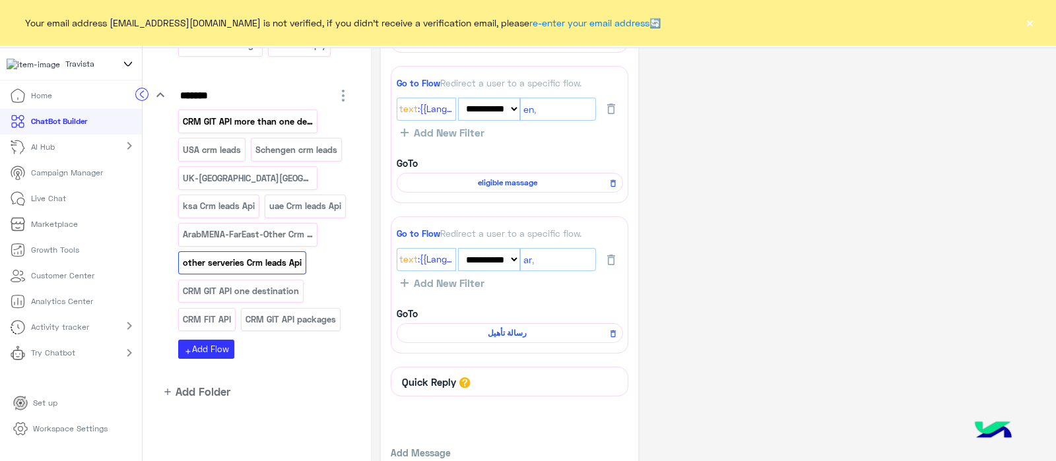
click at [226, 110] on div "CRM GIT API more than one destination" at bounding box center [247, 121] width 139 height 23
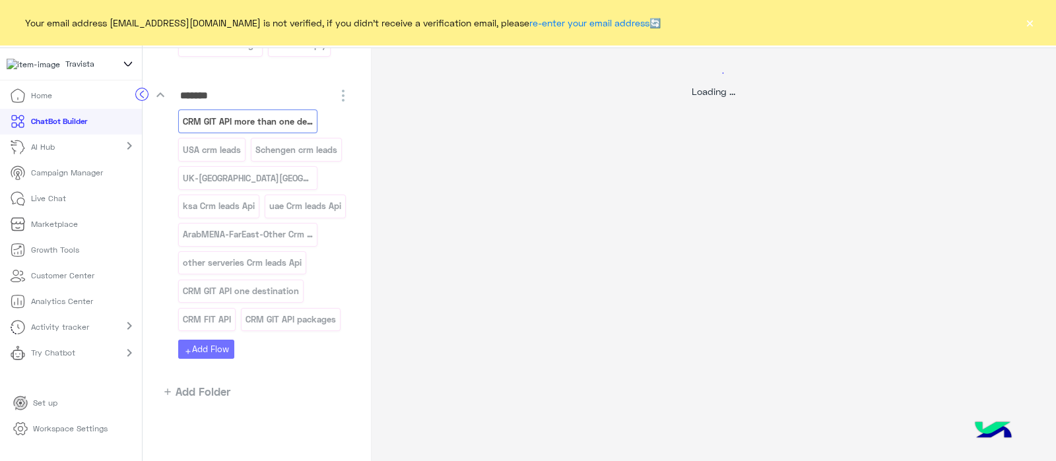
select select "*"
select select "****"
select select "*"
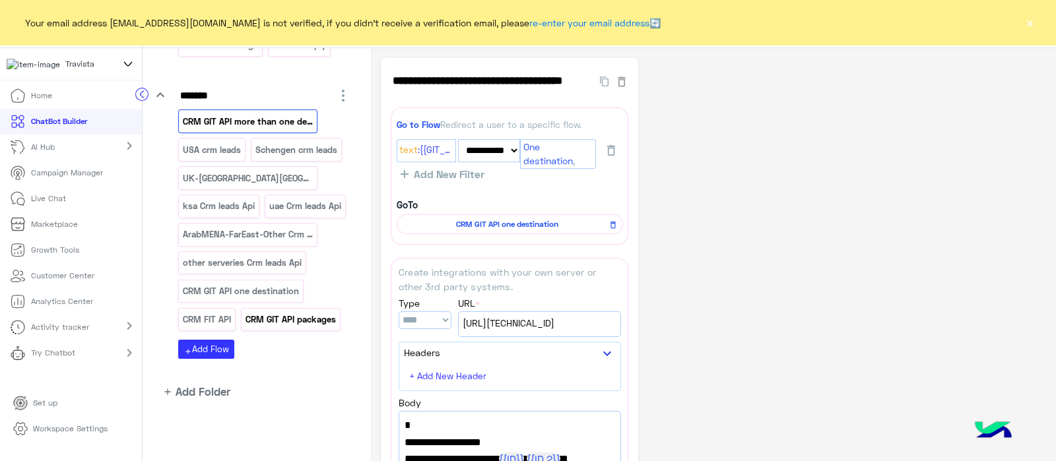
click at [305, 318] on p "CRM GIT API packages" at bounding box center [290, 319] width 92 height 15
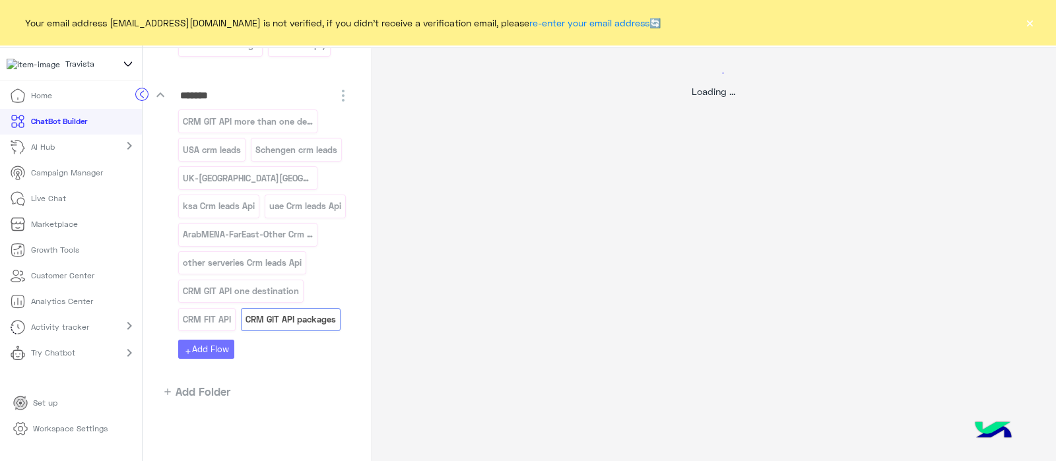
select select "****"
select select "*"
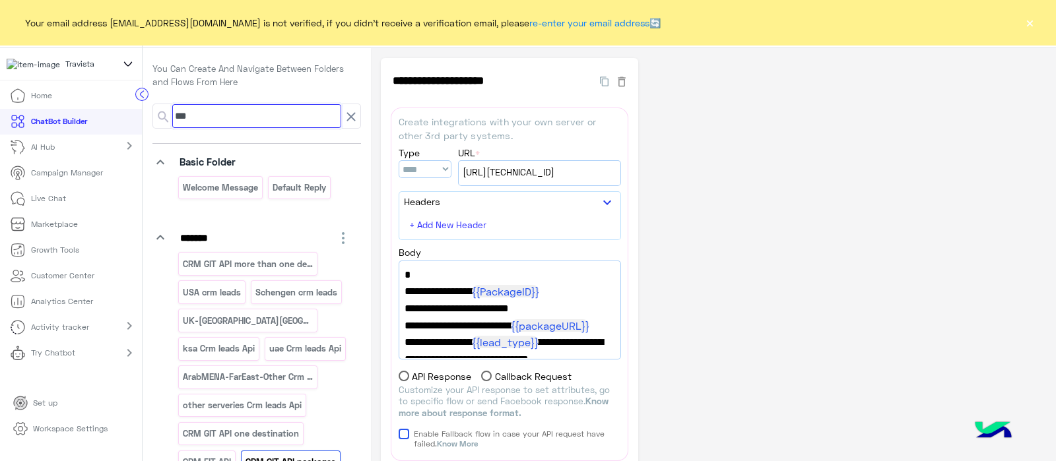
click at [267, 114] on input "***" at bounding box center [256, 116] width 169 height 24
type input "*"
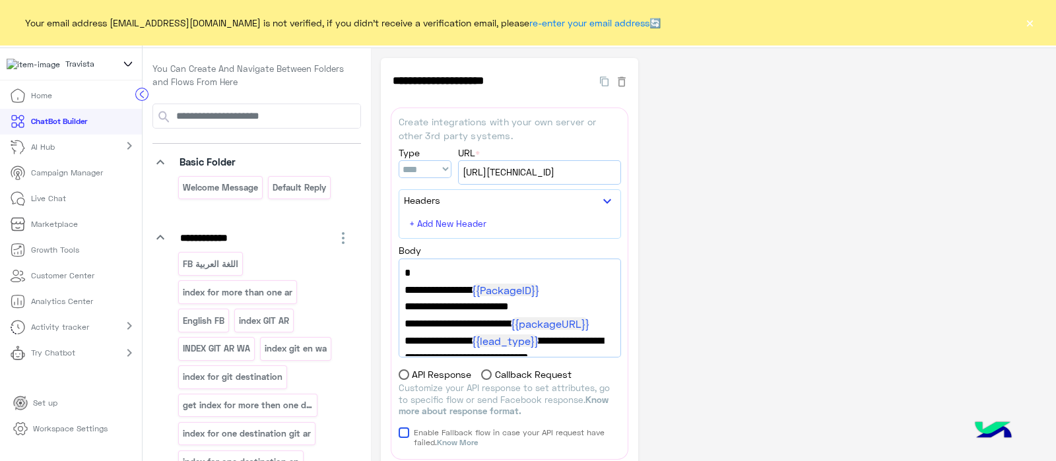
click at [1034, 23] on button "×" at bounding box center [1029, 22] width 13 height 13
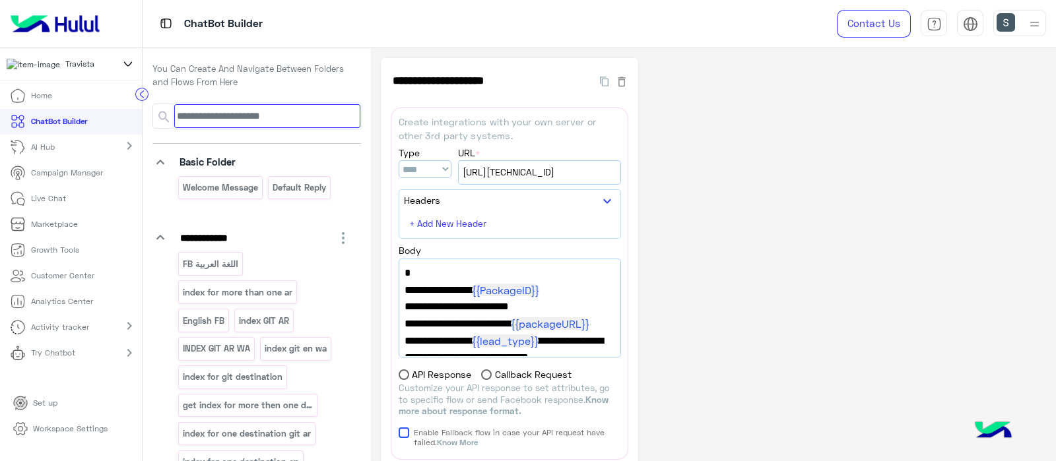
click at [297, 107] on input at bounding box center [267, 116] width 186 height 24
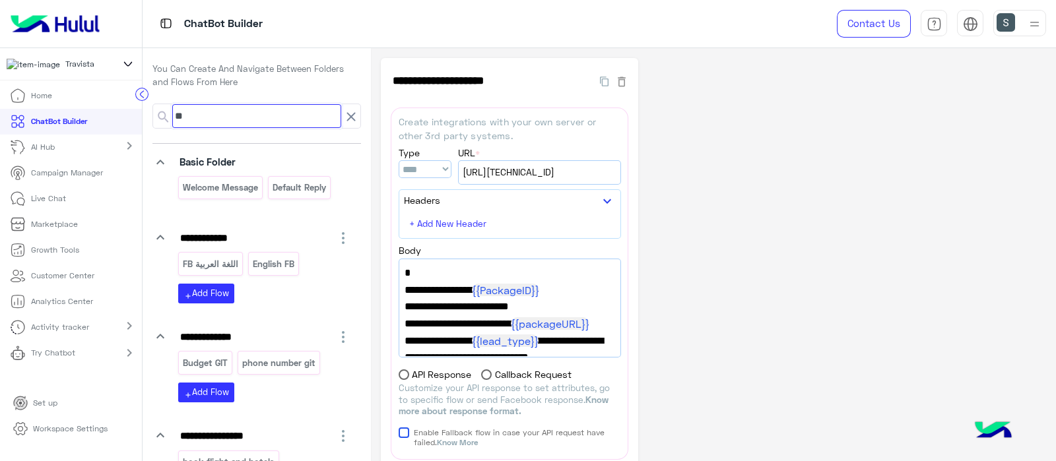
type input "*"
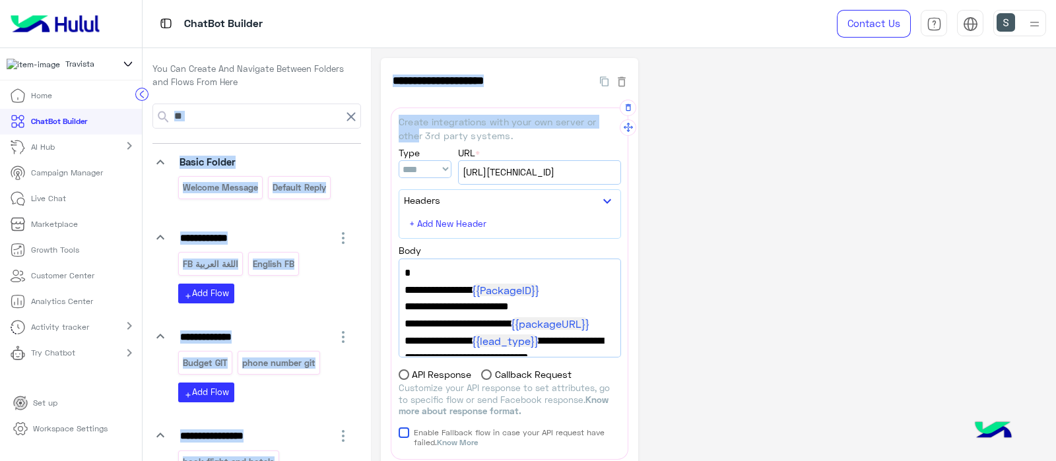
drag, startPoint x: 346, startPoint y: 131, endPoint x: 525, endPoint y: 133, distance: 178.2
click at [525, 133] on div "**********" at bounding box center [599, 255] width 913 height 414
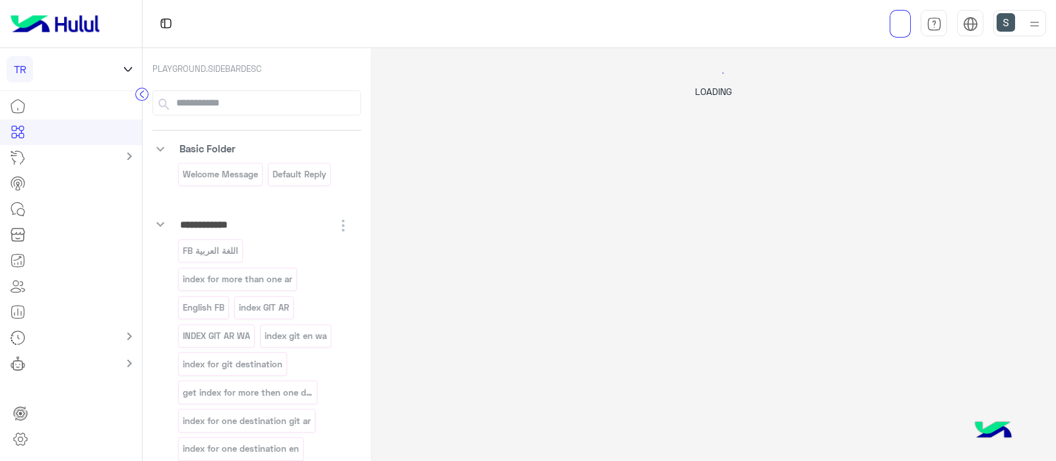
select select "****"
select select "*"
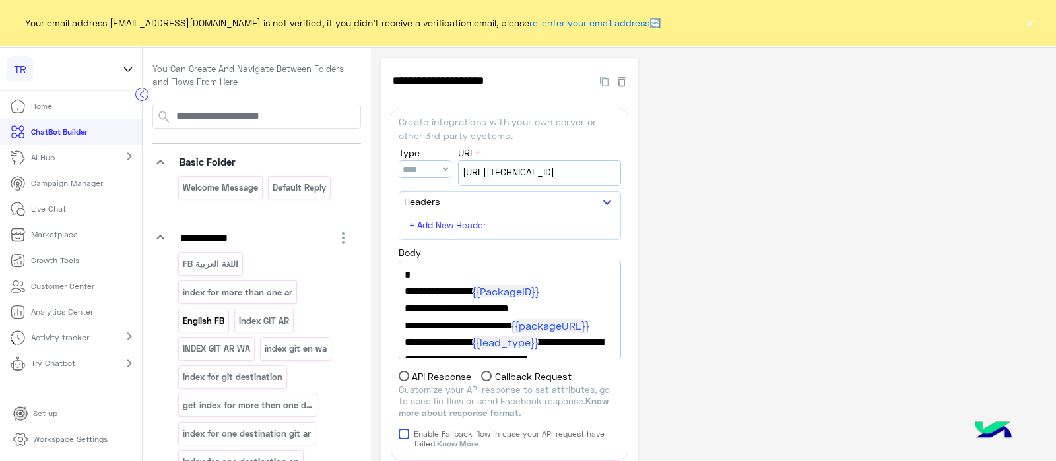
click at [204, 322] on p "English FB" at bounding box center [204, 320] width 44 height 15
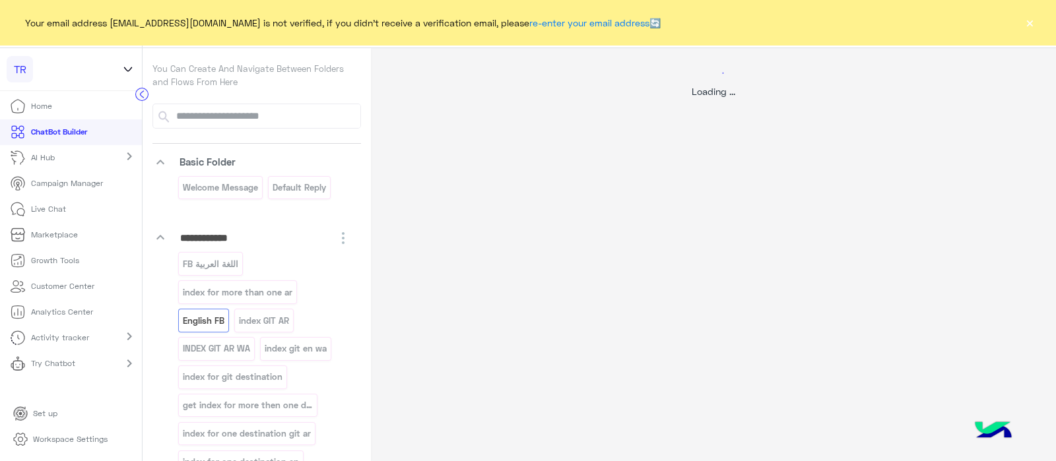
select select "*"
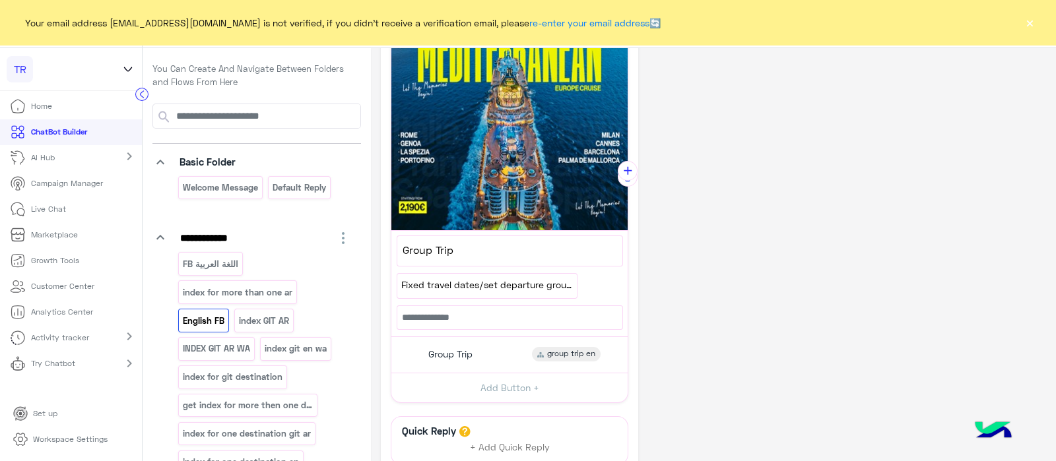
scroll to position [459, 0]
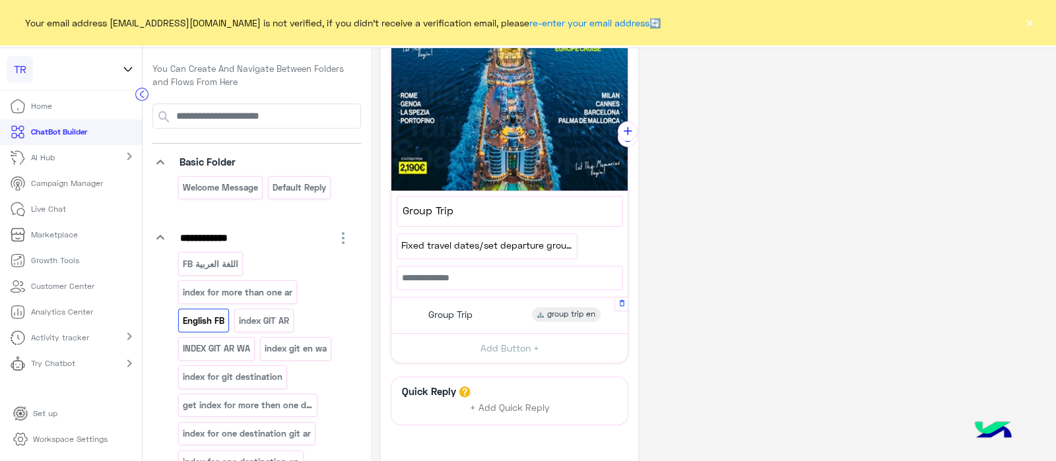
click at [453, 311] on span "Group Trip" at bounding box center [450, 315] width 44 height 12
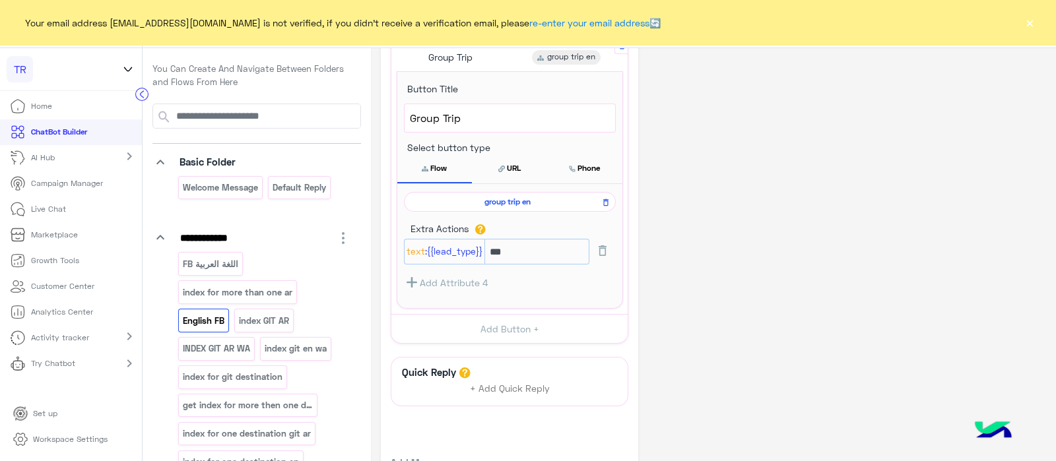
scroll to position [726, 0]
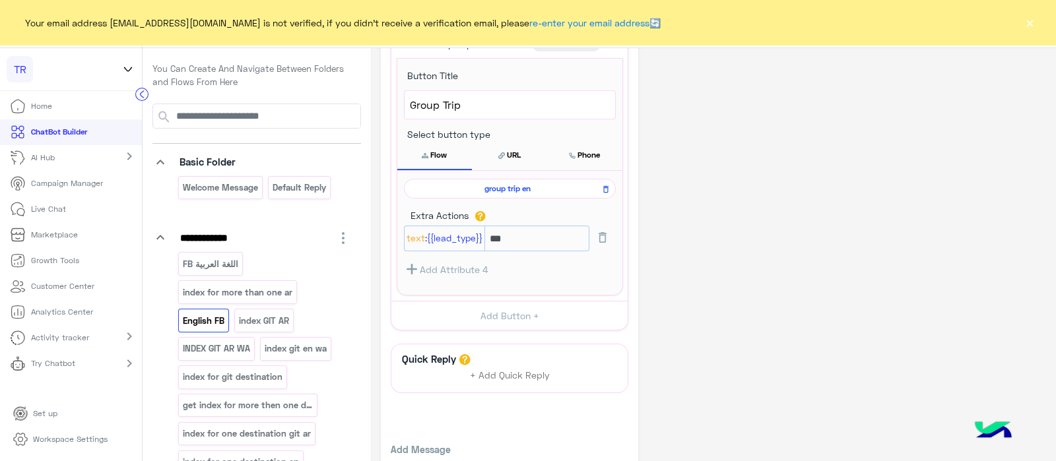
click at [481, 191] on div "group trip en" at bounding box center [510, 189] width 212 height 20
click at [481, 192] on div "group trip en" at bounding box center [510, 189] width 212 height 20
click at [515, 183] on span "group trip en" at bounding box center [507, 189] width 193 height 12
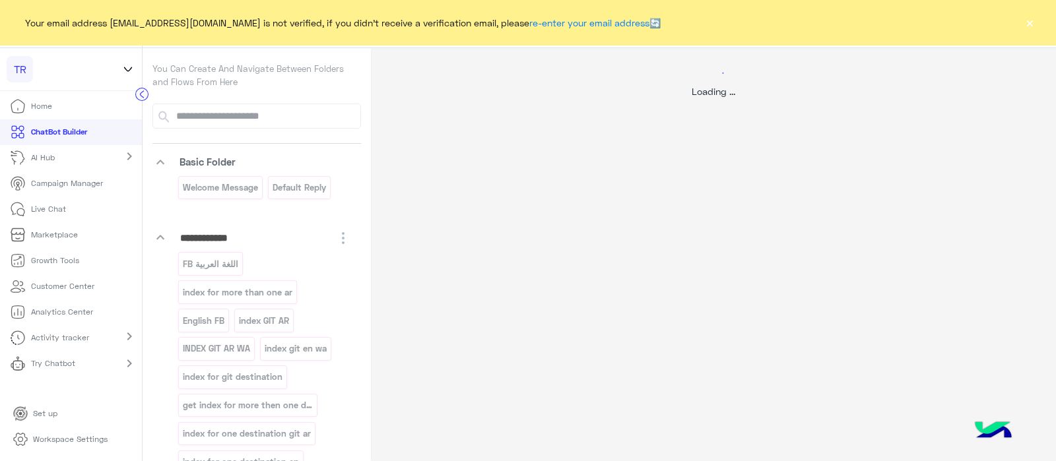
scroll to position [0, 0]
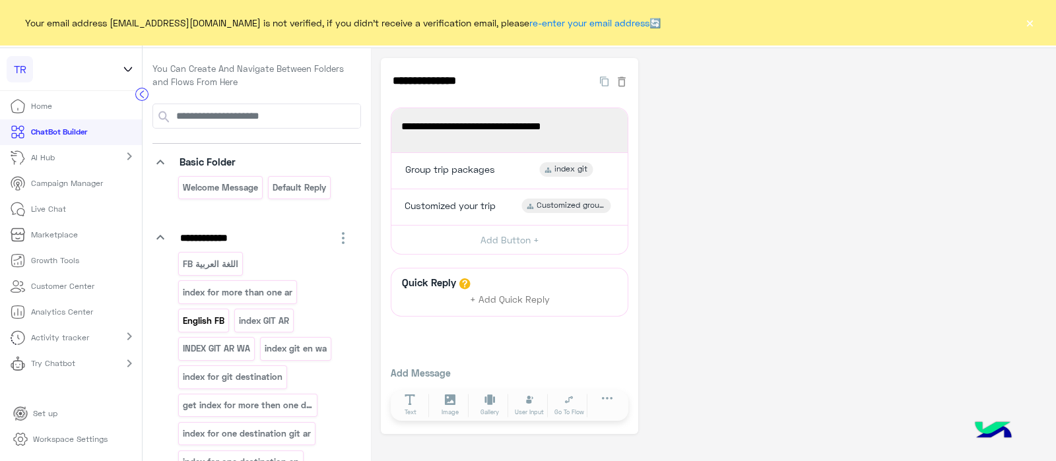
click at [194, 321] on p "English FB" at bounding box center [204, 320] width 44 height 15
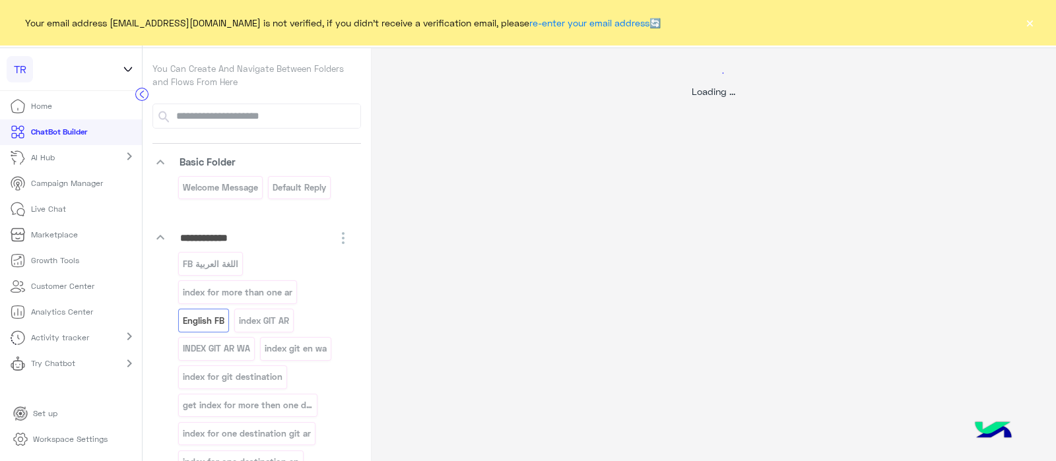
select select "*"
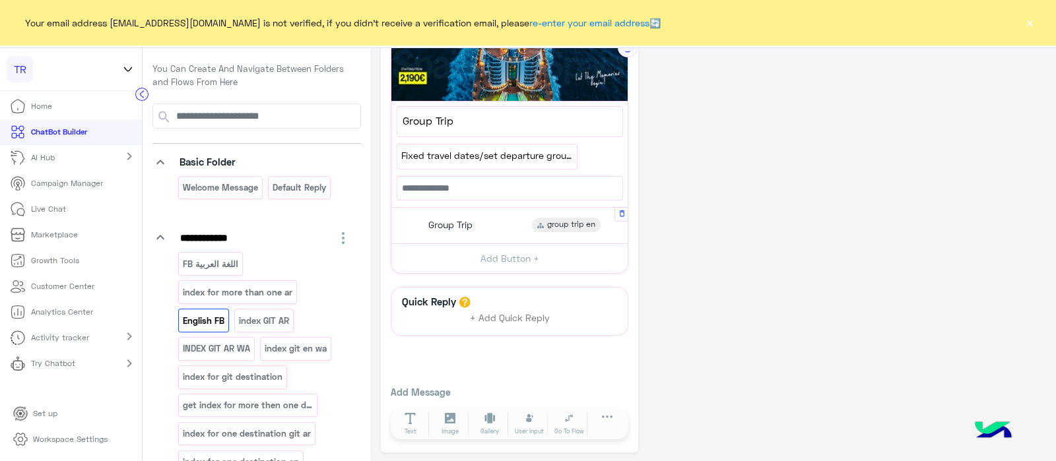
click at [446, 219] on span "Group Trip" at bounding box center [450, 225] width 44 height 12
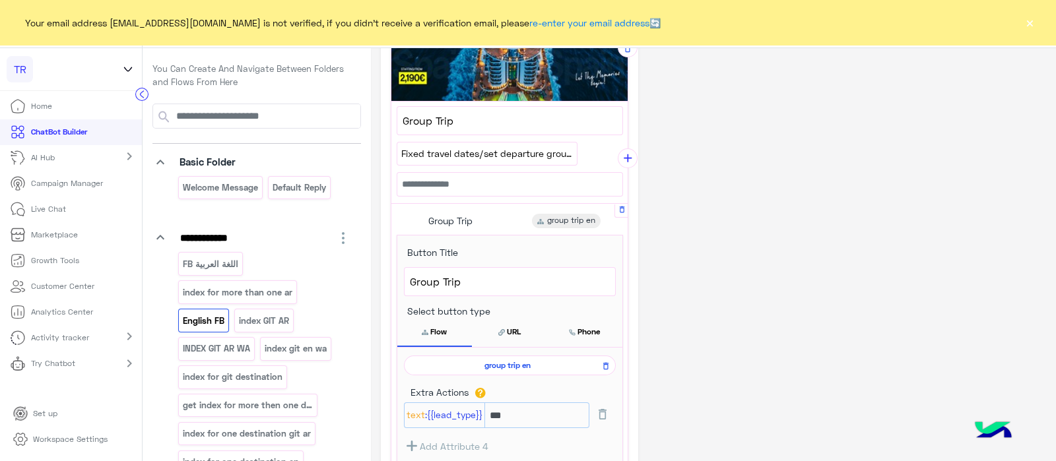
scroll to position [665, 0]
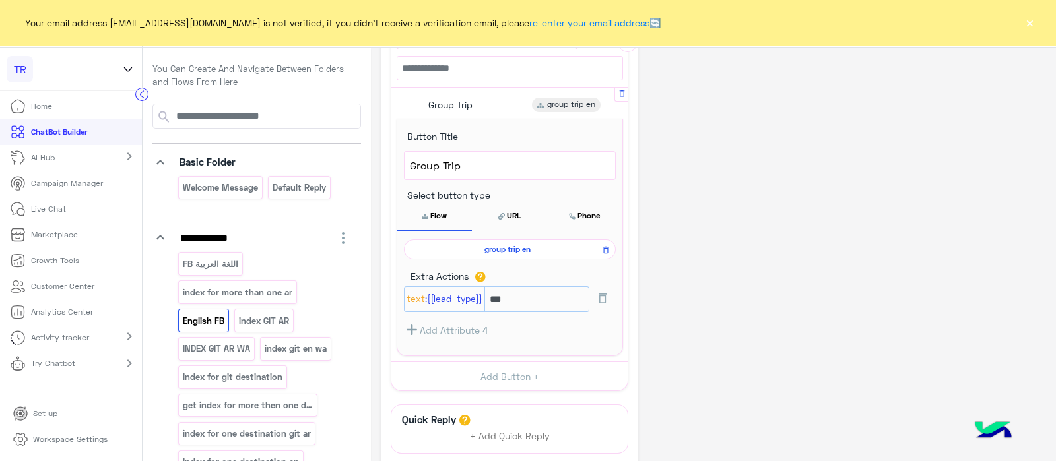
click at [515, 246] on span "group trip en" at bounding box center [507, 250] width 193 height 12
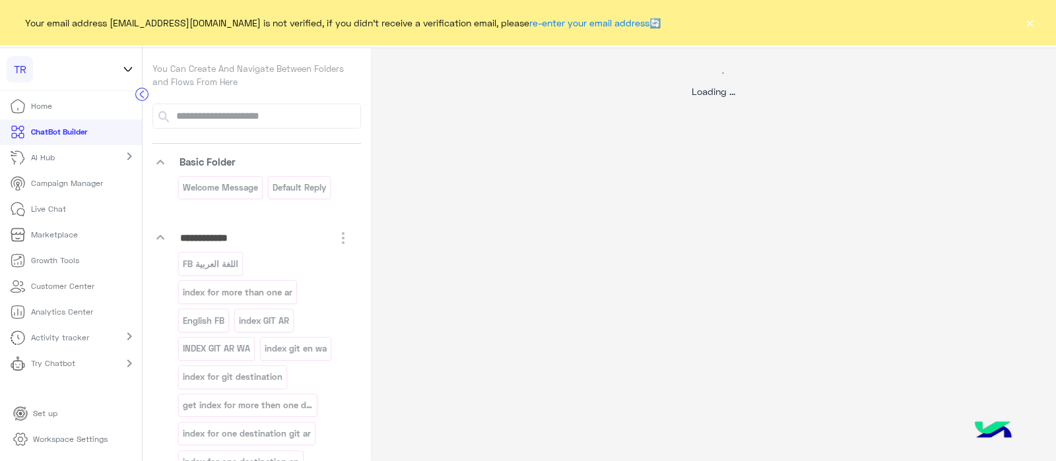
scroll to position [0, 0]
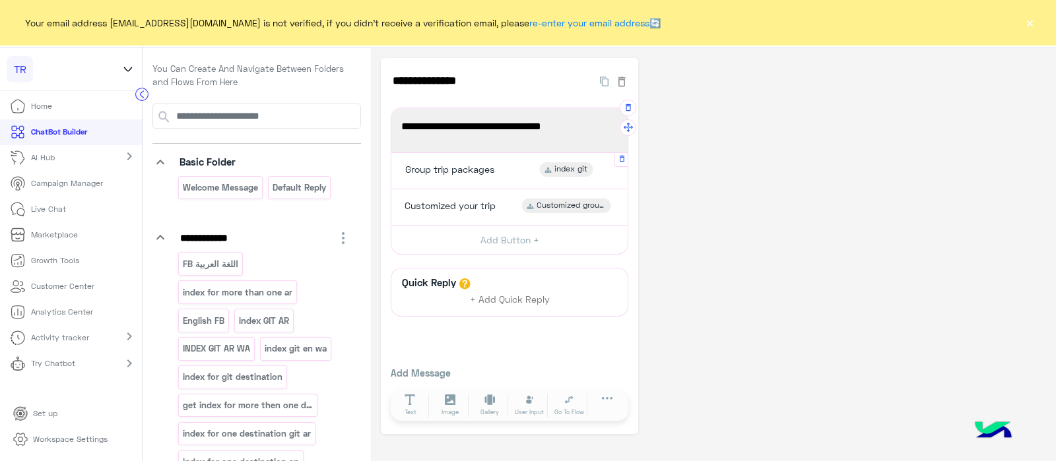
click at [470, 175] on span "Group trip packages" at bounding box center [450, 170] width 90 height 12
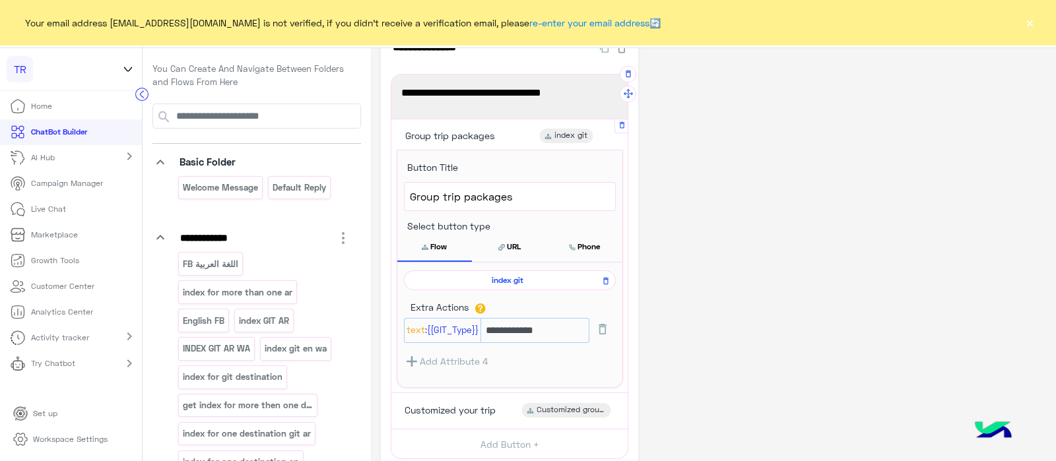
scroll to position [34, 0]
click at [555, 331] on input "**********" at bounding box center [534, 330] width 109 height 26
click at [504, 280] on span "index git" at bounding box center [507, 280] width 193 height 12
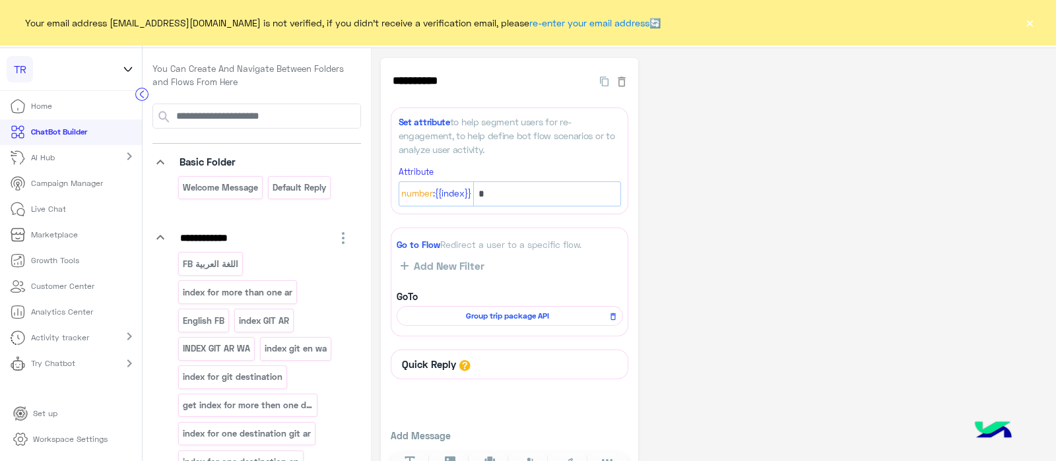
click at [536, 312] on span "Group trip package API" at bounding box center [507, 316] width 207 height 12
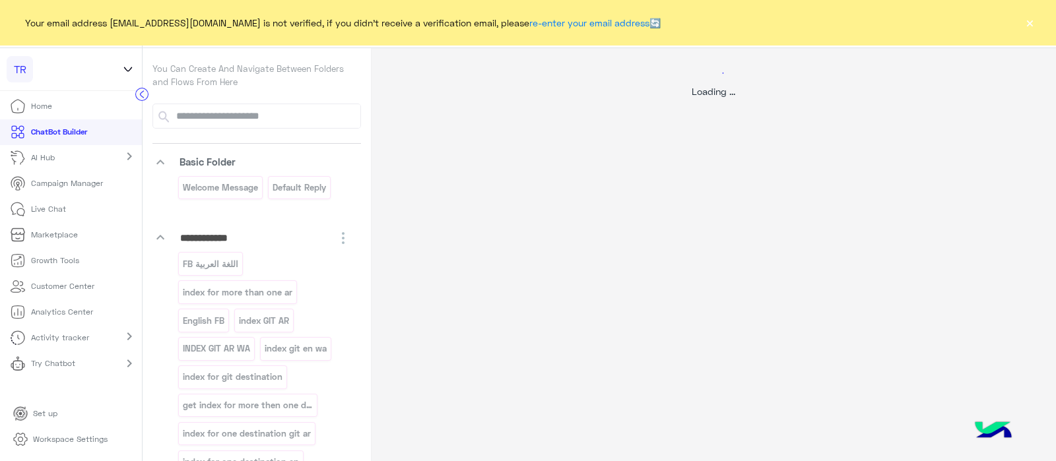
select select "****"
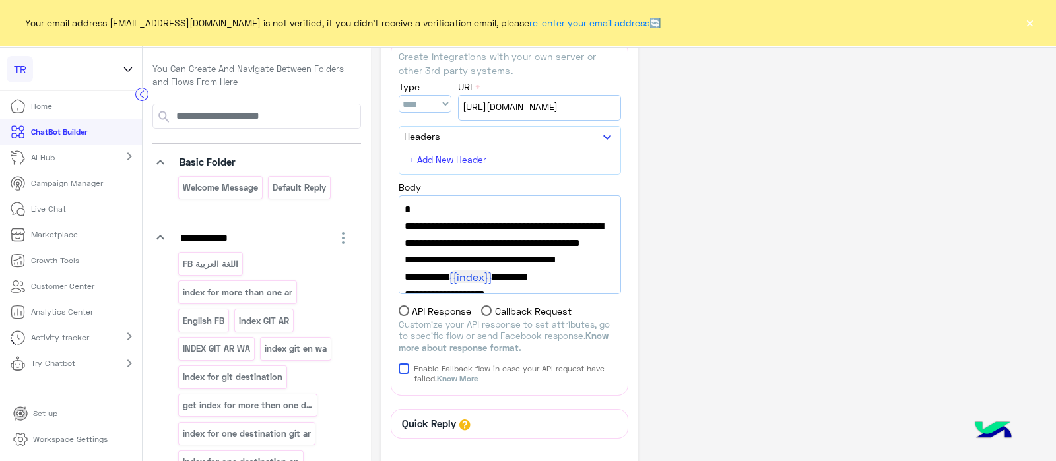
scroll to position [465, 0]
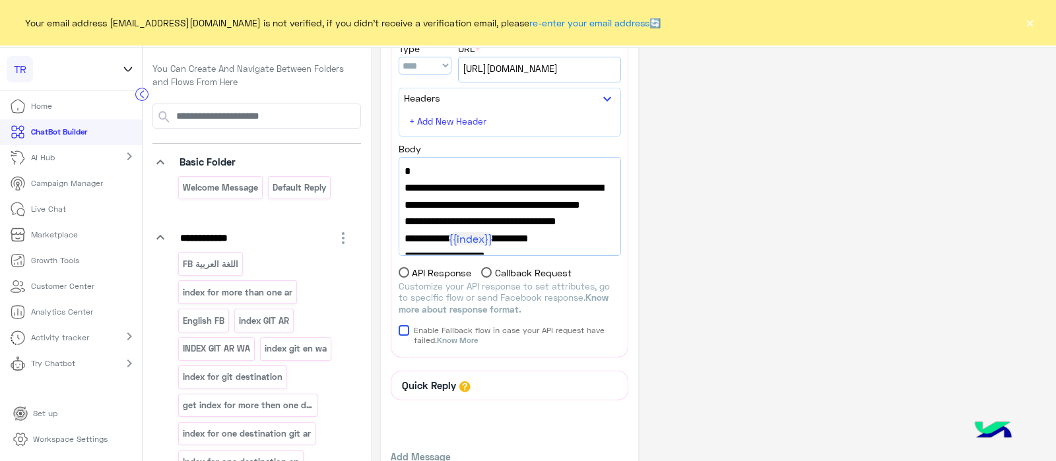
click at [530, 63] on span "https://integrations.widebot.net/api/JSONAPI" at bounding box center [540, 68] width 154 height 15
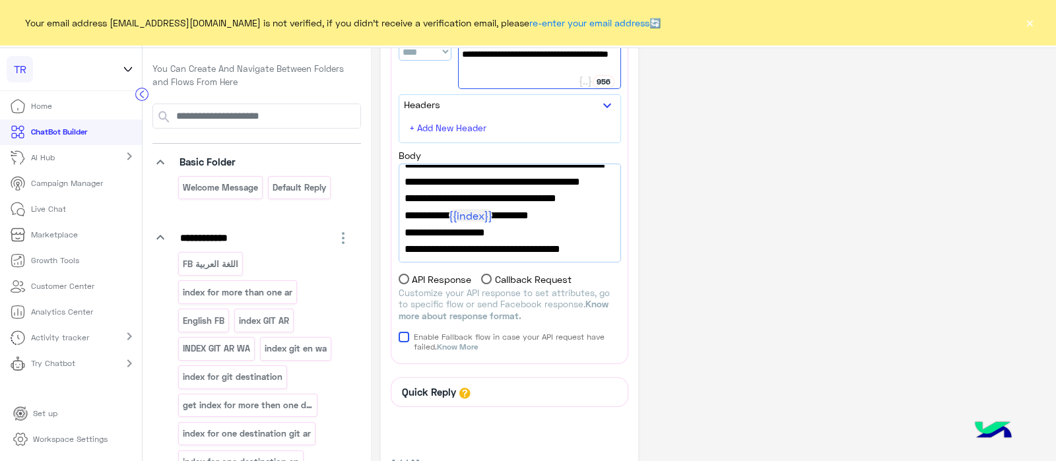
scroll to position [67, 0]
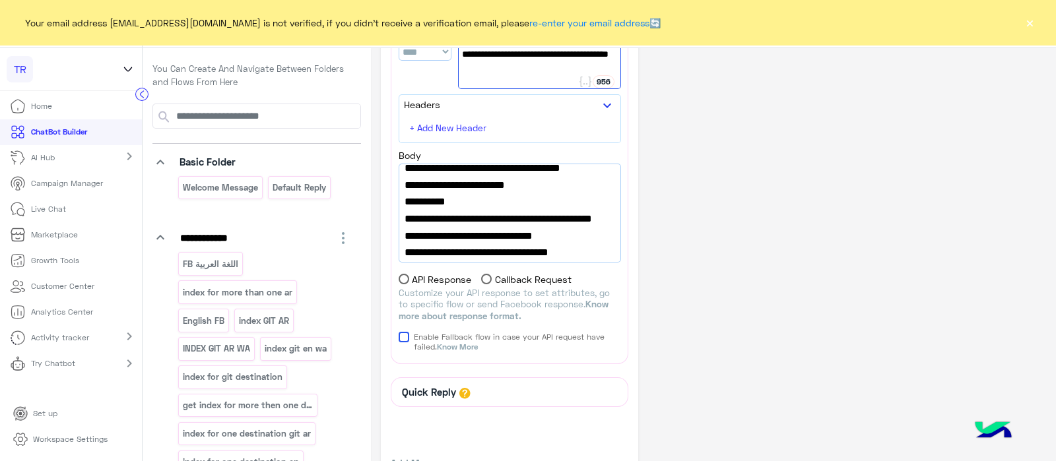
drag, startPoint x: 599, startPoint y: 197, endPoint x: 519, endPoint y: 204, distance: 80.1
click at [519, 160] on span ""success_flow_name":"success flow Git"," at bounding box center [510, 151] width 211 height 17
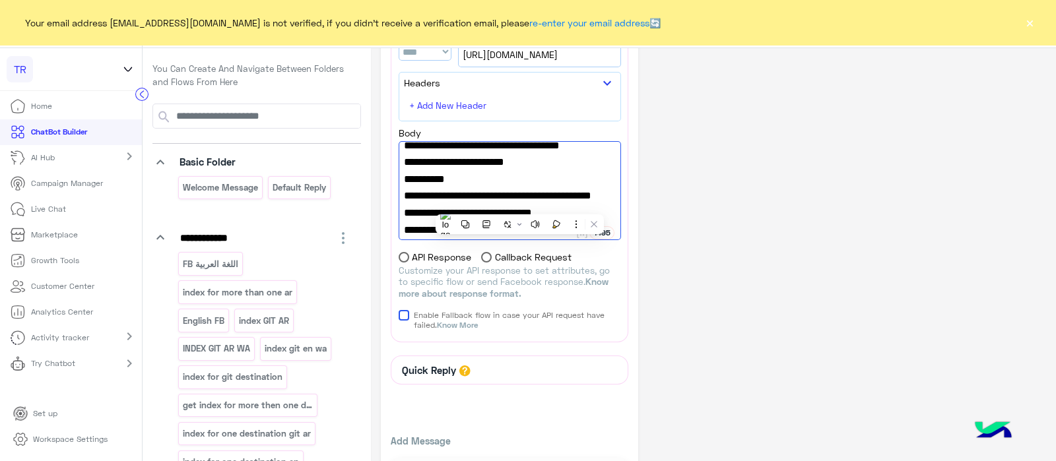
click at [596, 137] on span ""success_flow_name":"success flow Git"," at bounding box center [510, 128] width 212 height 17
click at [601, 137] on span ""success_flow_name":"success flow Git"," at bounding box center [510, 128] width 212 height 17
drag, startPoint x: 597, startPoint y: 176, endPoint x: 519, endPoint y: 180, distance: 78.0
click at [519, 137] on span ""success_flow_name":"success flow Git"," at bounding box center [510, 128] width 212 height 17
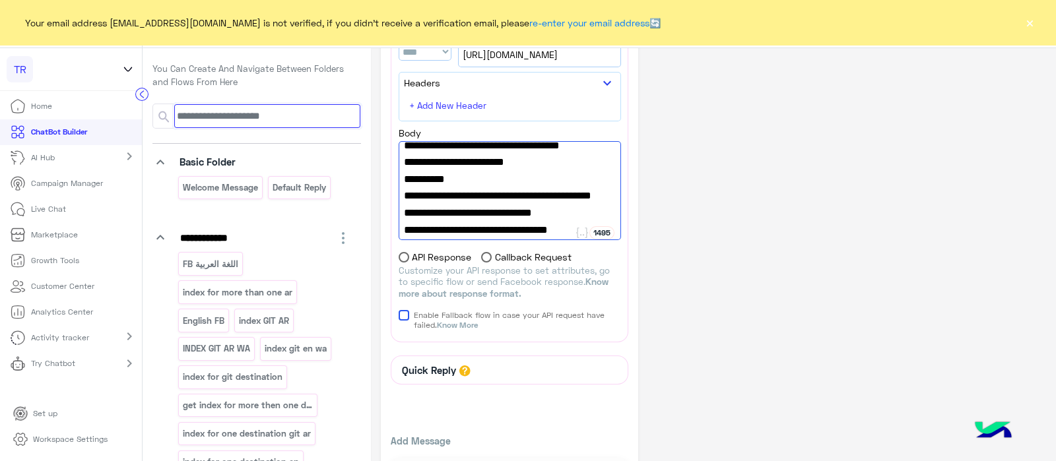
click at [271, 118] on input at bounding box center [267, 116] width 186 height 24
paste input "**********"
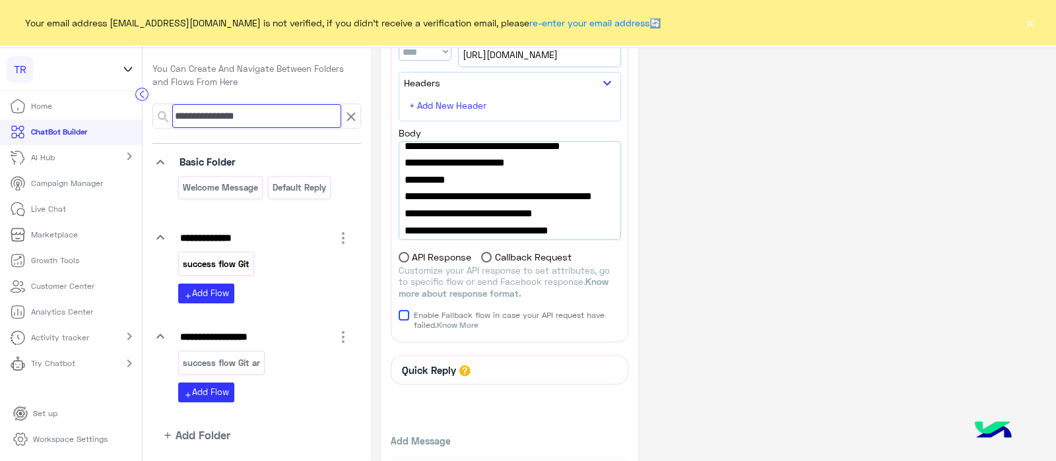
type input "**********"
click at [216, 262] on p "success flow Git" at bounding box center [216, 264] width 69 height 15
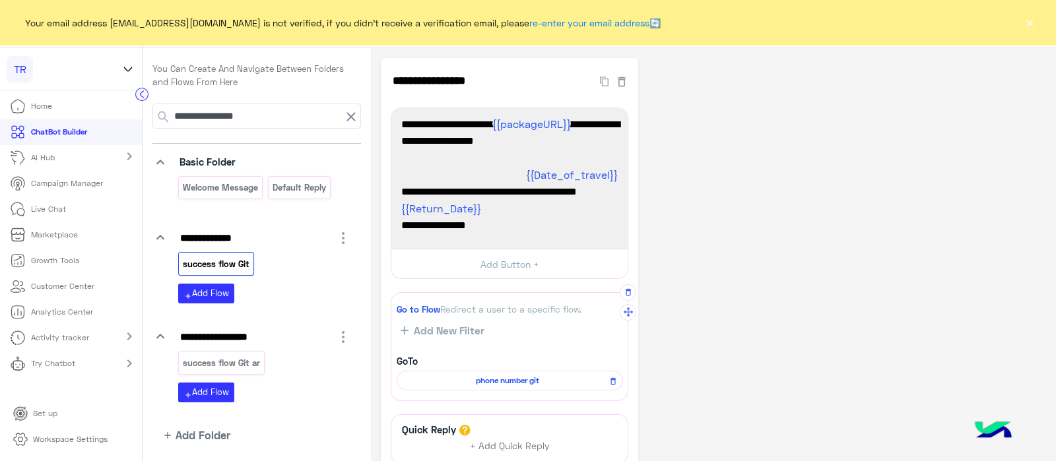
click at [492, 381] on span "phone number git" at bounding box center [507, 381] width 207 height 12
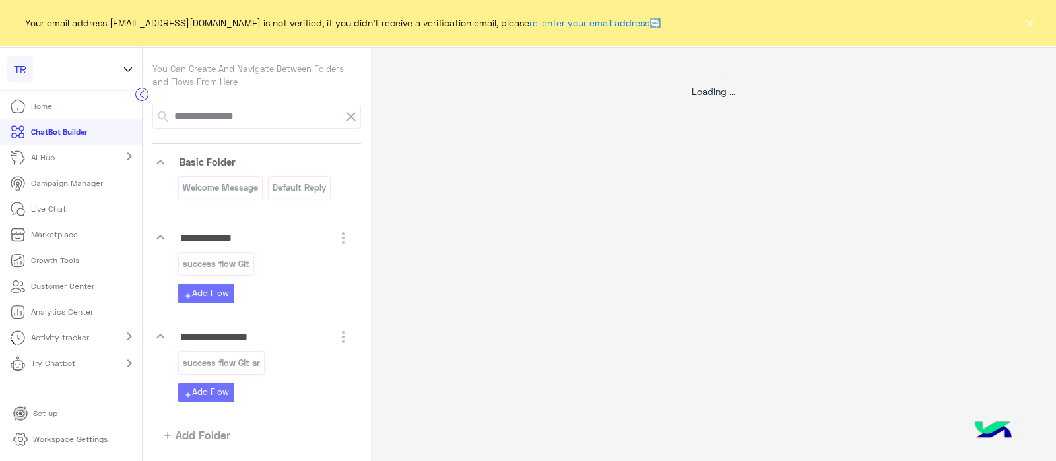
select select "*"
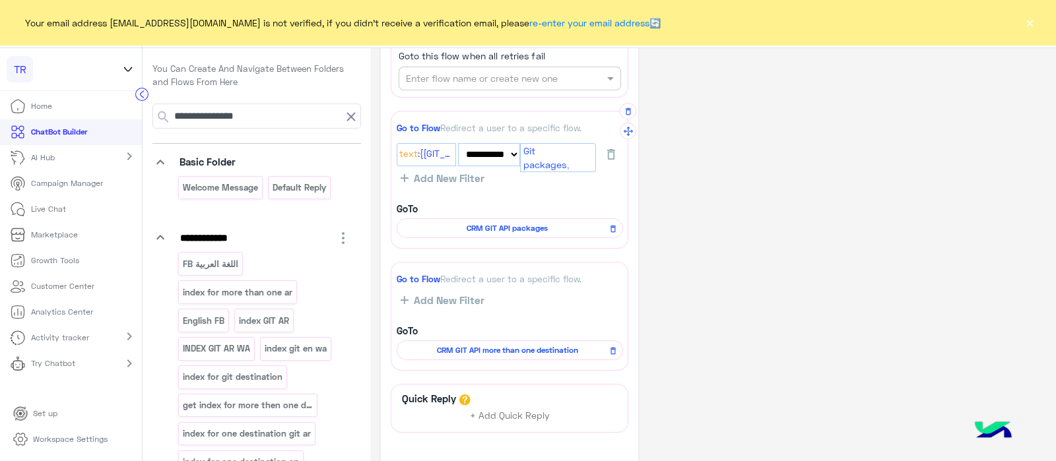
click at [521, 232] on div "CRM GIT API packages" at bounding box center [510, 228] width 226 height 20
click at [481, 228] on span "CRM GIT API packages" at bounding box center [507, 228] width 207 height 12
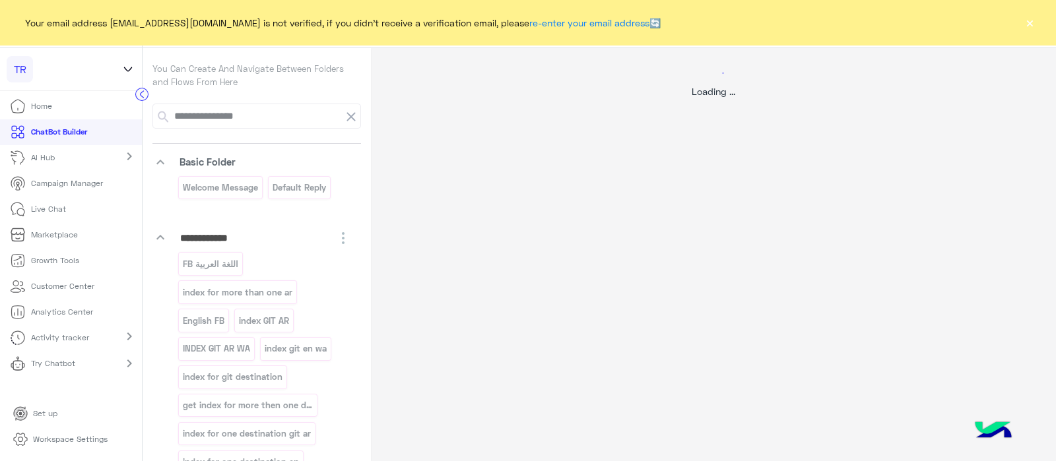
select select "****"
select select "*"
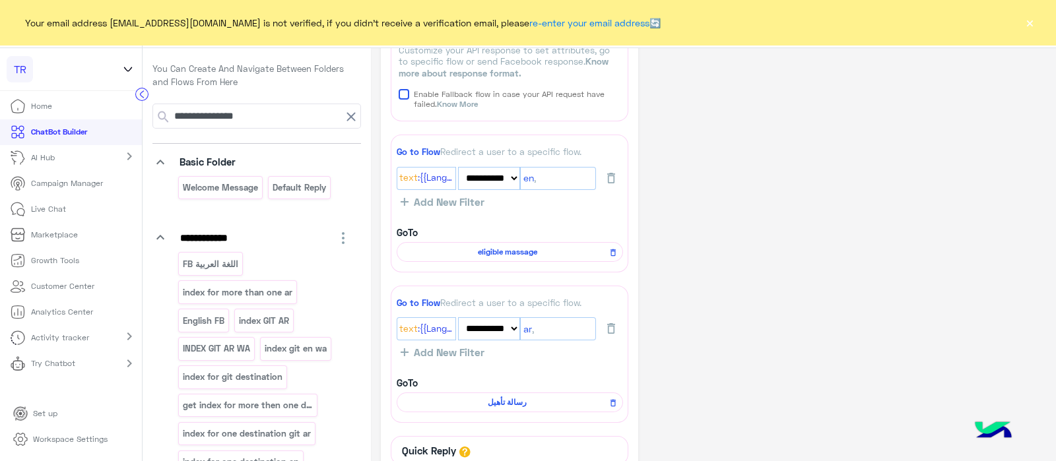
click at [732, 226] on div "**********" at bounding box center [713, 150] width 665 height 865
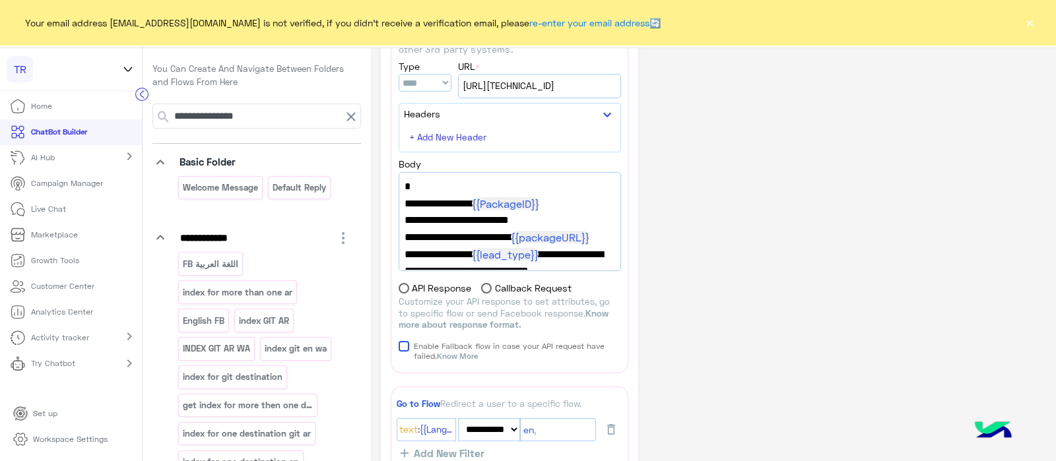
scroll to position [0, 0]
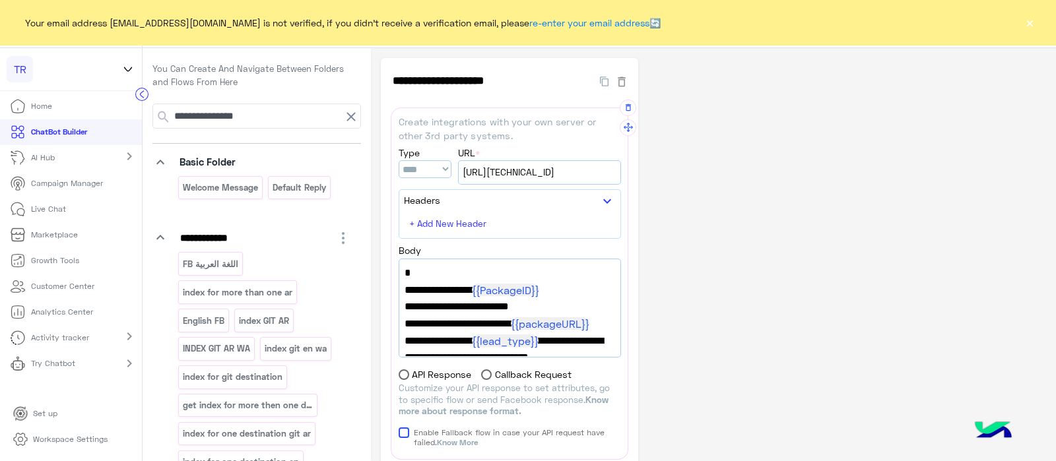
click at [543, 181] on div "http://82.129.226.164:80/api/add_chatbot_lead" at bounding box center [540, 172] width 162 height 22
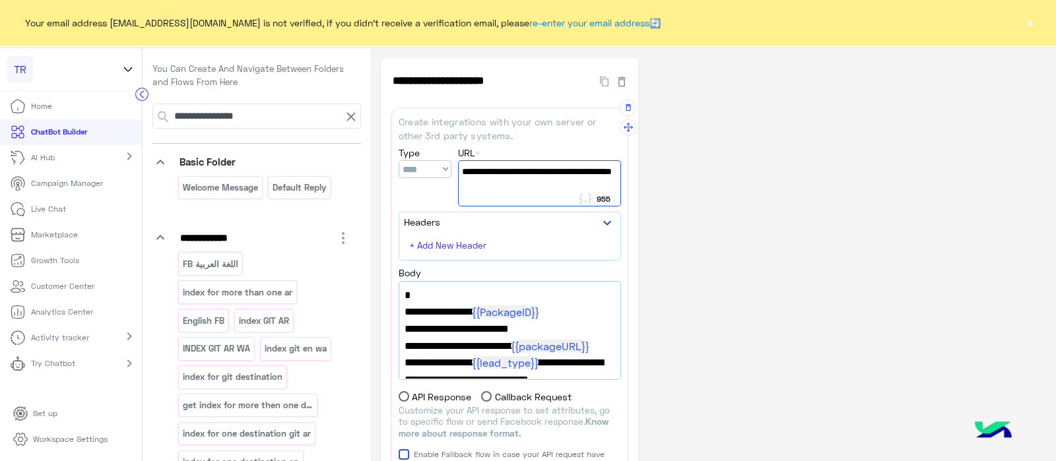
click at [620, 286] on div "{ "pacakges": [ {{PackageID}} ], "git_destination":"", "git_PackagesLink":" {{p…" at bounding box center [509, 331] width 221 height 98
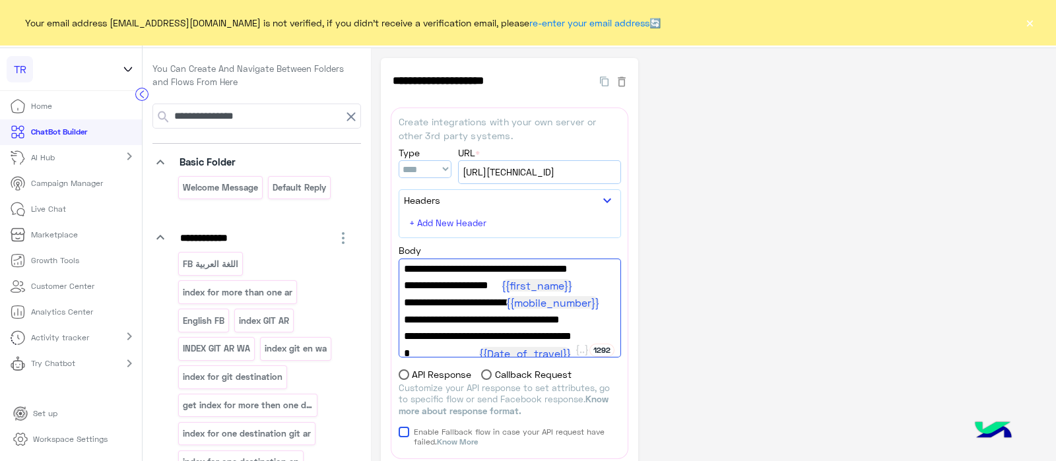
scroll to position [339, 0]
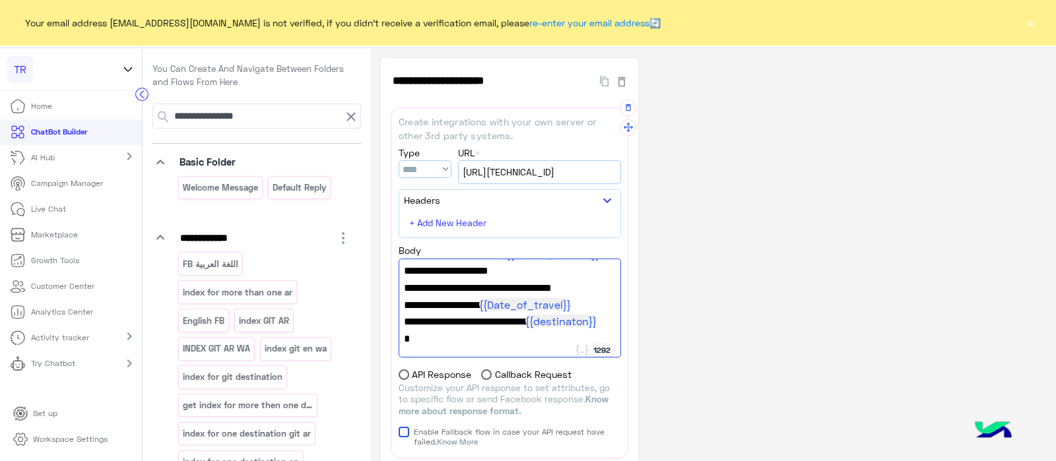
click at [0, 0] on sider-quick-compose-btn at bounding box center [0, 0] width 0 height 0
drag, startPoint x: 619, startPoint y: 345, endPoint x: 618, endPoint y: 333, distance: 12.6
click at [618, 333] on div "**********" at bounding box center [510, 308] width 222 height 99
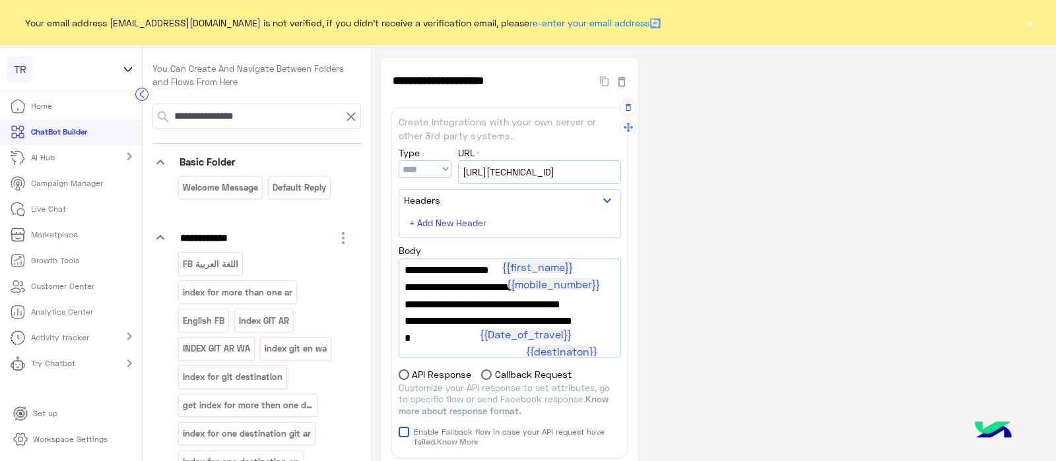
scroll to position [129, 0]
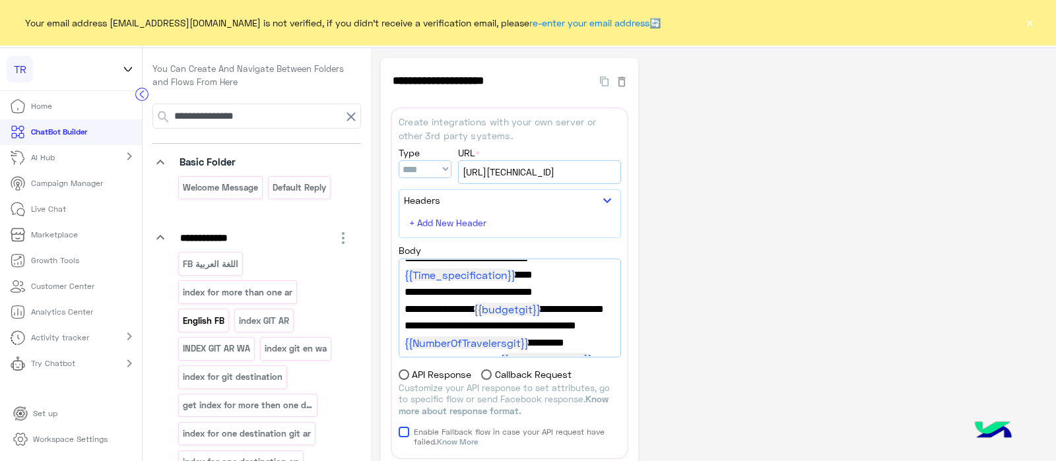
click at [195, 321] on p "English FB" at bounding box center [204, 320] width 44 height 15
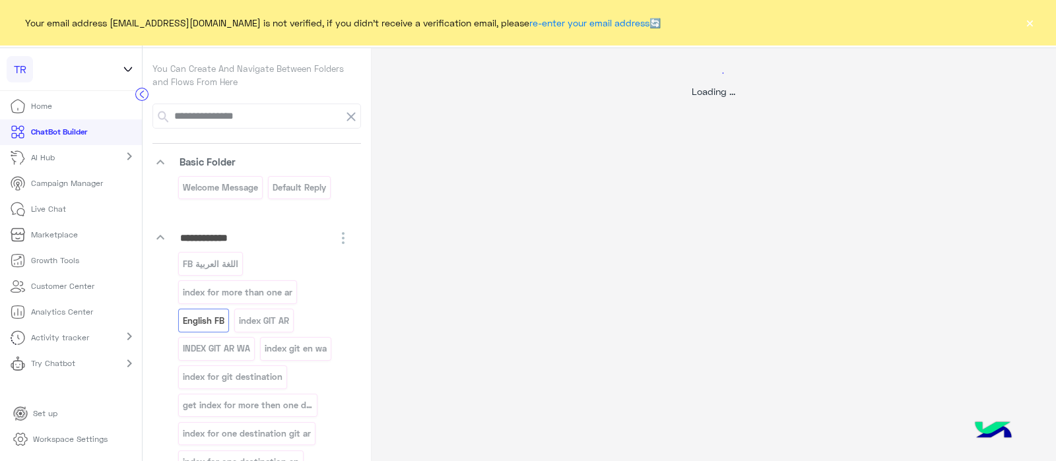
select select "*"
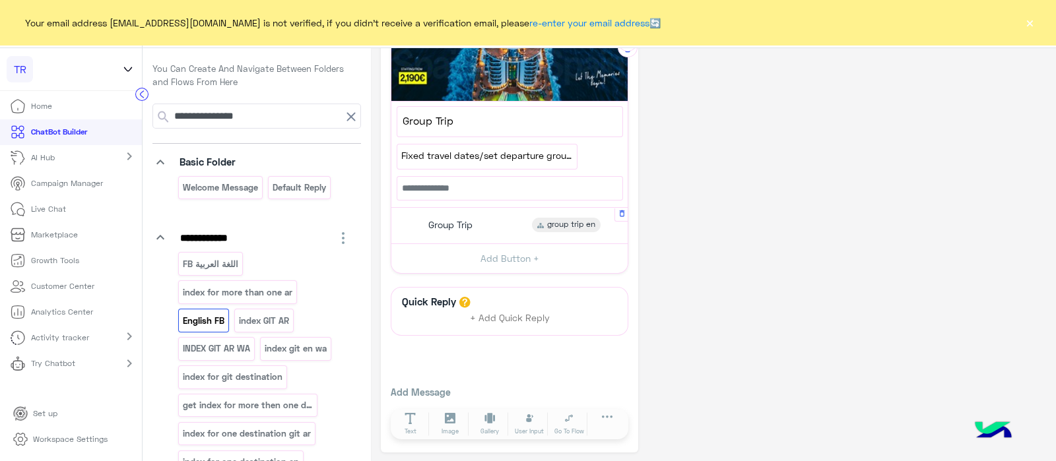
click at [456, 225] on span "Group Trip" at bounding box center [450, 225] width 44 height 12
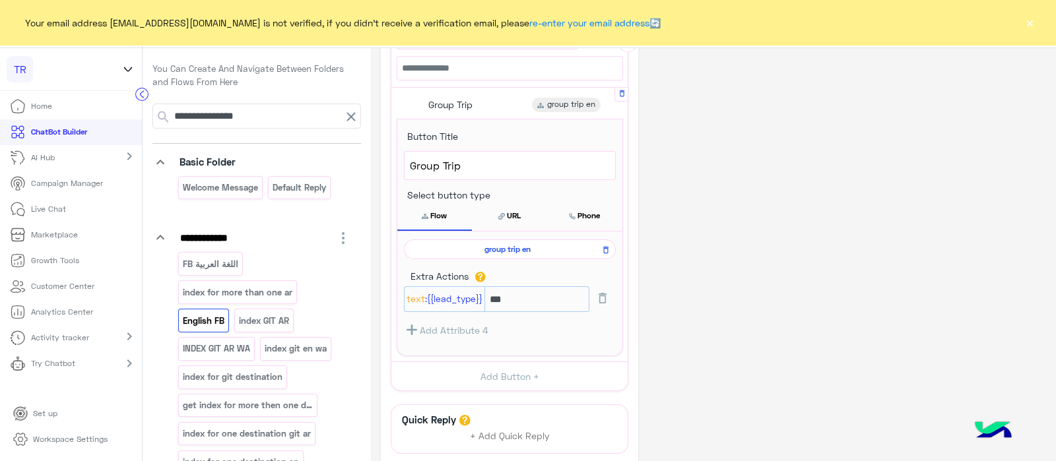
click at [475, 248] on span "group trip en" at bounding box center [507, 250] width 193 height 12
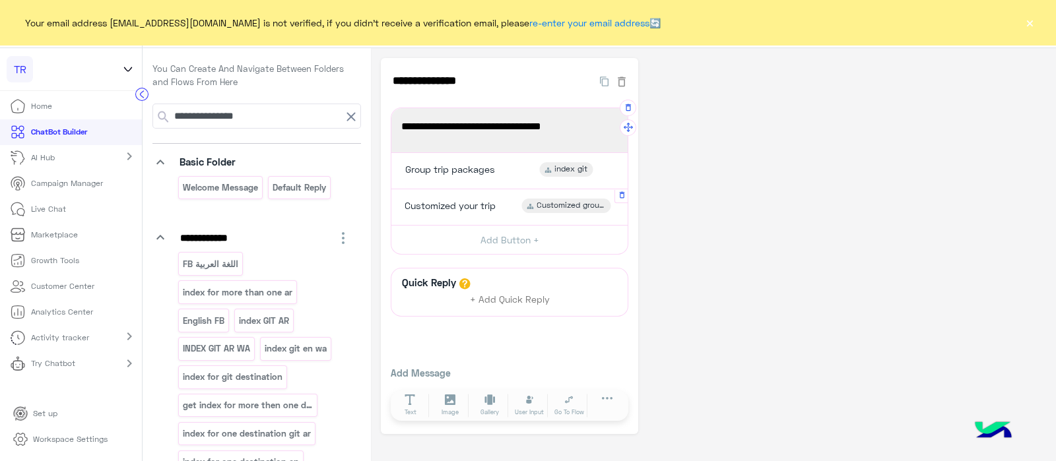
click at [454, 207] on span "Customized your trip" at bounding box center [450, 206] width 91 height 12
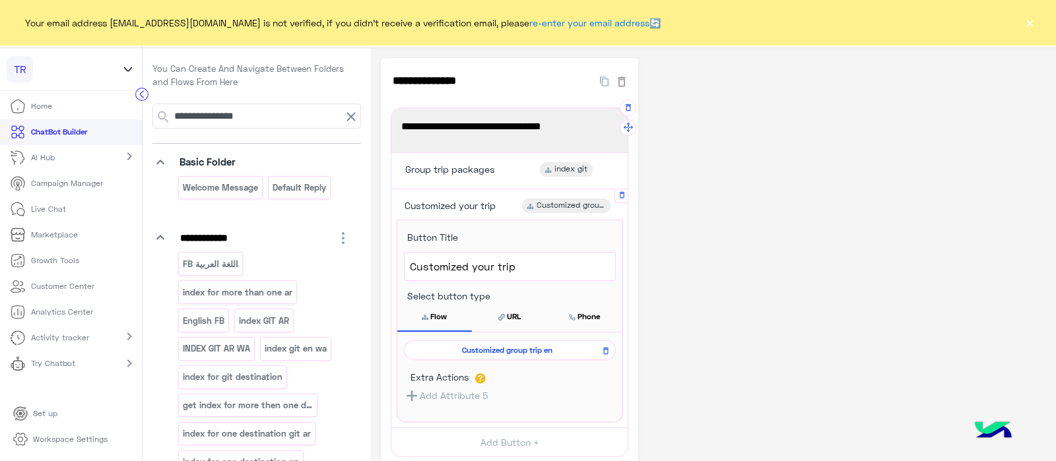
click at [480, 347] on span "Customized group trip en" at bounding box center [507, 350] width 193 height 12
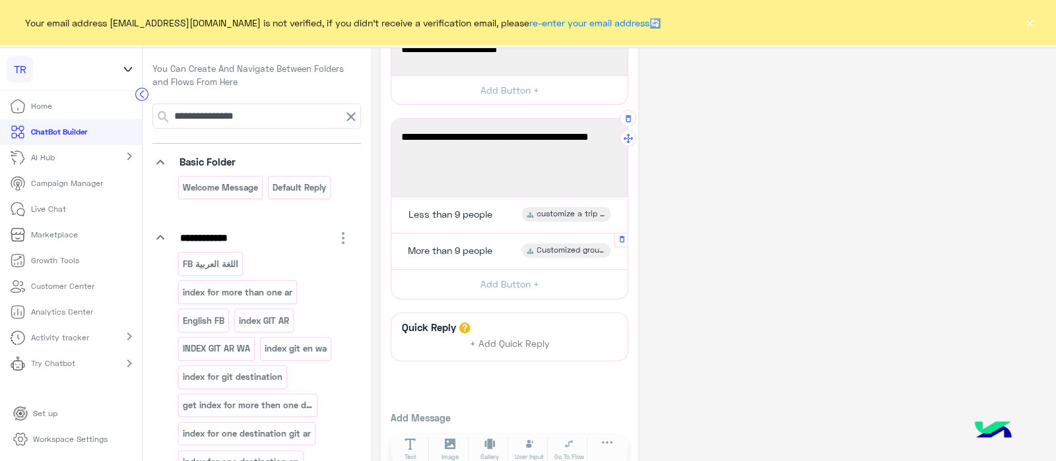
click at [459, 252] on span "More than 9 people" at bounding box center [450, 251] width 84 height 12
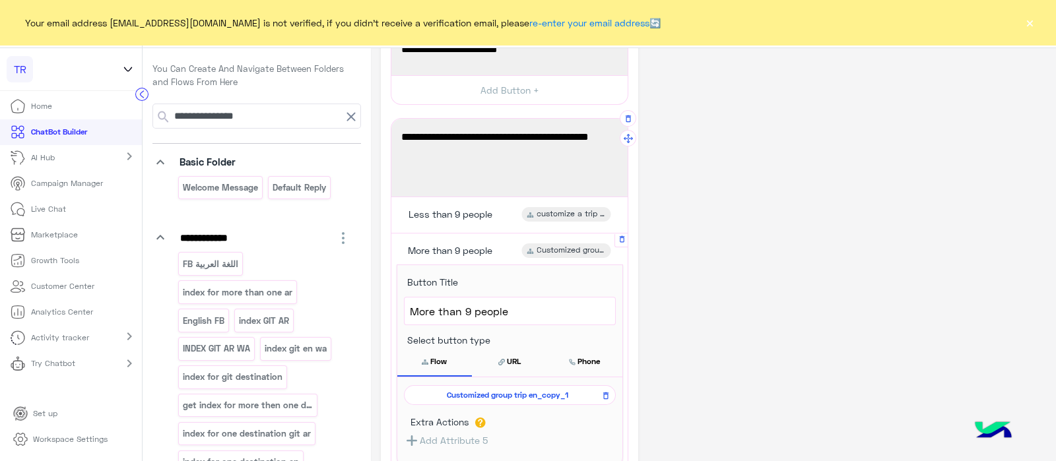
click at [455, 393] on span "Customized group trip en_copy_1" at bounding box center [507, 395] width 193 height 12
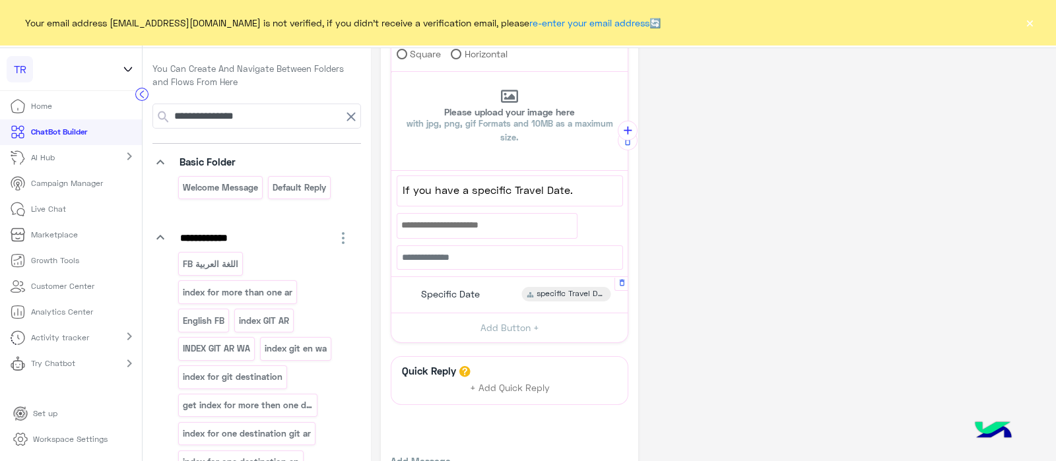
click at [468, 288] on span "Specific Date" at bounding box center [450, 294] width 59 height 12
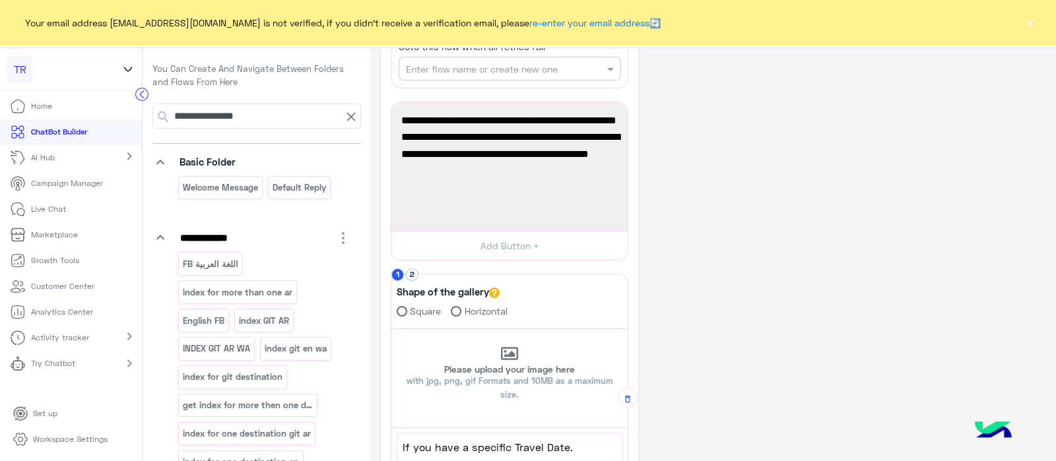
scroll to position [427, 0]
click at [410, 273] on button "2" at bounding box center [412, 276] width 13 height 13
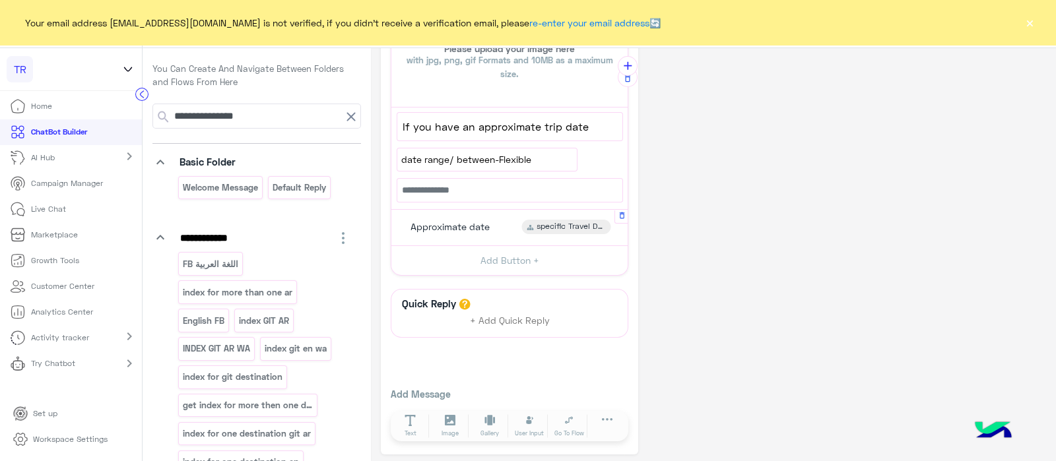
click at [464, 222] on span "Approximate date" at bounding box center [449, 227] width 79 height 12
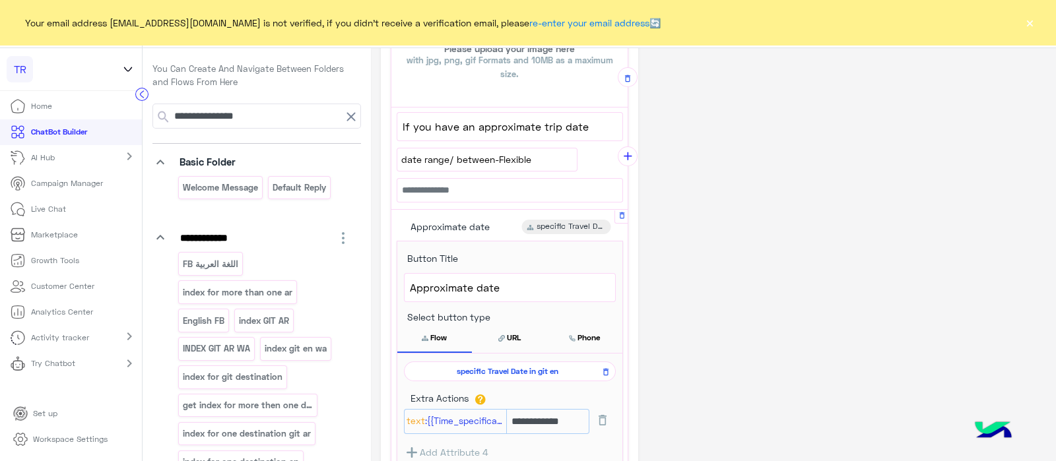
scroll to position [839, 0]
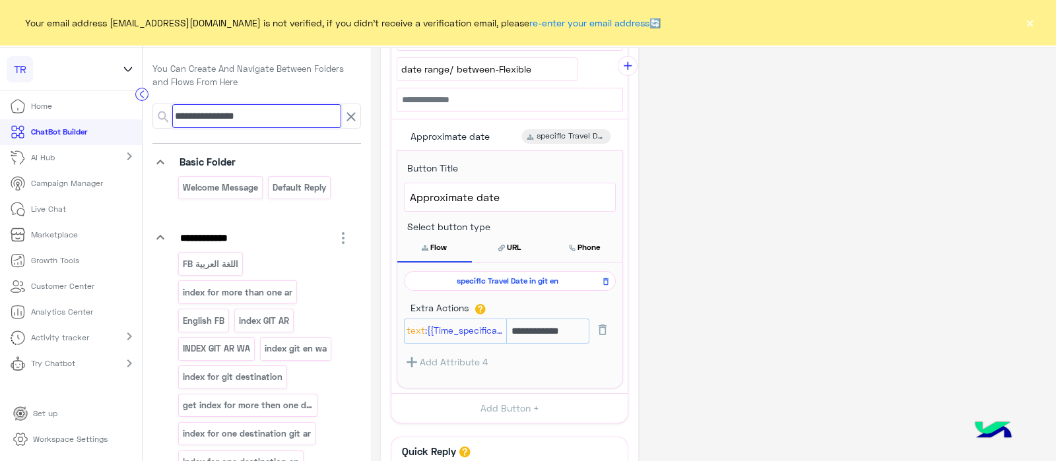
click at [271, 104] on input "**********" at bounding box center [256, 116] width 169 height 24
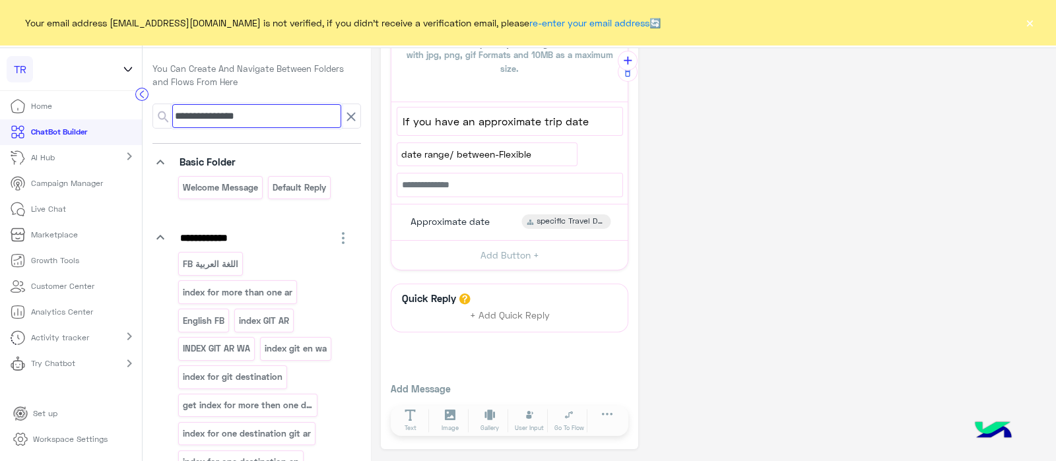
scroll to position [749, 0]
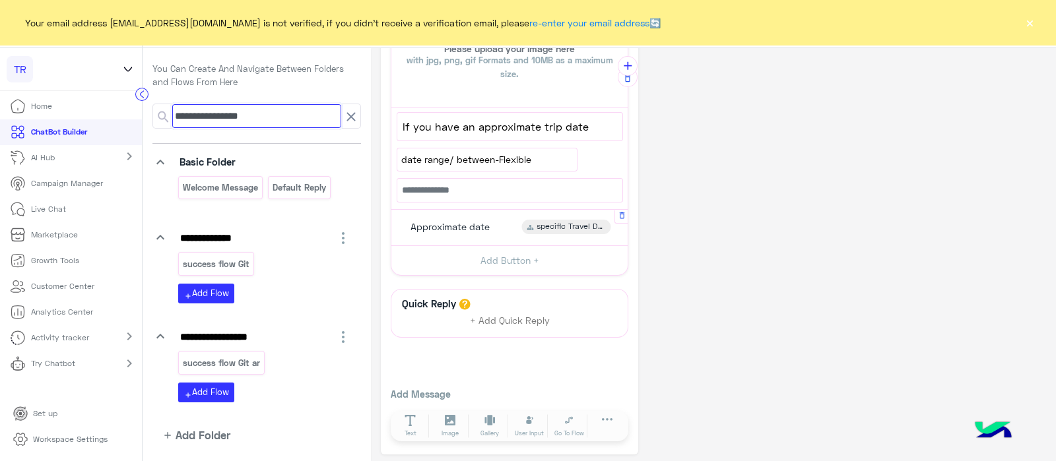
type input "**********"
click at [450, 222] on span "Approximate date" at bounding box center [449, 227] width 79 height 12
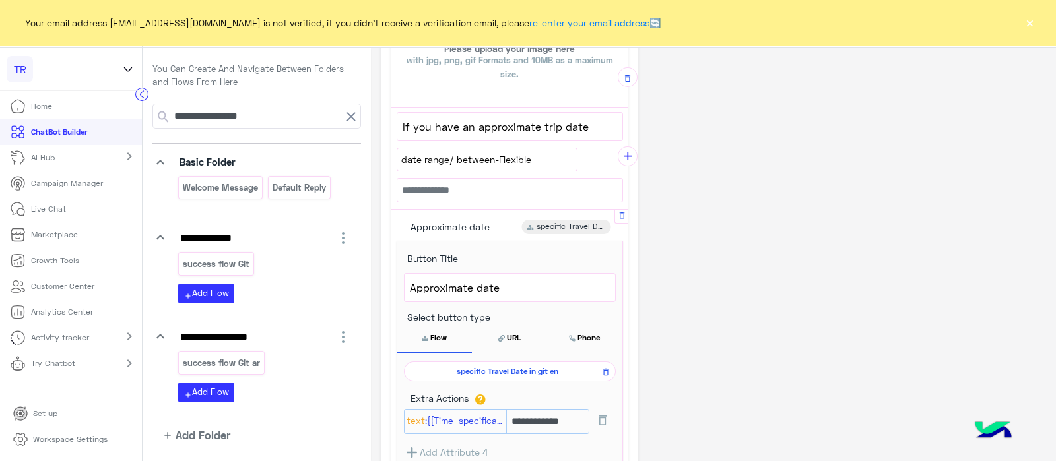
scroll to position [839, 0]
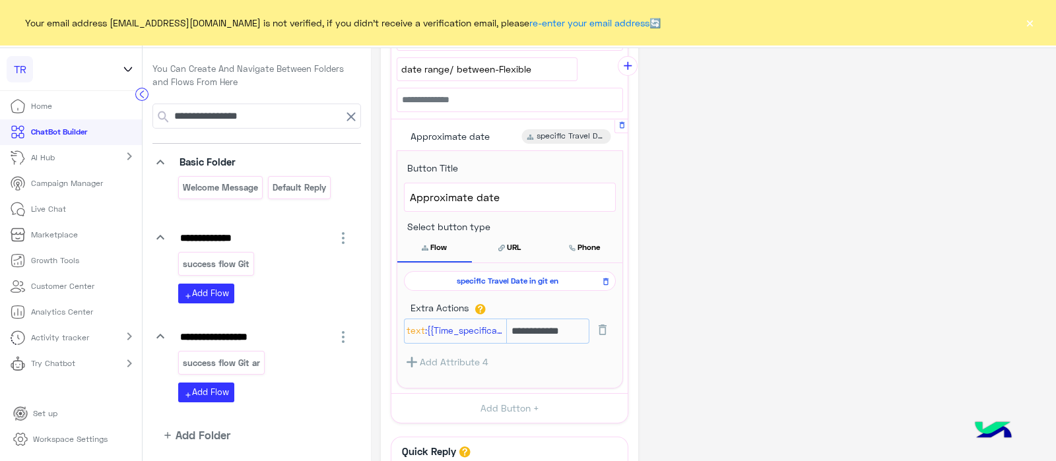
click at [490, 284] on div "specific Travel Date in git en" at bounding box center [510, 281] width 212 height 20
click at [474, 275] on span "specific Travel Date in git en" at bounding box center [507, 281] width 193 height 12
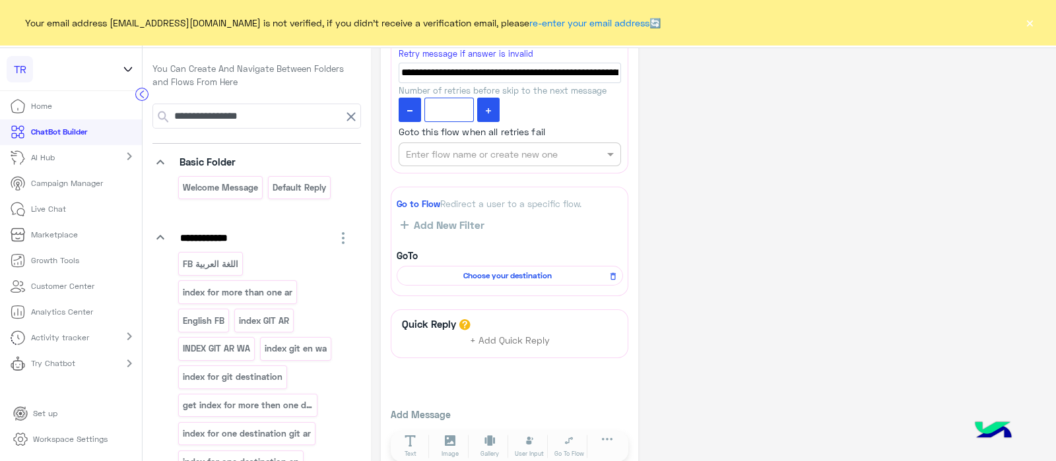
scroll to position [785, 0]
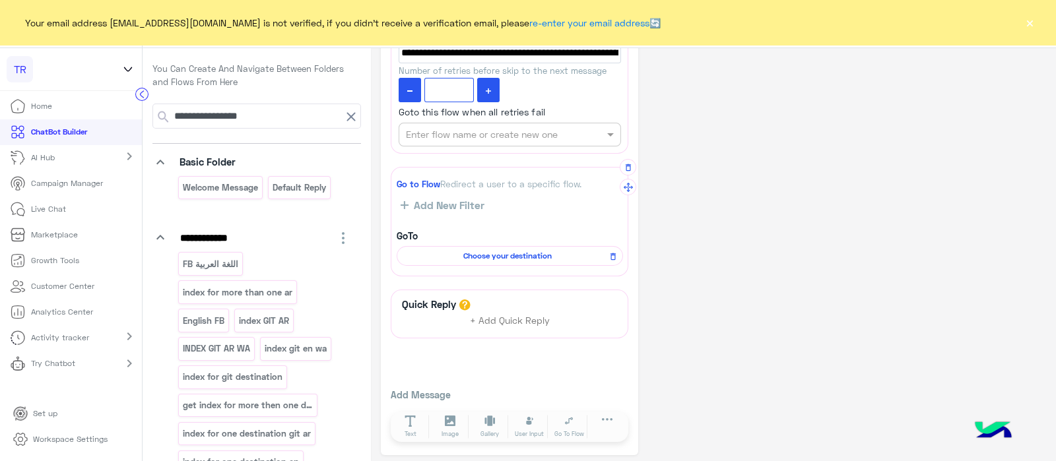
click at [522, 250] on span "Choose your destination" at bounding box center [507, 256] width 207 height 12
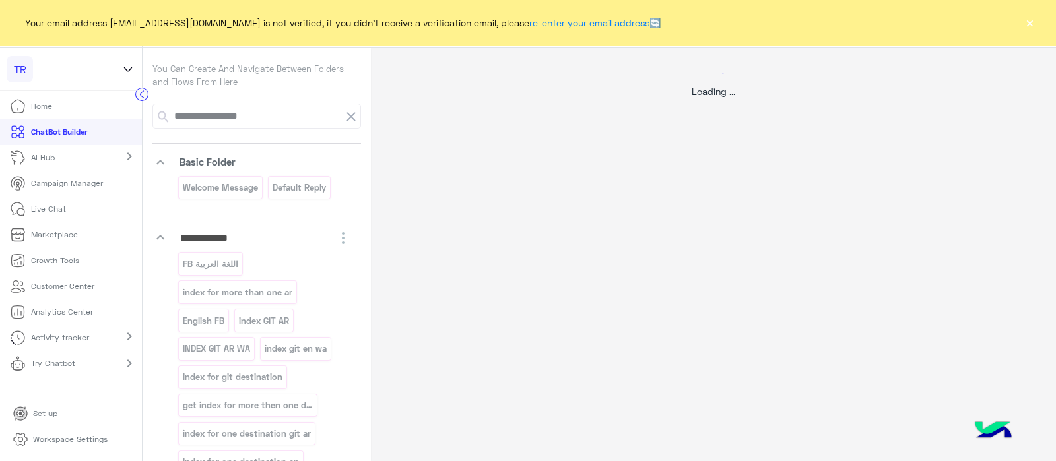
scroll to position [0, 0]
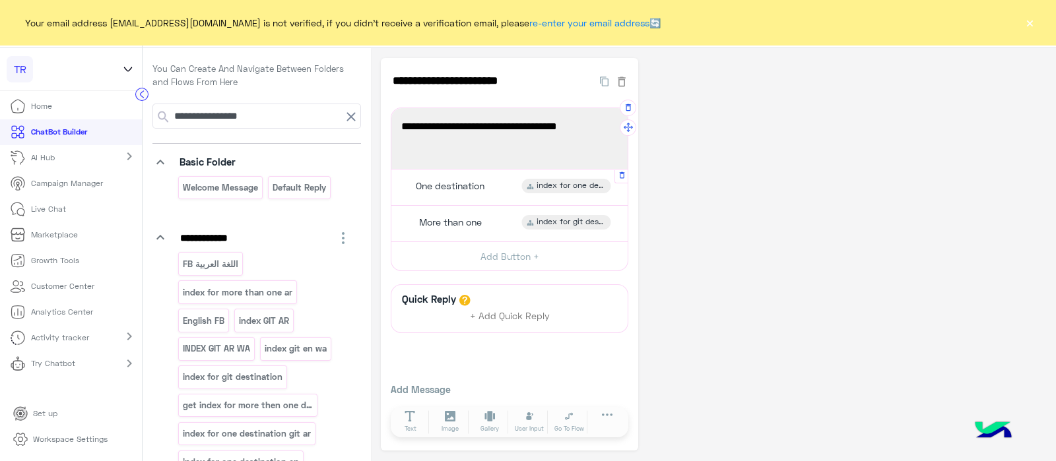
click at [446, 182] on span "One destination" at bounding box center [450, 186] width 69 height 12
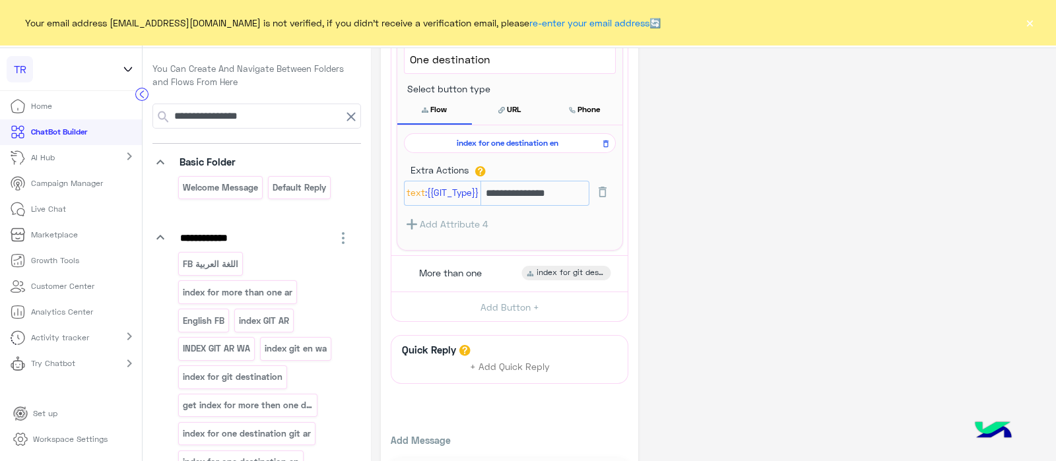
scroll to position [199, 0]
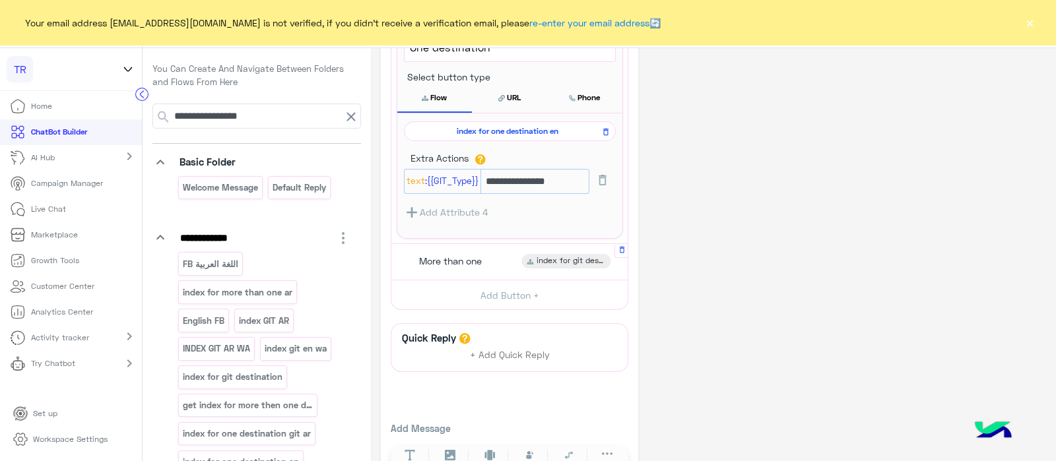
click at [466, 259] on span "More than one" at bounding box center [450, 261] width 63 height 12
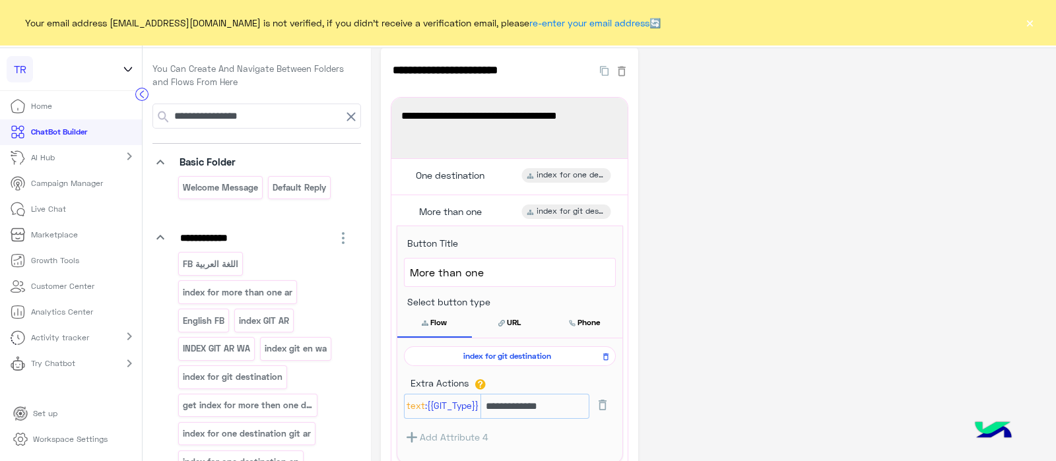
scroll to position [16, 0]
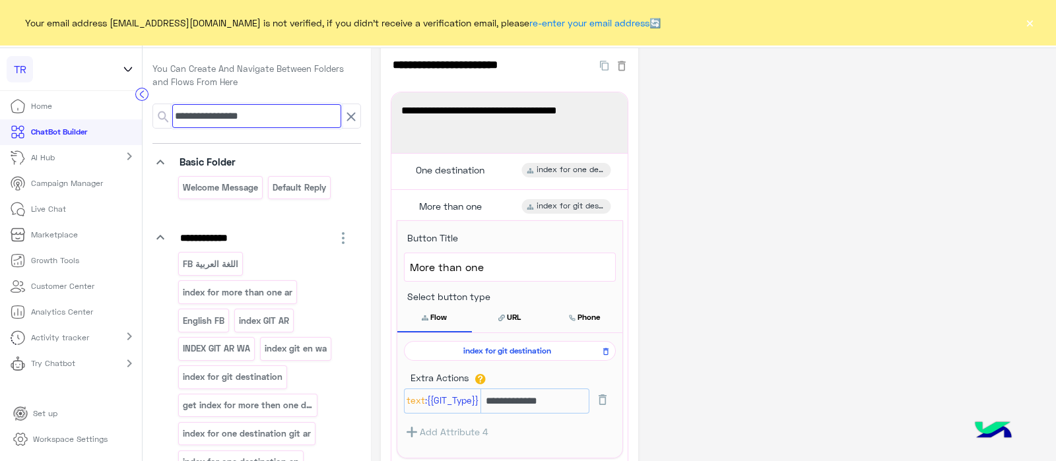
click at [274, 115] on input "**********" at bounding box center [256, 116] width 169 height 24
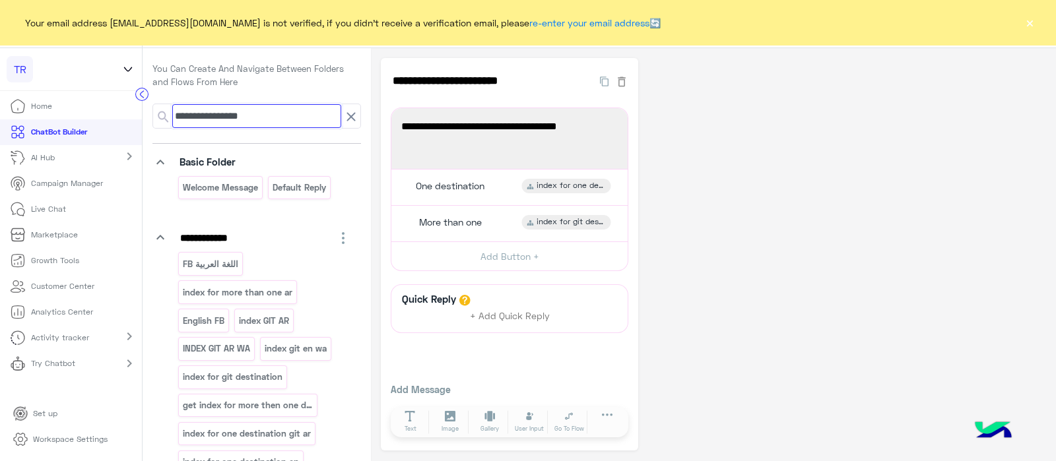
drag, startPoint x: 274, startPoint y: 115, endPoint x: 195, endPoint y: 117, distance: 79.2
click at [195, 117] on input "**********" at bounding box center [256, 116] width 169 height 24
paste input "**********"
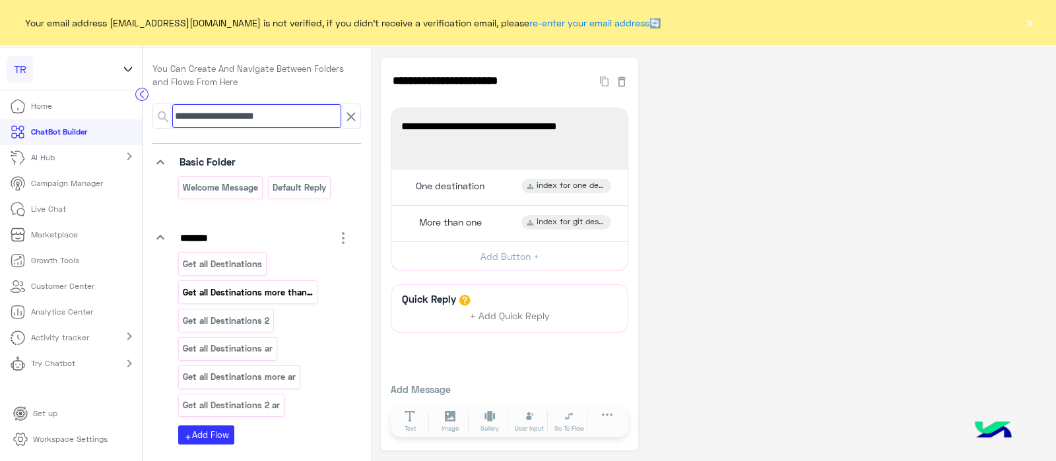
type input "**********"
click at [221, 286] on p "Get all Destinations more than one" at bounding box center [248, 292] width 132 height 15
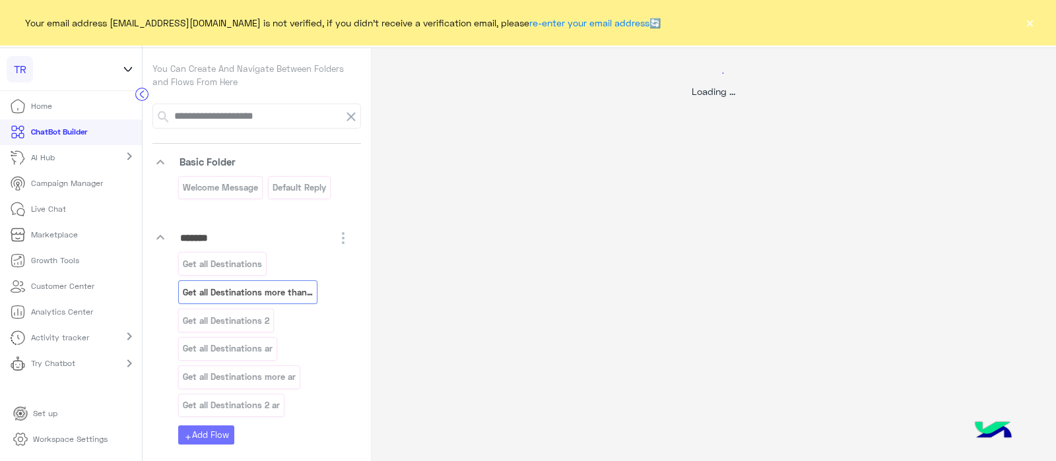
select select "****"
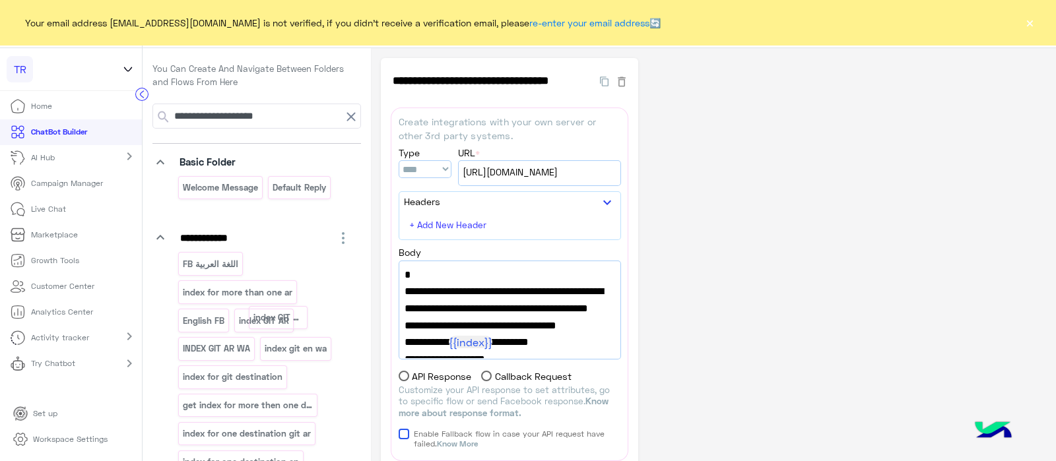
drag, startPoint x: 247, startPoint y: 323, endPoint x: 264, endPoint y: 199, distance: 125.2
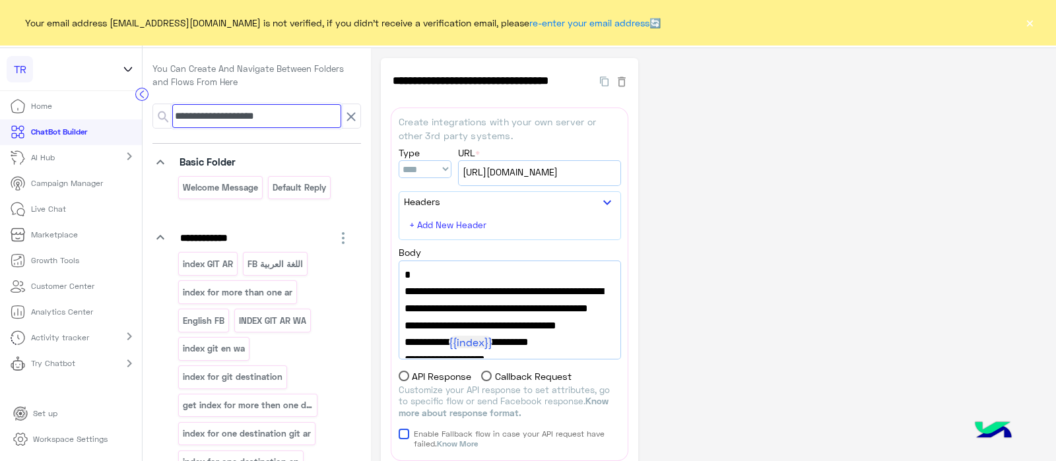
click at [271, 114] on input "**********" at bounding box center [256, 116] width 169 height 24
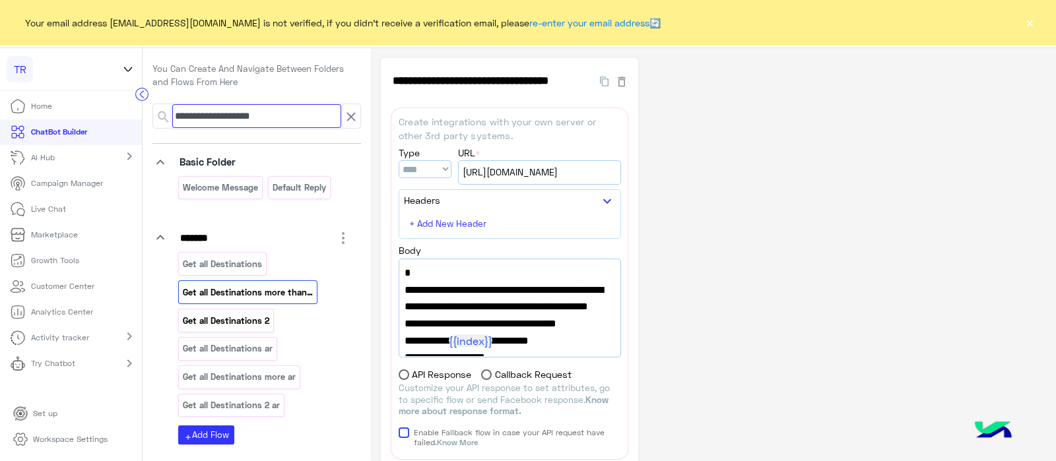
type input "**********"
click at [230, 321] on p "Get all Destinations 2" at bounding box center [226, 320] width 88 height 15
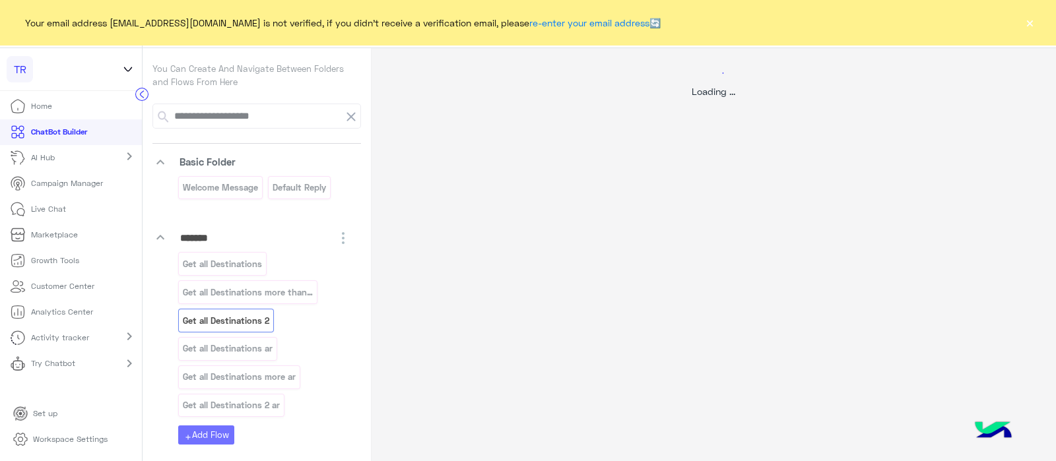
select select "****"
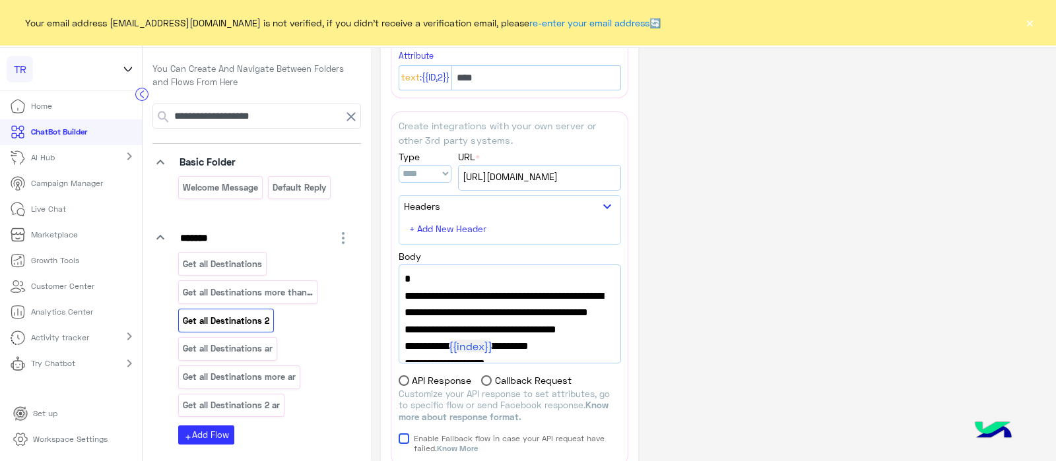
scroll to position [117, 0]
click at [548, 175] on span "https://integrations.widebot.net/api/JSONAPI" at bounding box center [540, 176] width 154 height 15
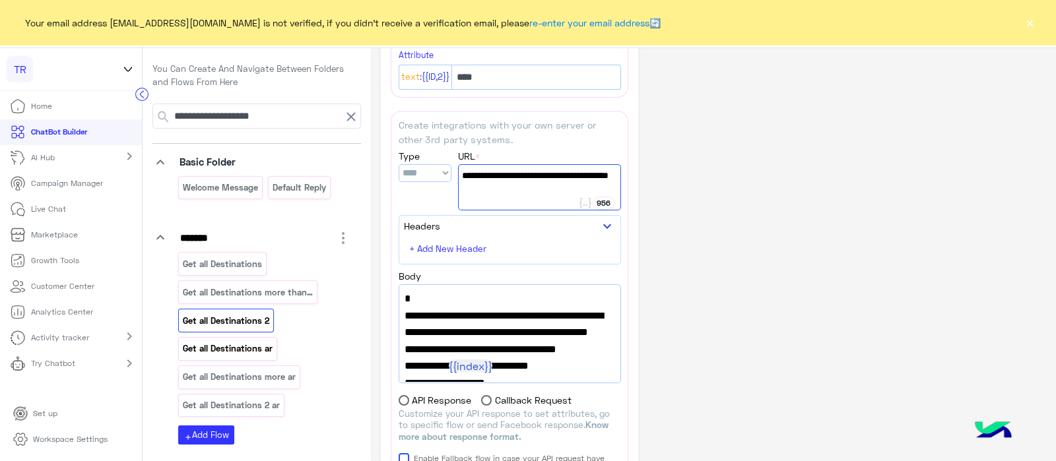
click at [240, 345] on p "Get all Destinations ar" at bounding box center [228, 348] width 92 height 15
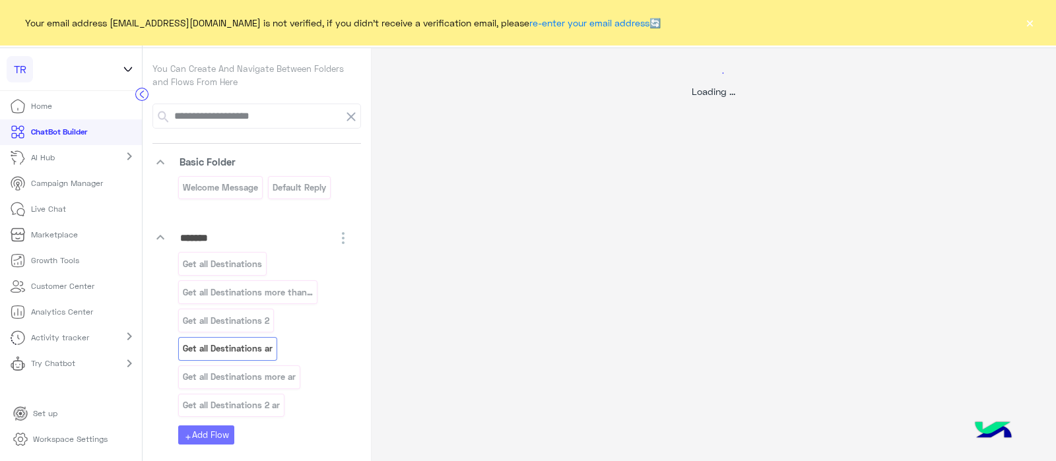
scroll to position [0, 0]
select select "****"
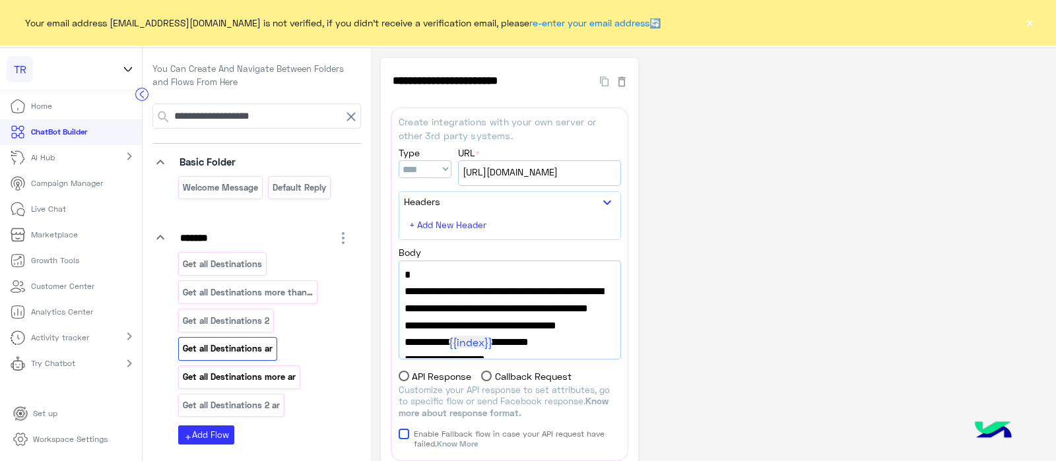
click at [234, 372] on p "Get all Destinations more ar" at bounding box center [239, 377] width 115 height 15
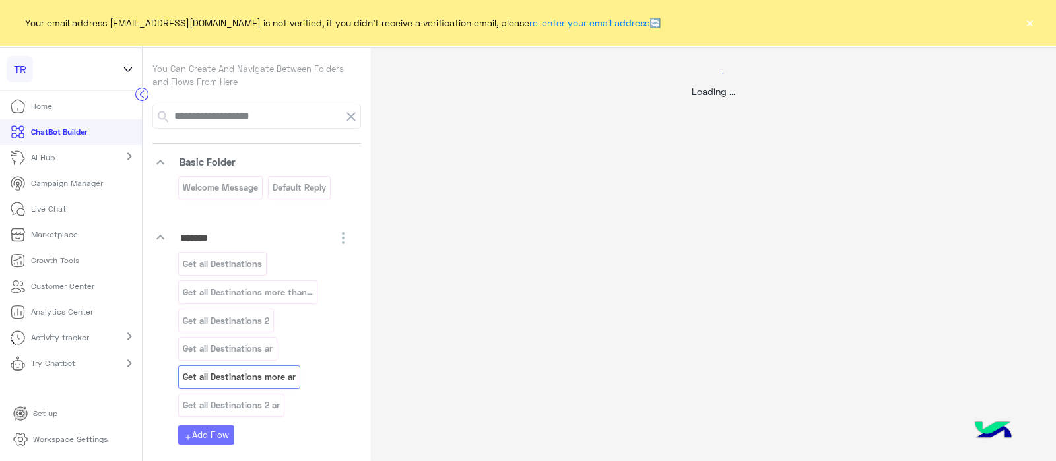
select select "****"
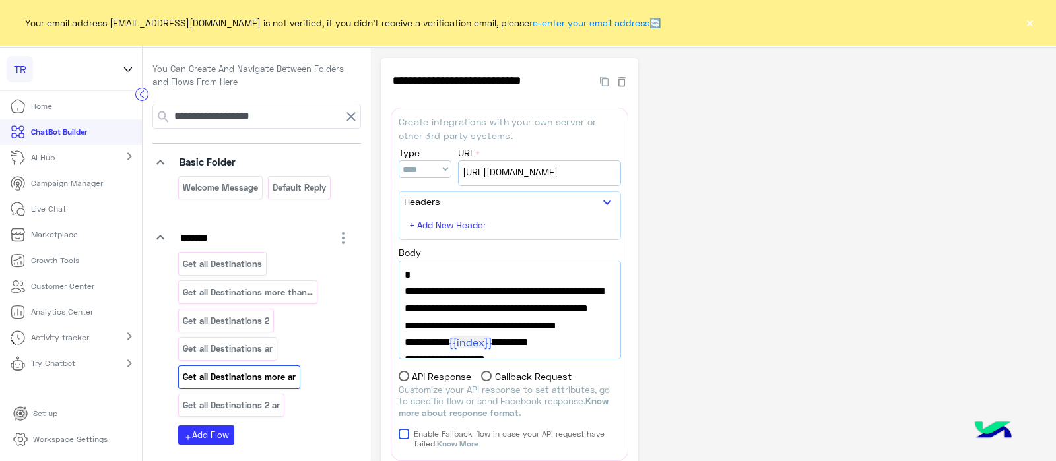
scroll to position [83, 0]
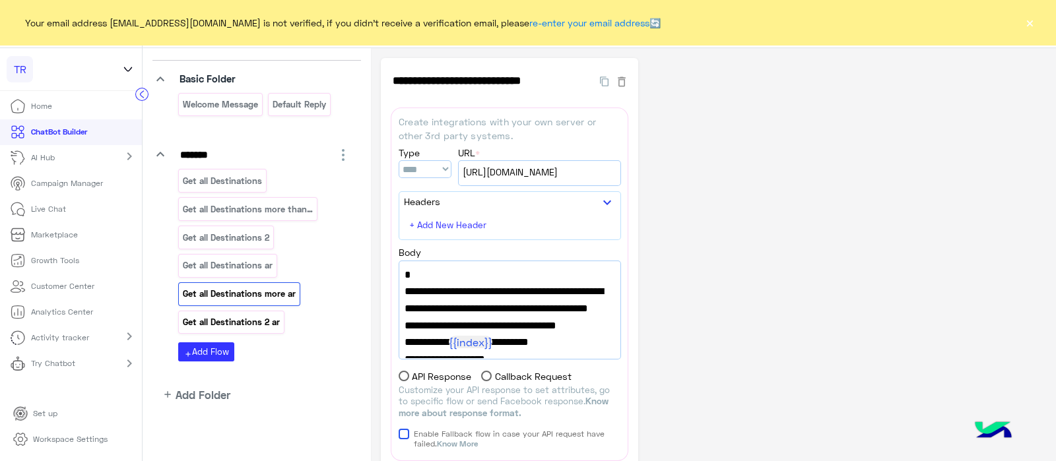
click at [251, 315] on p "Get all Destinations 2 ar" at bounding box center [231, 322] width 99 height 15
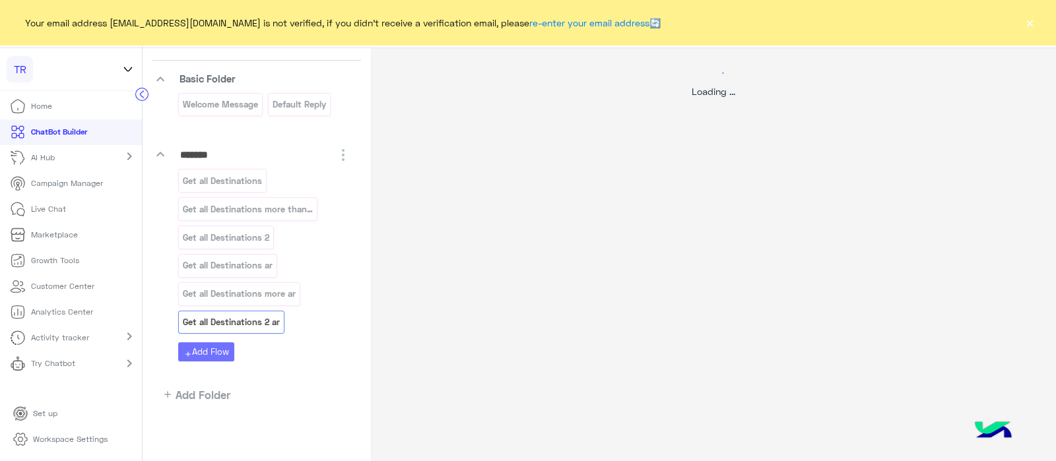
select select "****"
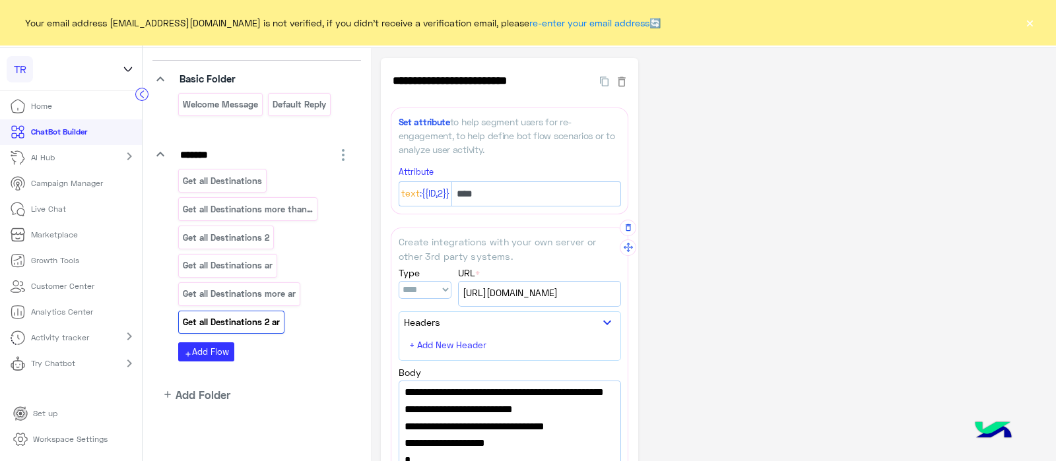
scroll to position [221, 0]
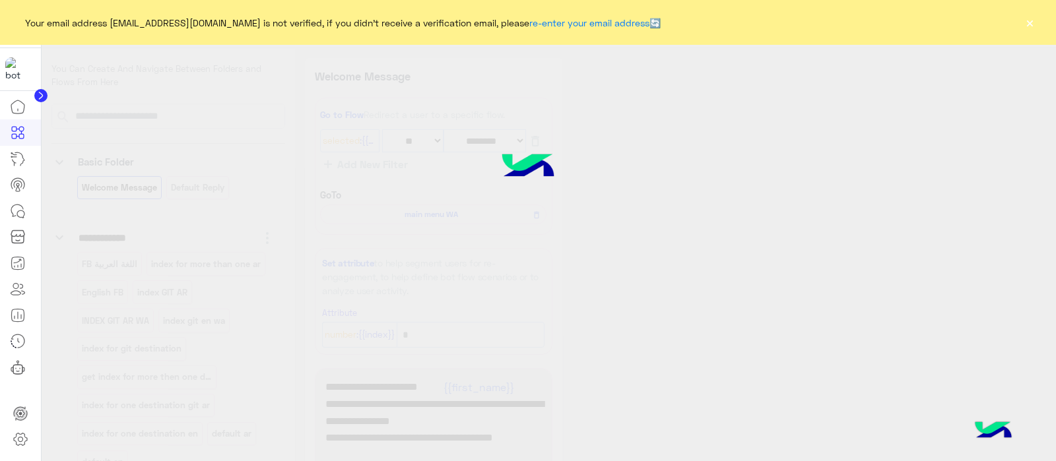
select select "*"
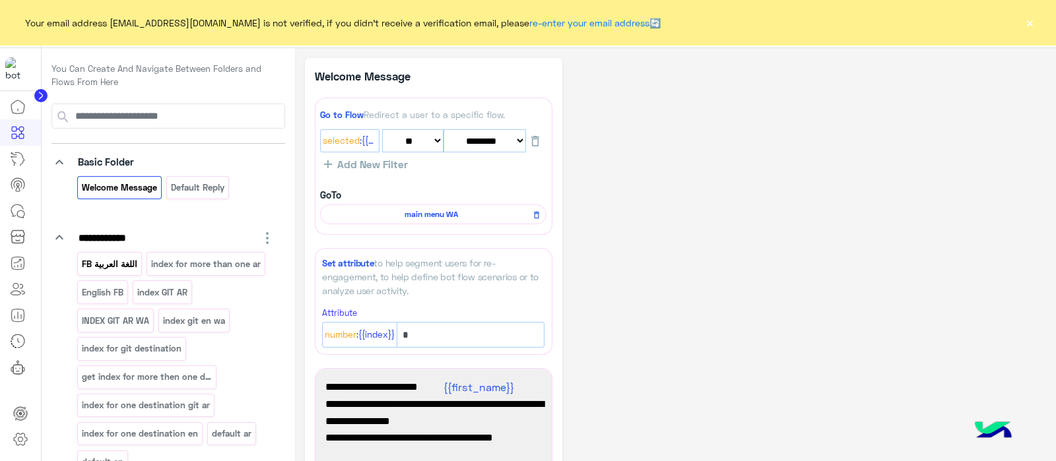
click at [110, 261] on p "اللغة العربية FB" at bounding box center [109, 264] width 57 height 15
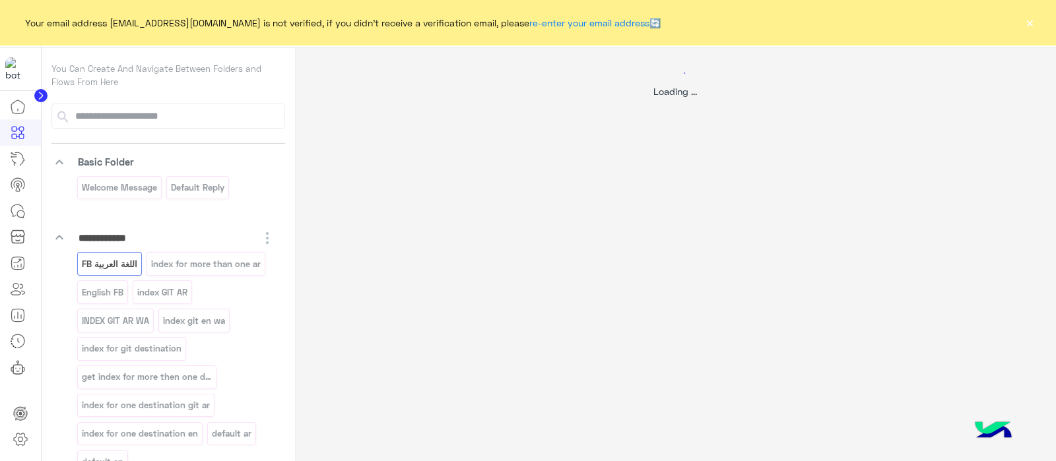
select select "*"
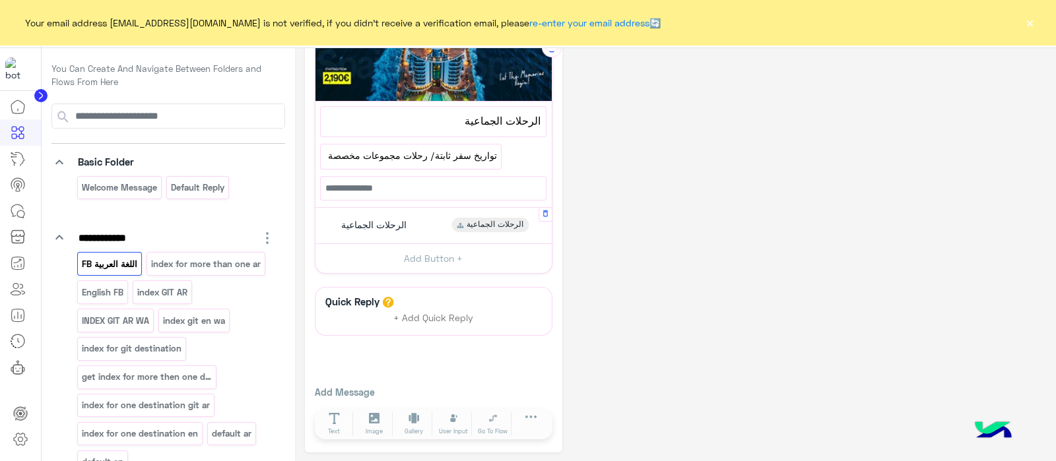
click at [385, 220] on span "الرحلات الجماعية" at bounding box center [373, 225] width 65 height 12
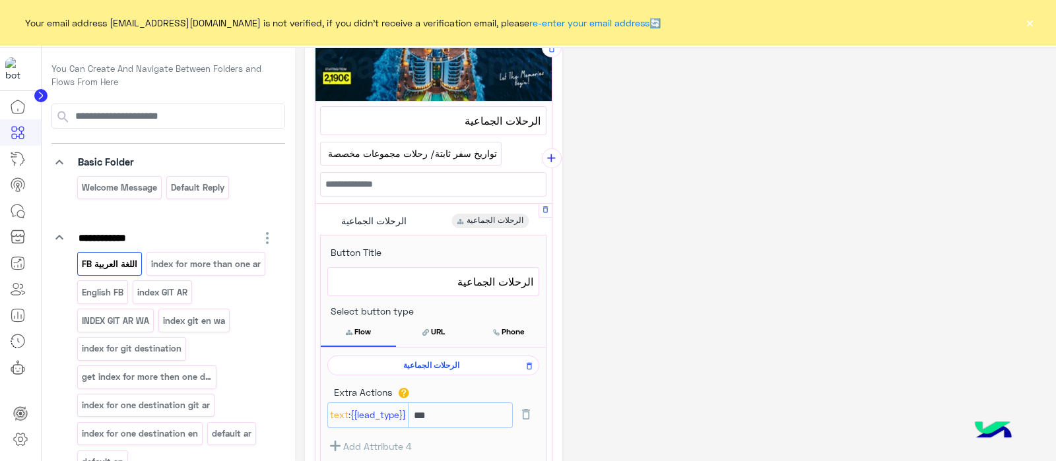
scroll to position [665, 0]
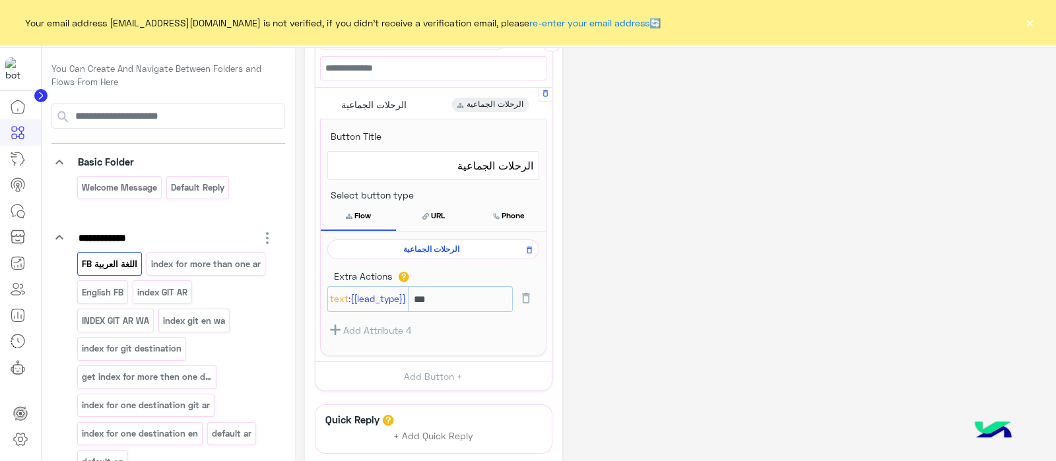
click at [426, 248] on span "الرحلات الجماعية" at bounding box center [431, 250] width 193 height 12
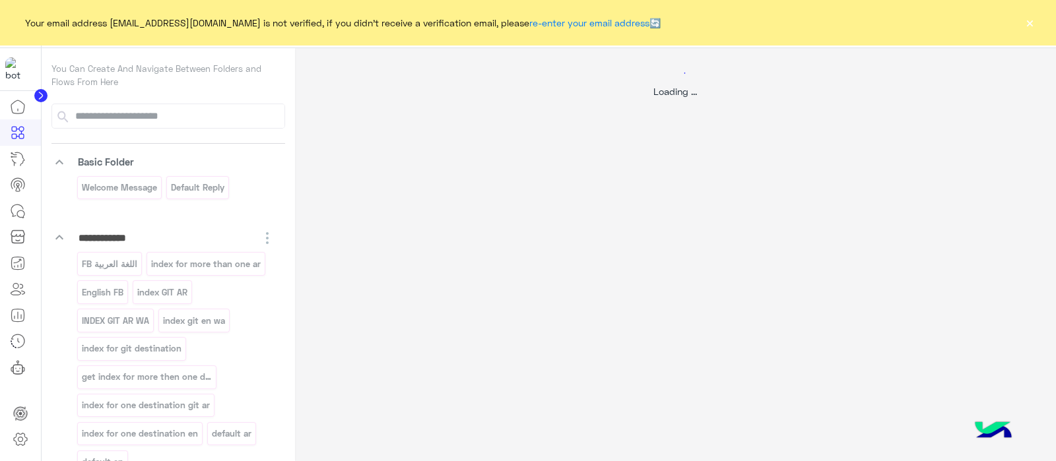
scroll to position [0, 0]
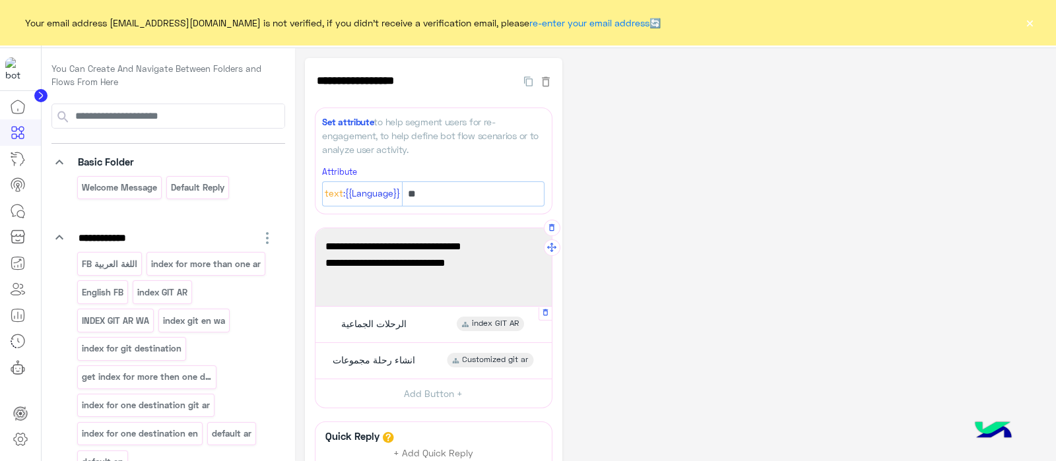
click at [368, 325] on span "الرحلات الجماعية" at bounding box center [373, 324] width 65 height 12
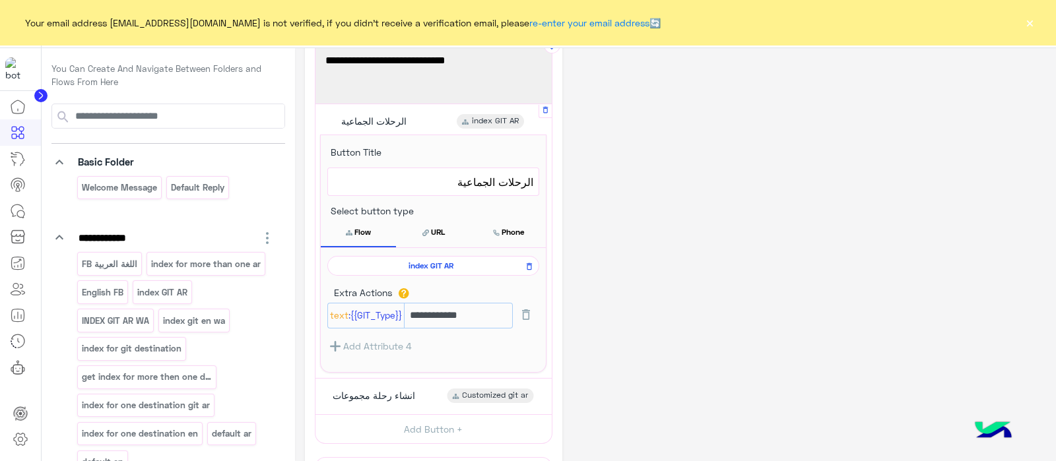
scroll to position [205, 0]
click at [373, 382] on div "انشاء رحلة مجموعات Customized git ar" at bounding box center [433, 394] width 226 height 26
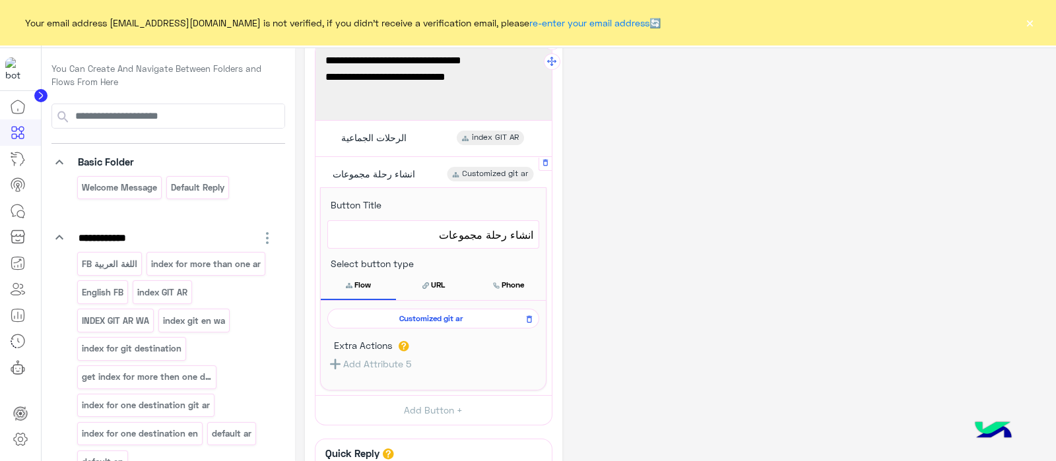
scroll to position [178, 0]
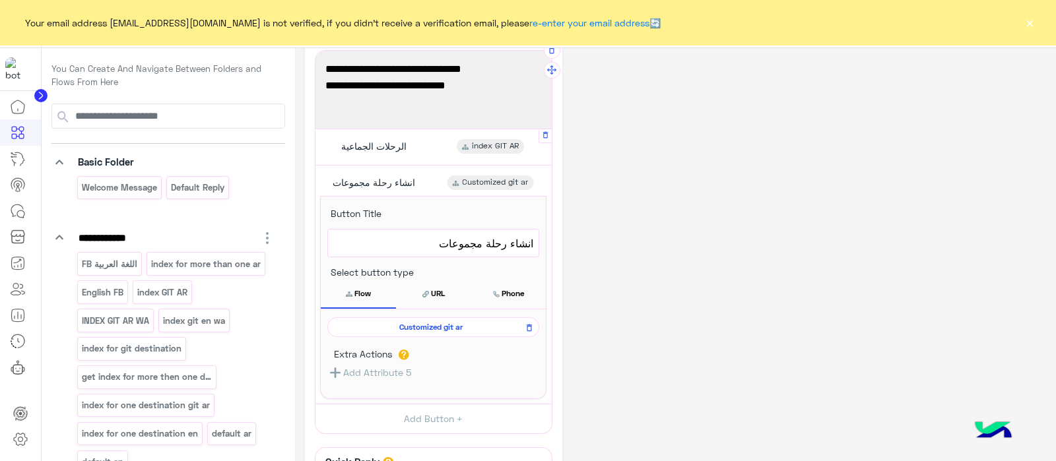
click at [369, 148] on span "الرحلات الجماعية" at bounding box center [373, 147] width 65 height 12
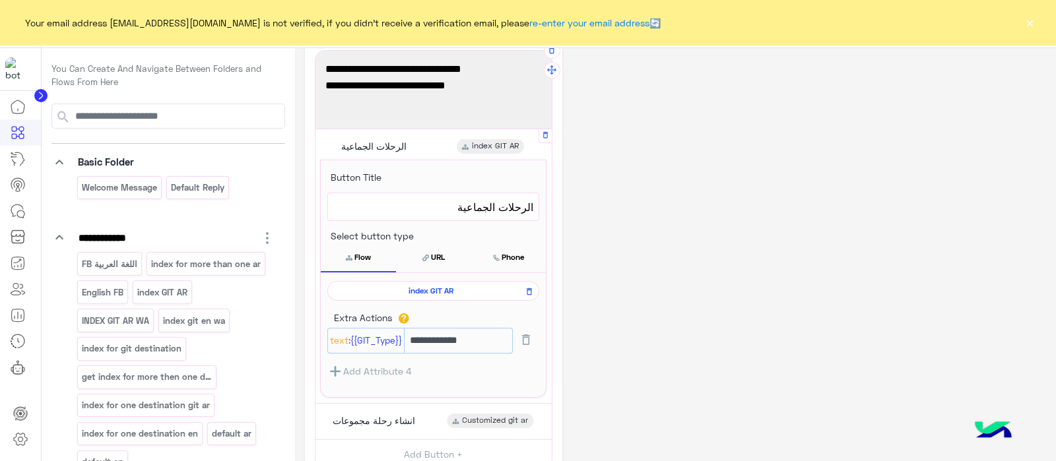
click at [426, 290] on span "index GIT AR" at bounding box center [431, 291] width 193 height 12
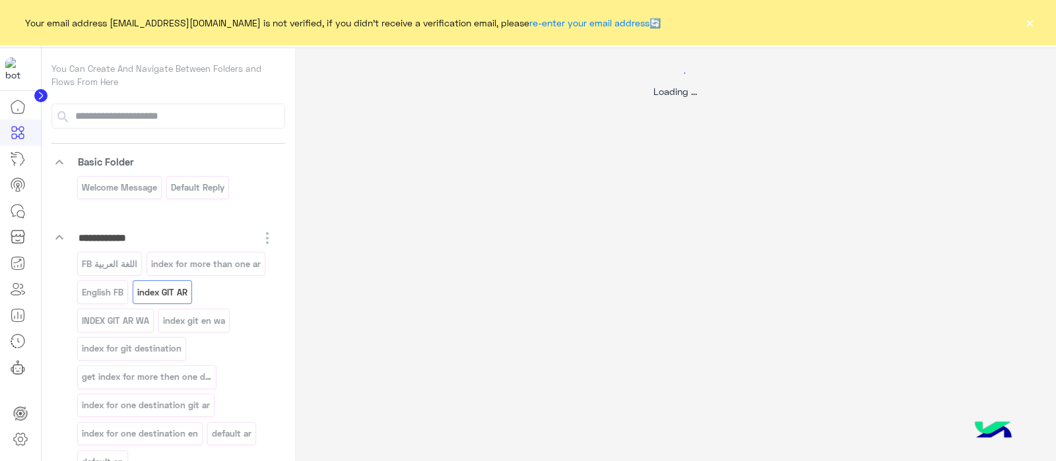
scroll to position [0, 0]
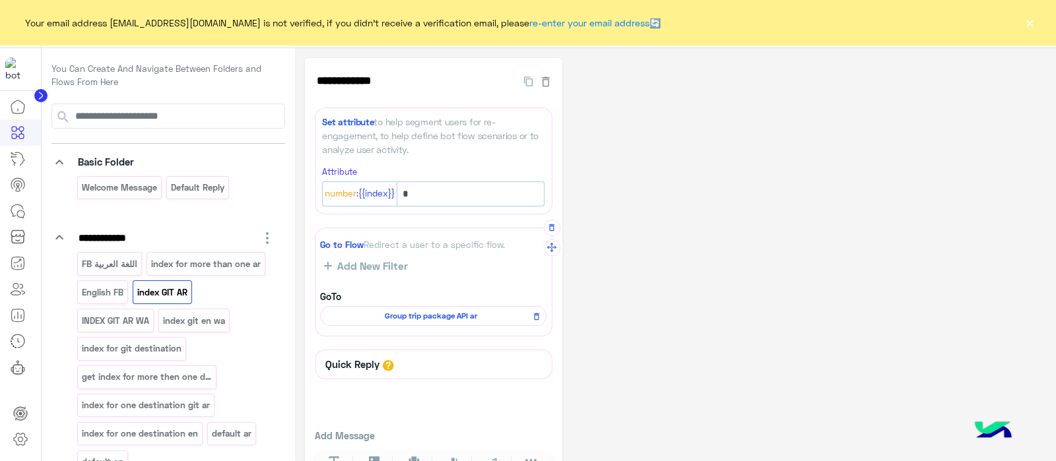
click at [442, 316] on span "Group trip package API ar" at bounding box center [430, 316] width 207 height 12
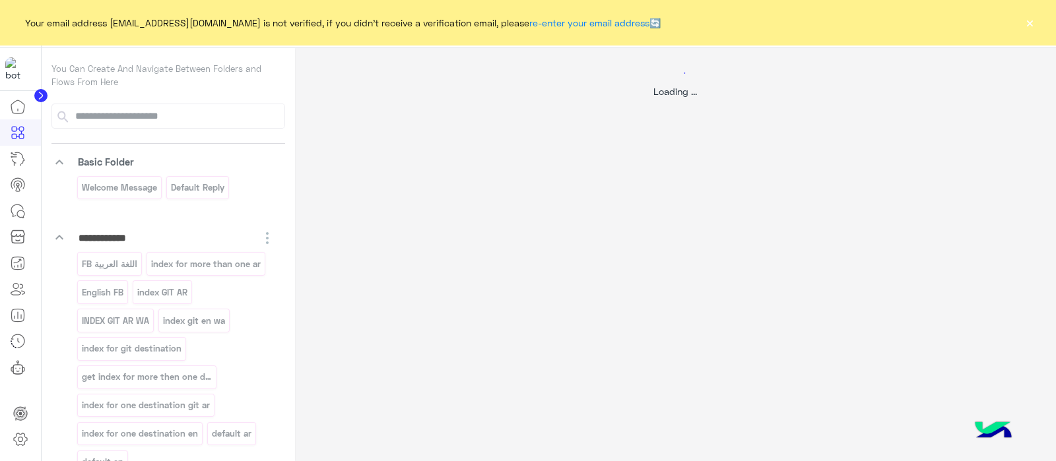
select select "****"
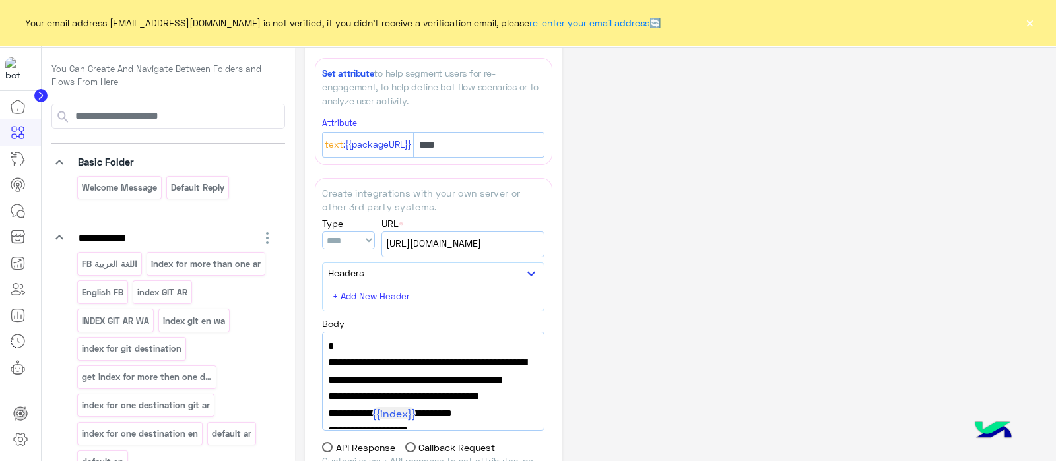
scroll to position [304, 0]
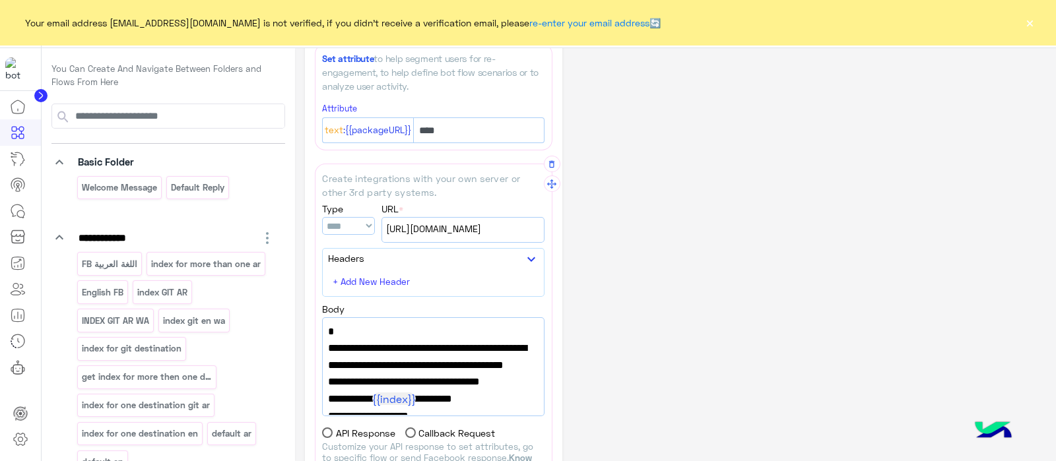
click at [484, 222] on span "https://integrations.widebot.net/api/JSONAPI" at bounding box center [463, 229] width 154 height 15
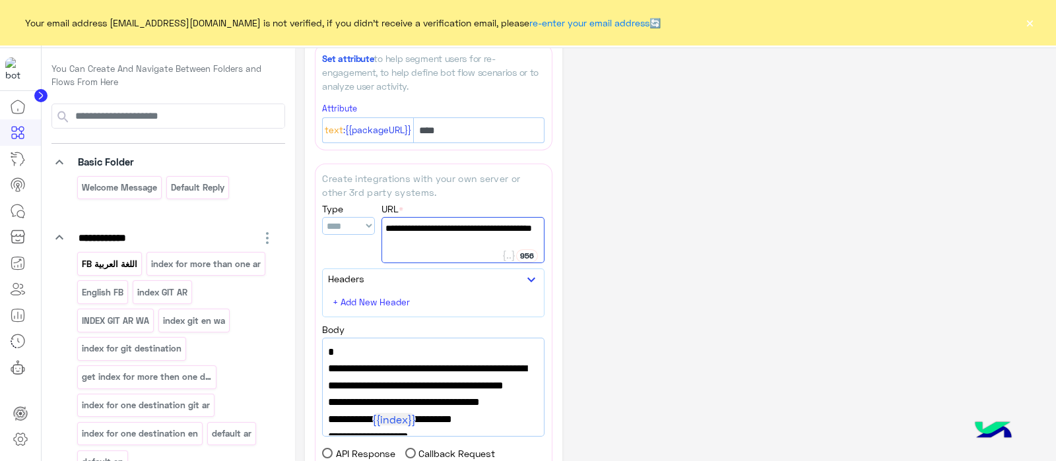
click at [98, 261] on p "اللغة العربية FB" at bounding box center [109, 264] width 57 height 15
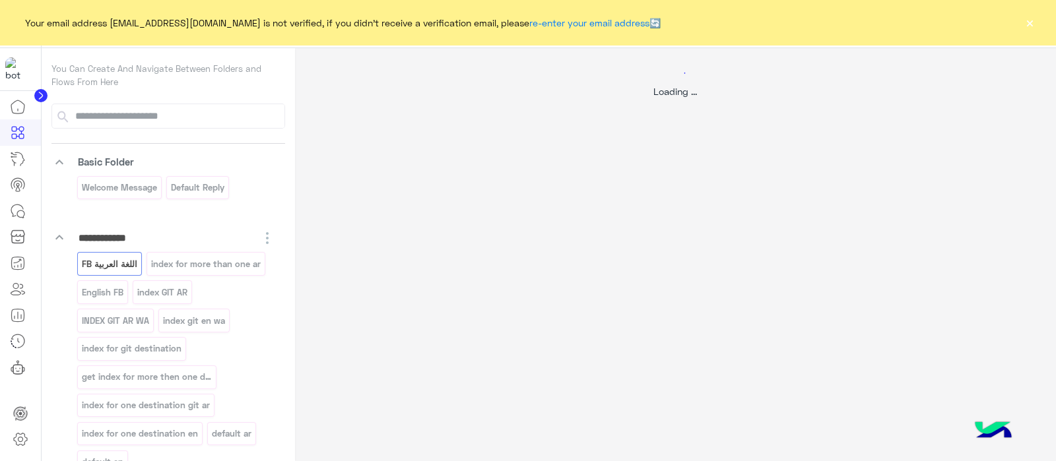
select select "*"
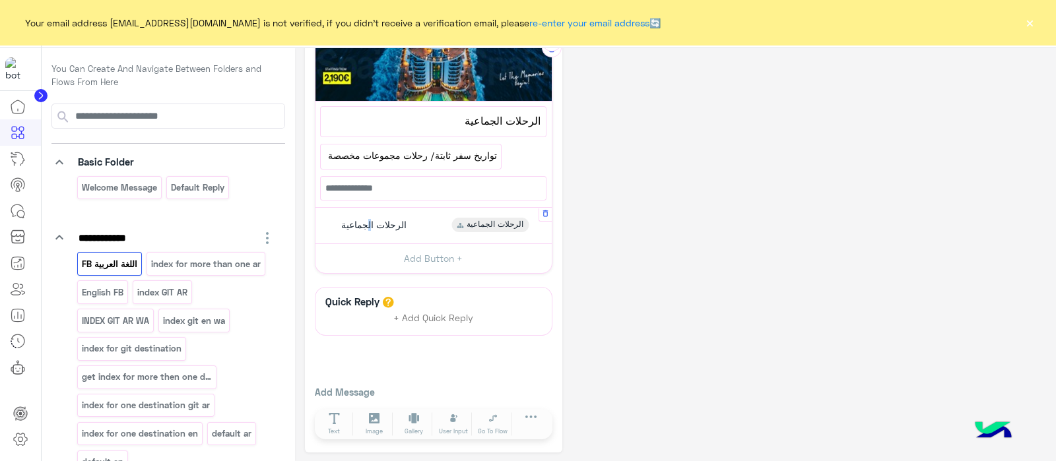
click at [374, 224] on span "الرحلات الجماعية" at bounding box center [373, 225] width 65 height 12
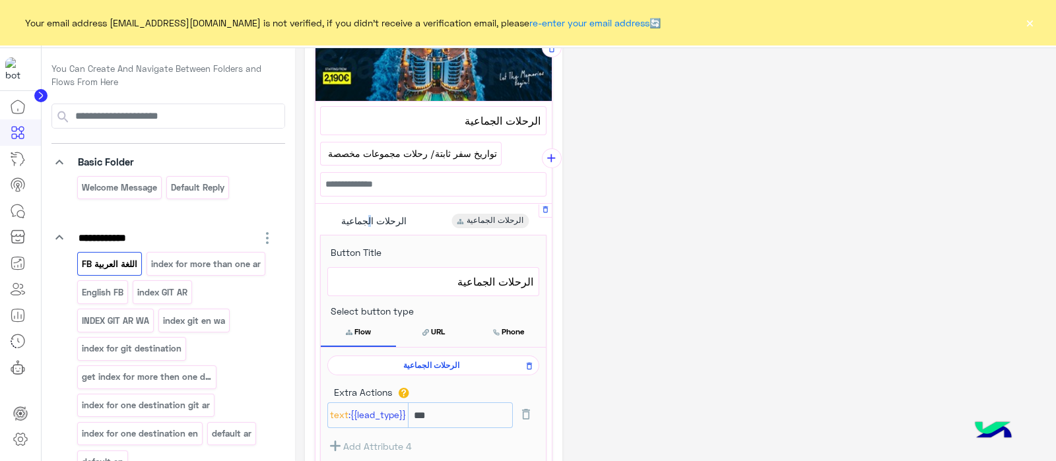
scroll to position [665, 0]
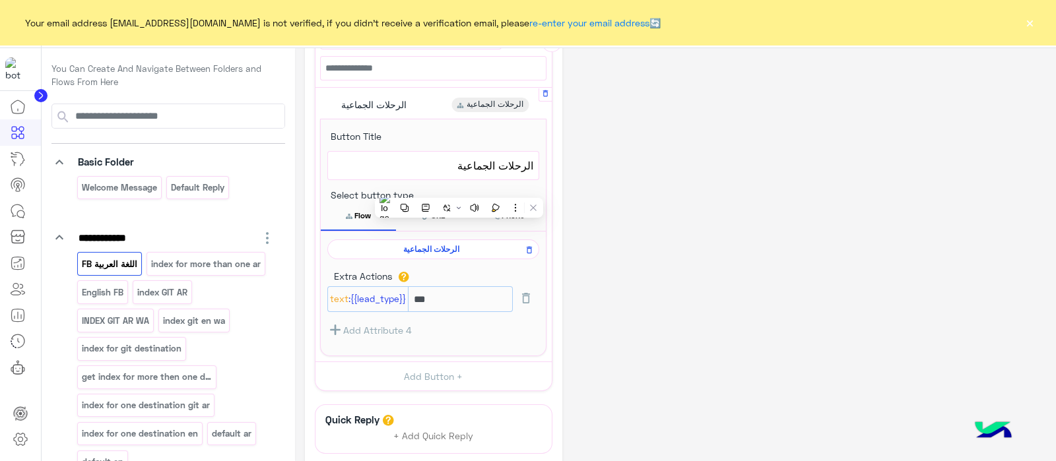
click at [408, 249] on span "الرحلات الجماعية" at bounding box center [431, 250] width 193 height 12
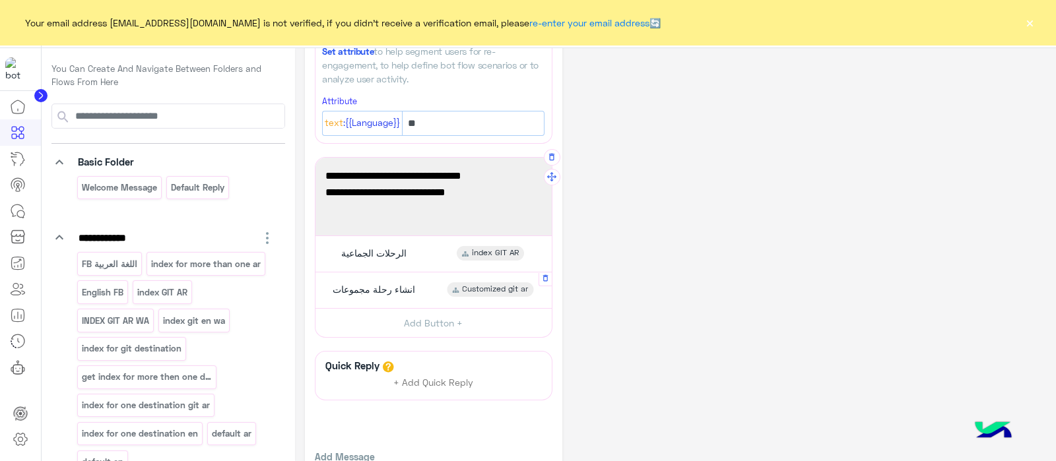
scroll to position [72, 0]
click at [397, 285] on span "انشاء رحلة مجموعات" at bounding box center [374, 288] width 82 height 12
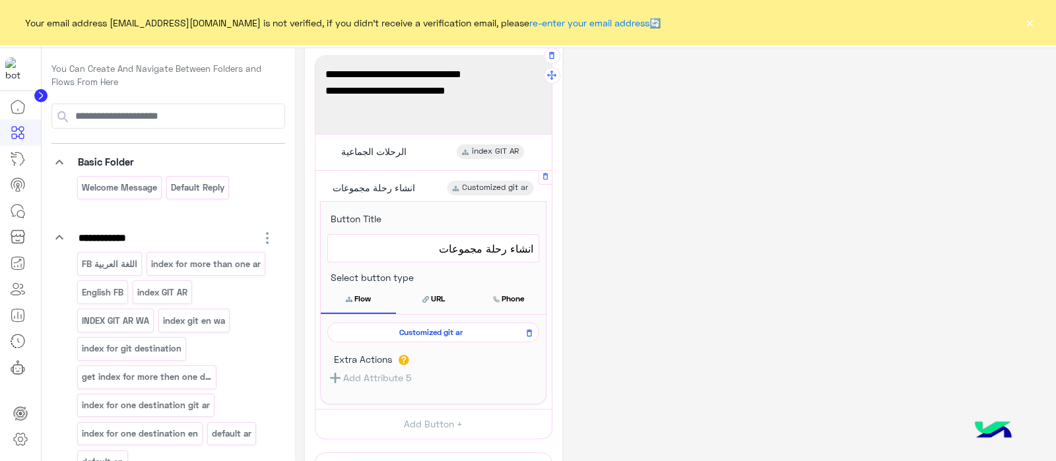
scroll to position [175, 0]
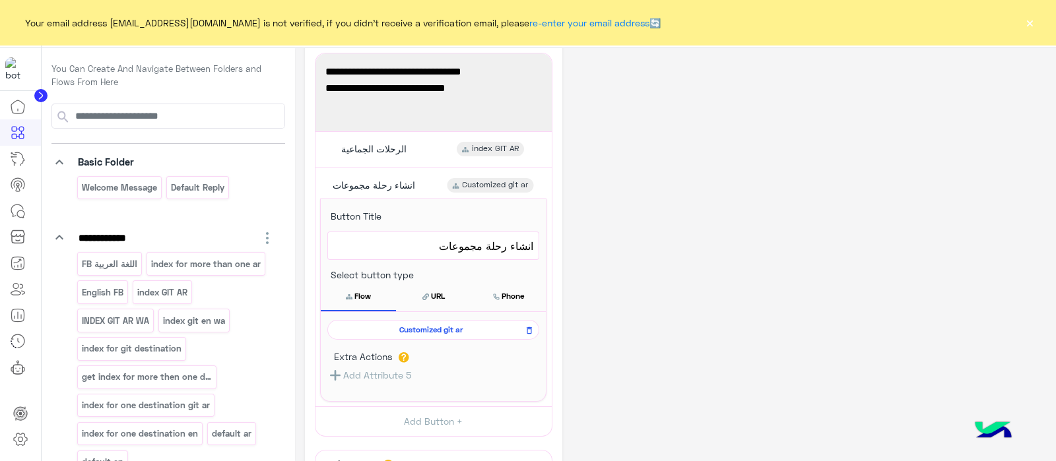
click at [419, 324] on span "Customized git ar" at bounding box center [431, 330] width 193 height 12
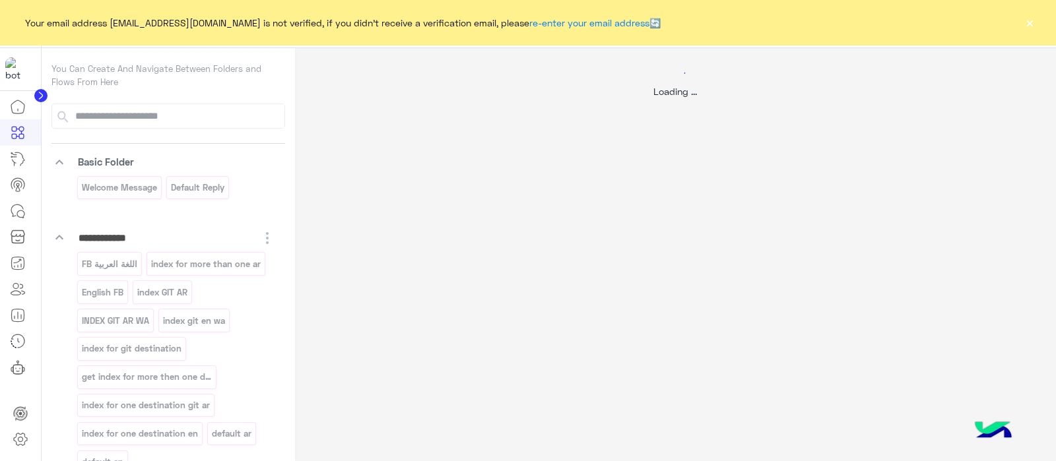
scroll to position [0, 0]
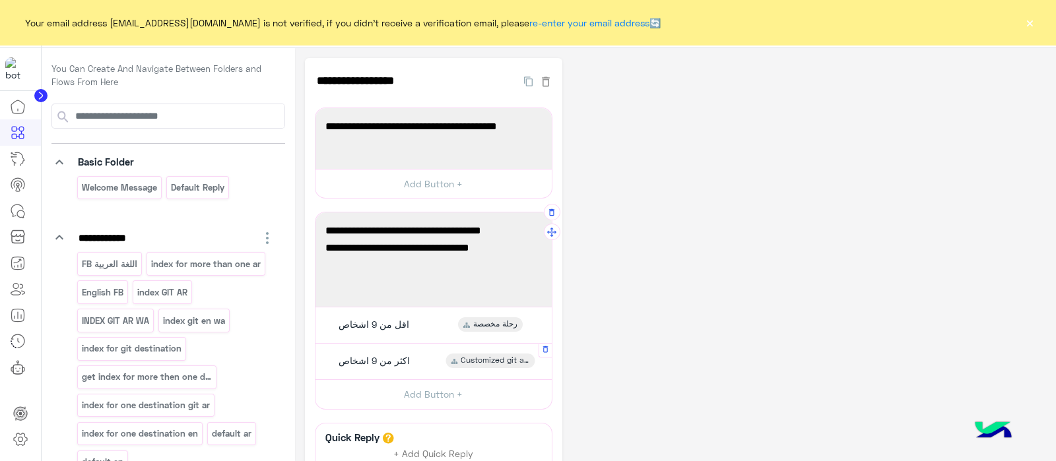
click at [354, 355] on span "اكثر من 9 اشخاص" at bounding box center [374, 361] width 71 height 12
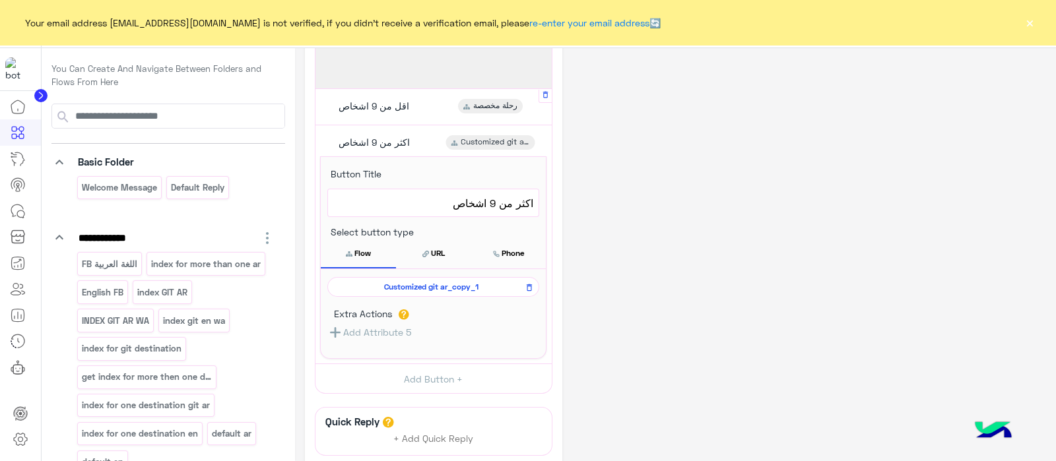
scroll to position [227, 0]
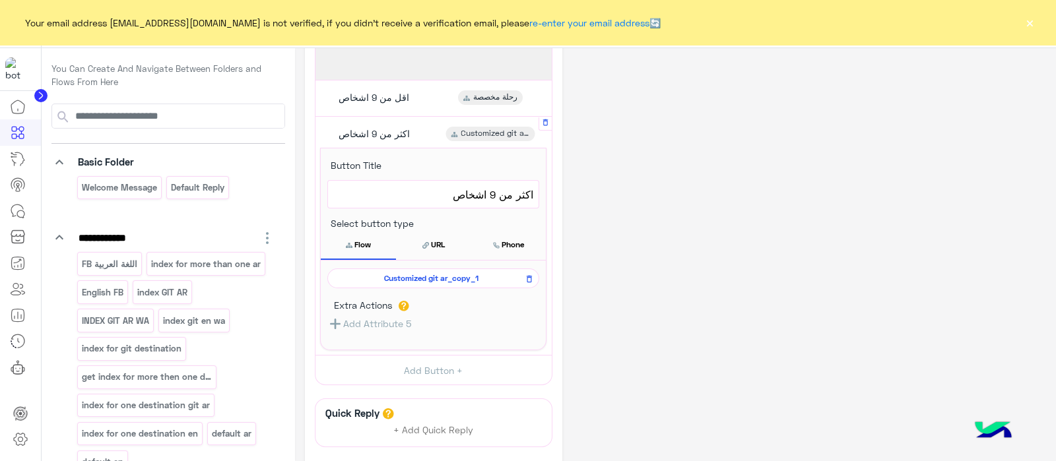
click at [407, 275] on span "Customized git ar_copy_1" at bounding box center [431, 279] width 193 height 12
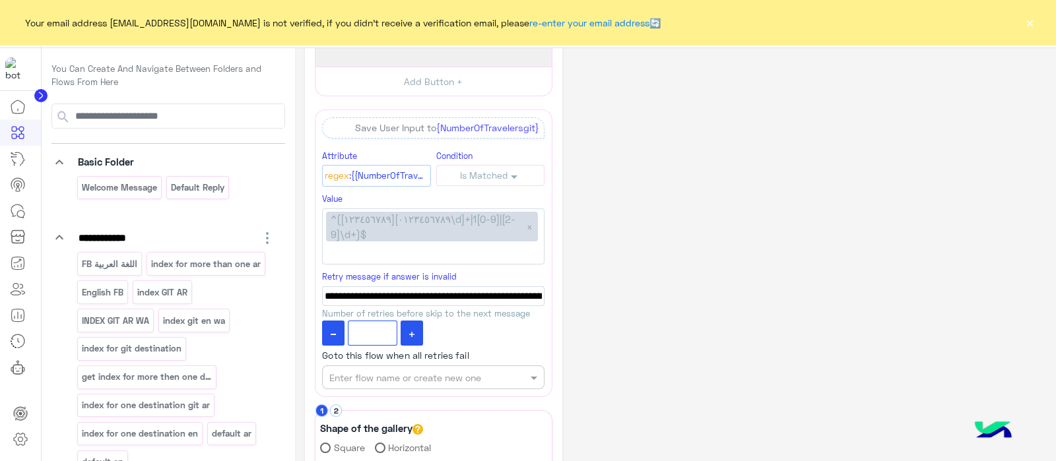
scroll to position [138, 0]
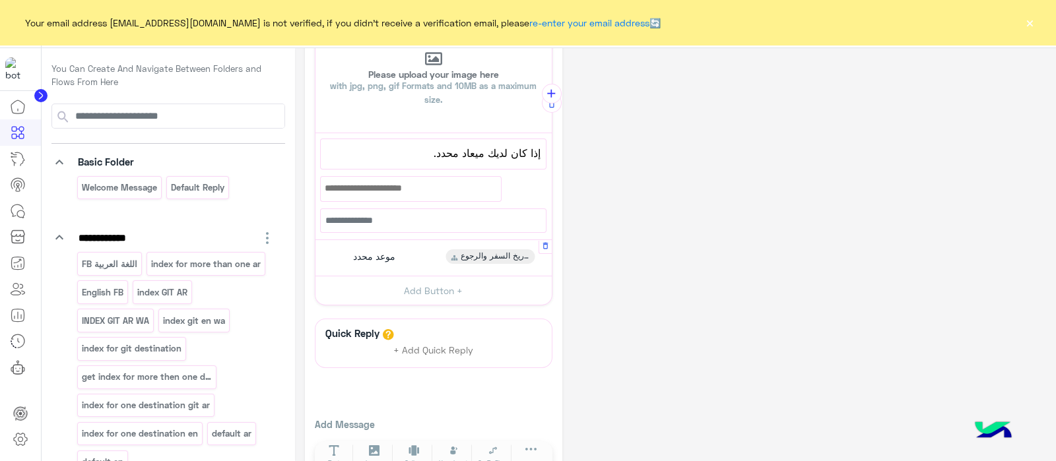
click at [387, 249] on div "موعد محدد" at bounding box center [372, 256] width 56 height 15
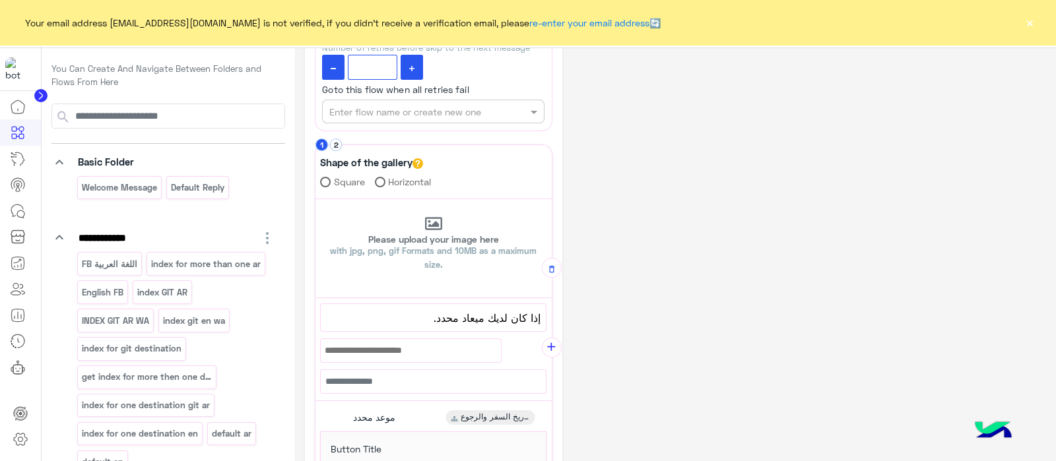
scroll to position [399, 0]
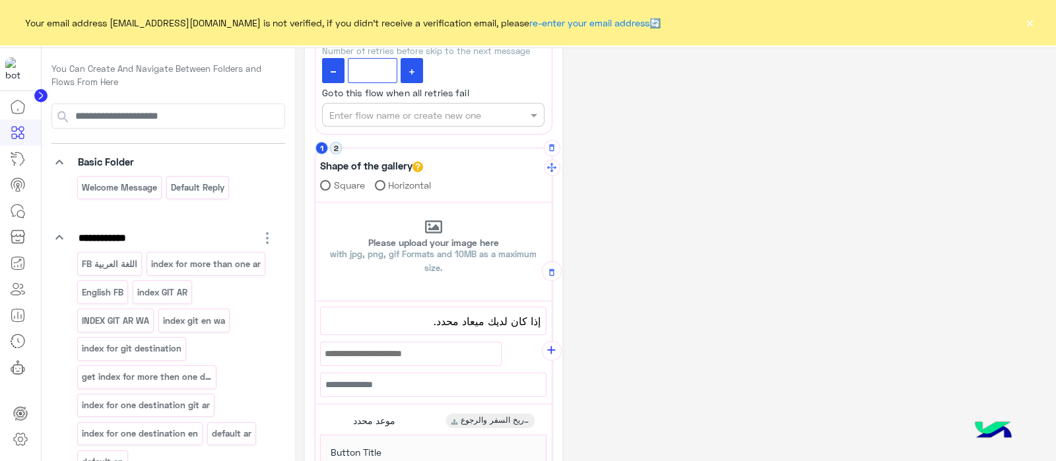
click at [339, 147] on button "2" at bounding box center [336, 148] width 13 height 13
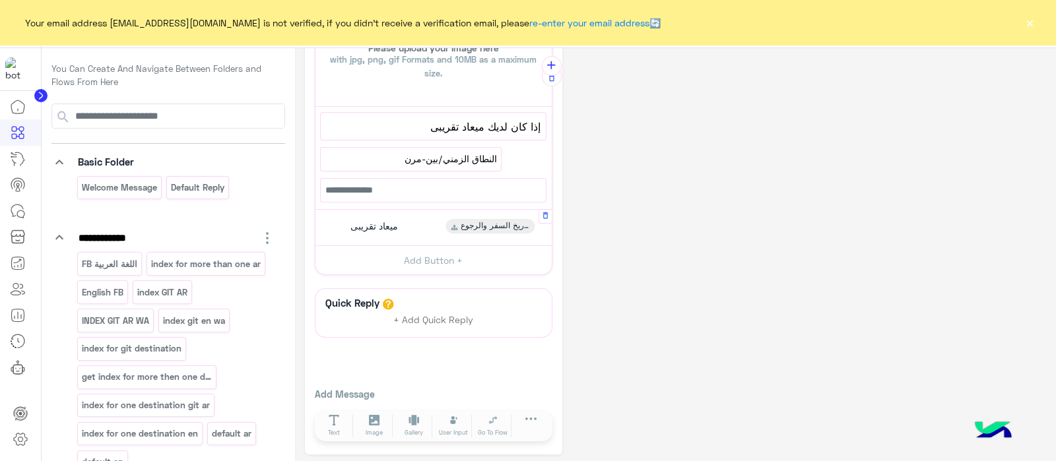
click at [373, 220] on span "ميعاد تقريبى" at bounding box center [374, 226] width 48 height 12
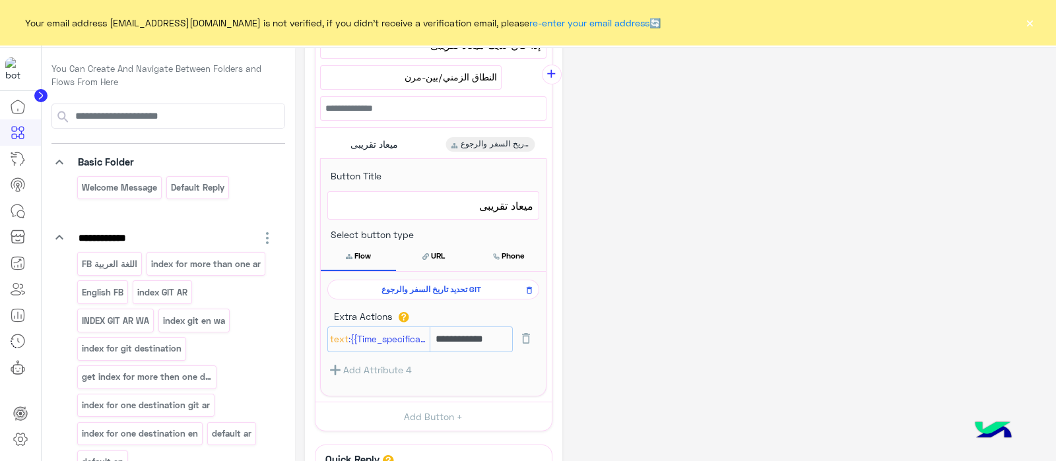
scroll to position [673, 0]
click at [438, 291] on span "تحديد تاريخ السفر والرجوع GIT" at bounding box center [431, 292] width 193 height 12
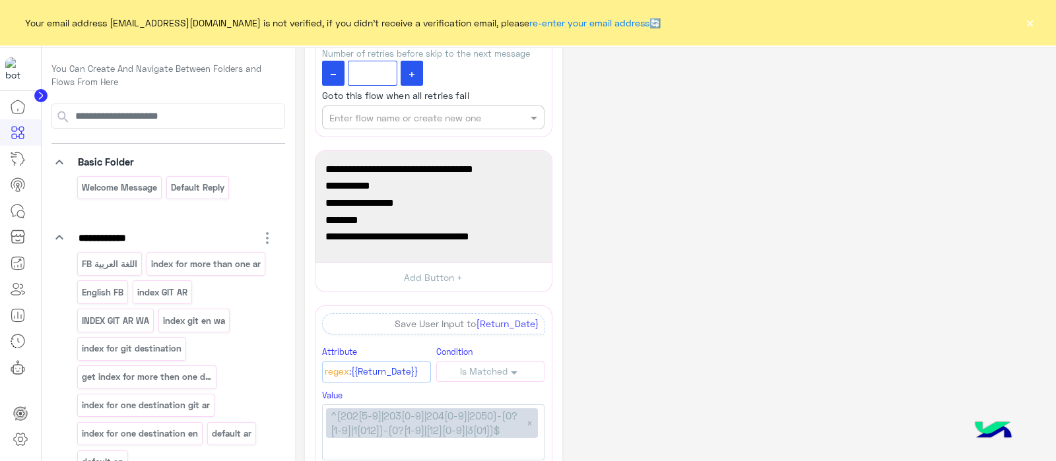
scroll to position [925, 0]
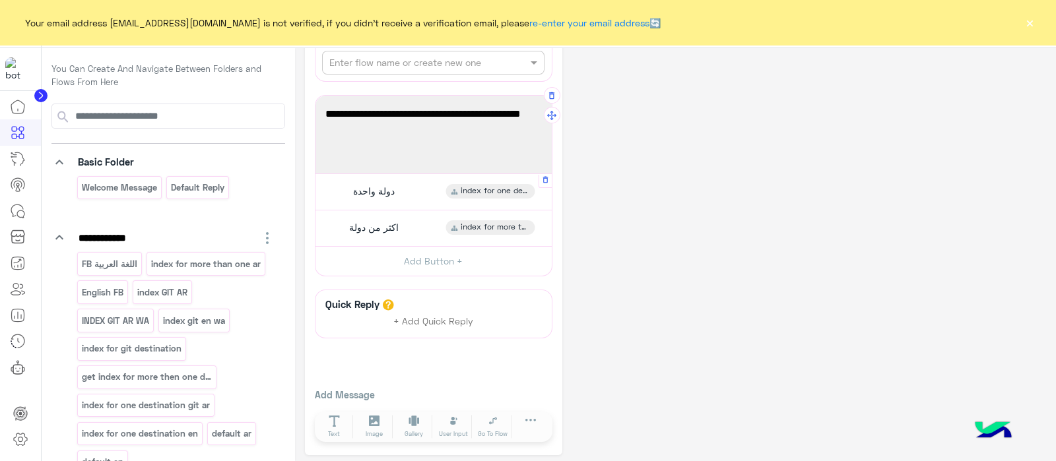
click at [366, 185] on span "دولة واحدة" at bounding box center [374, 191] width 42 height 12
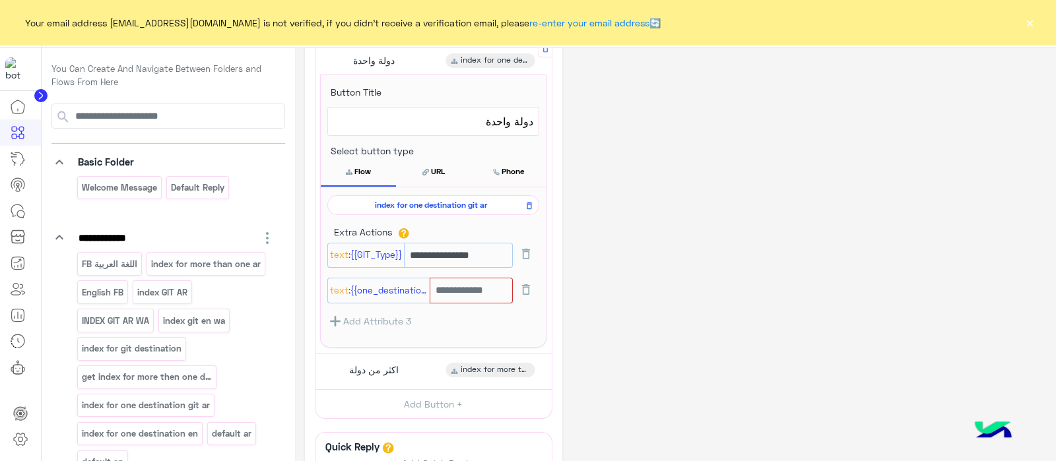
scroll to position [1055, 0]
click at [525, 286] on icon at bounding box center [526, 290] width 8 height 11
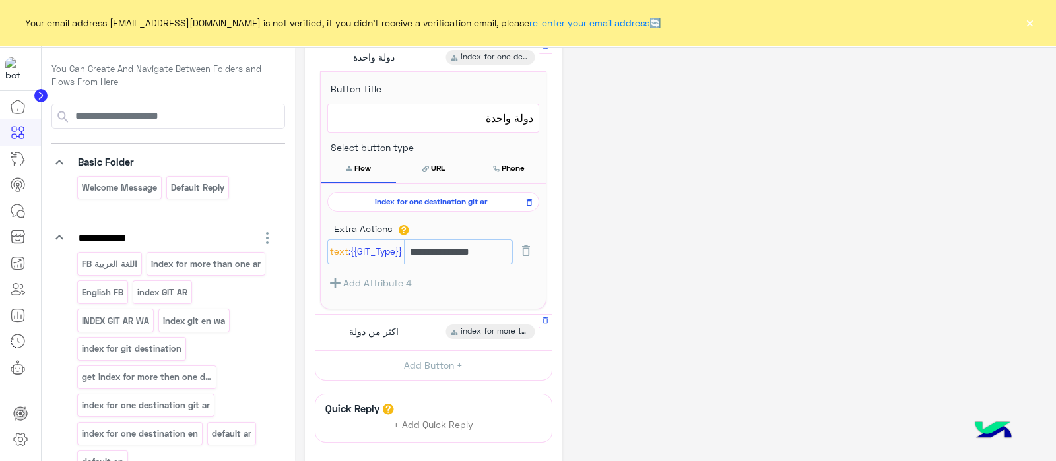
scroll to position [1059, 0]
click at [387, 324] on div "اكثر من دولة" at bounding box center [372, 331] width 63 height 15
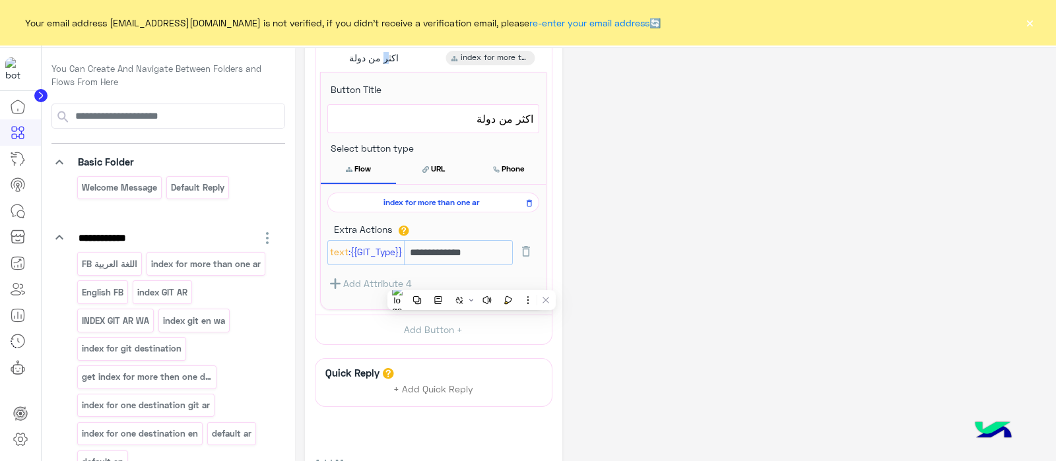
scroll to position [1072, 0]
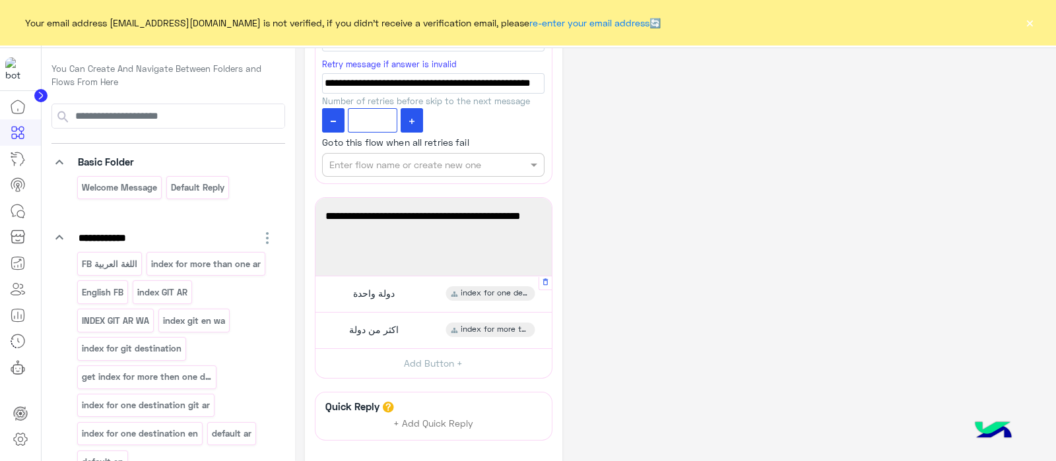
scroll to position [826, 0]
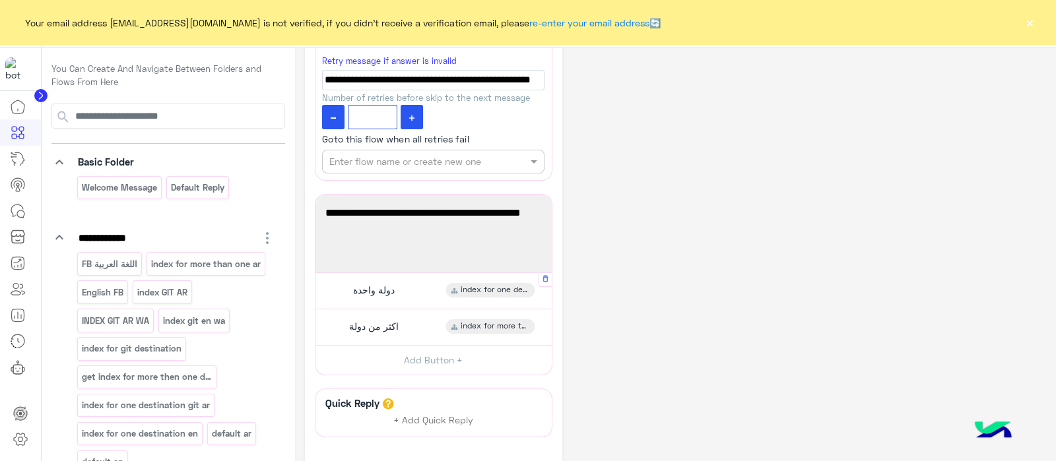
click at [356, 278] on div "دولة واحدة index for one destination git ar" at bounding box center [433, 291] width 226 height 26
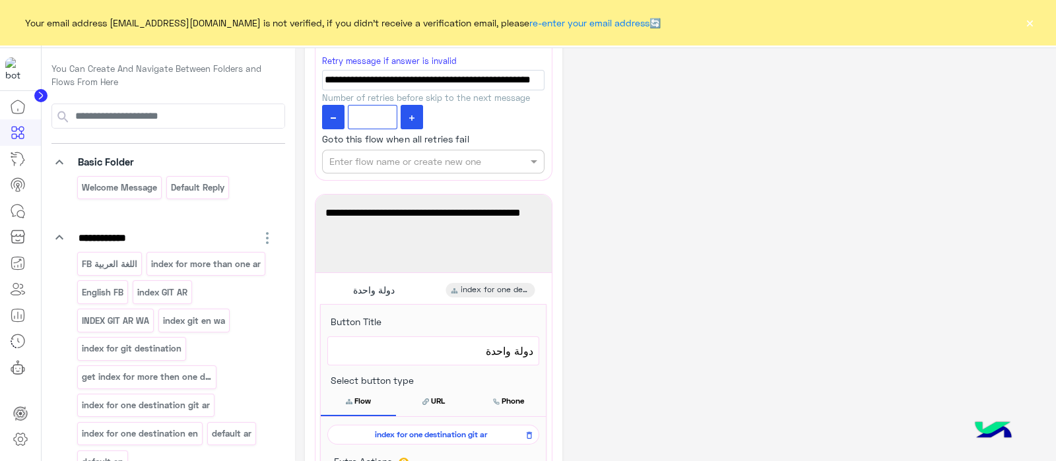
click at [396, 429] on span "index for one destination git ar" at bounding box center [431, 435] width 193 height 12
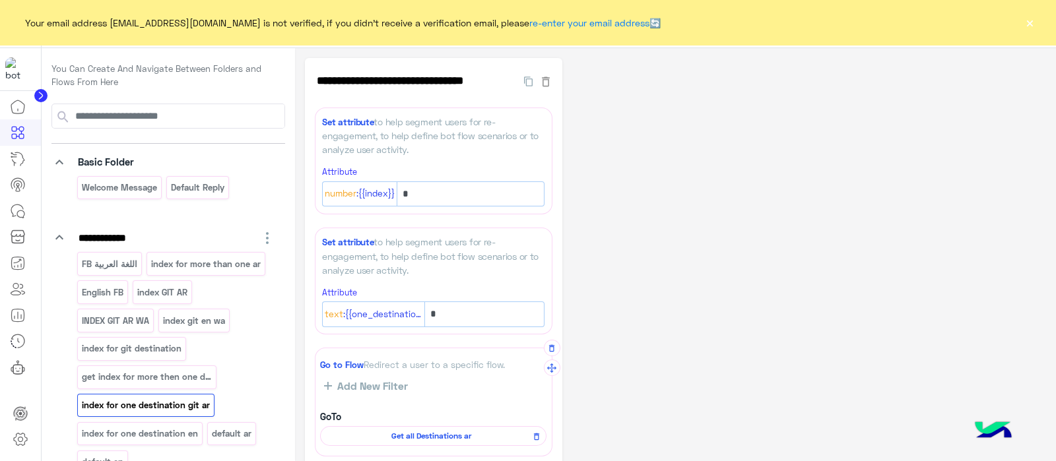
click at [414, 436] on span "Get all Destinations ar" at bounding box center [430, 436] width 207 height 12
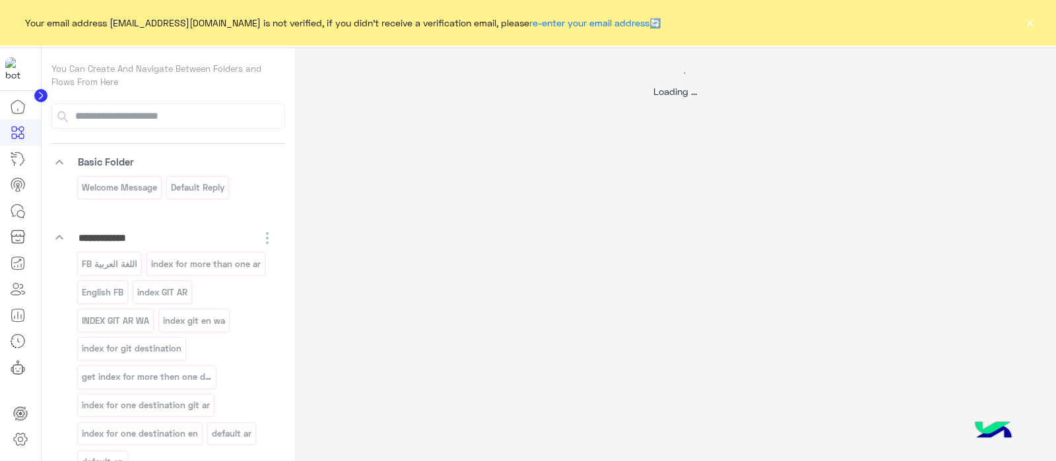
select select "****"
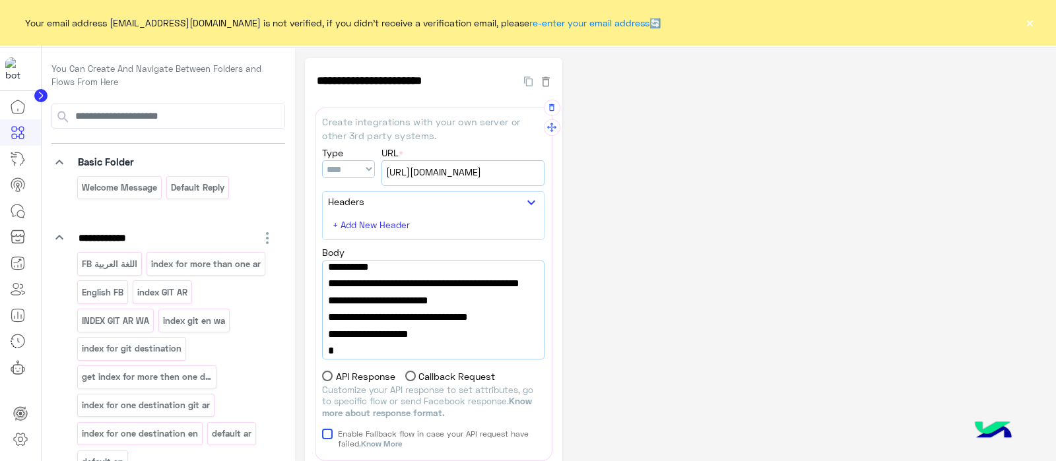
scroll to position [147, 0]
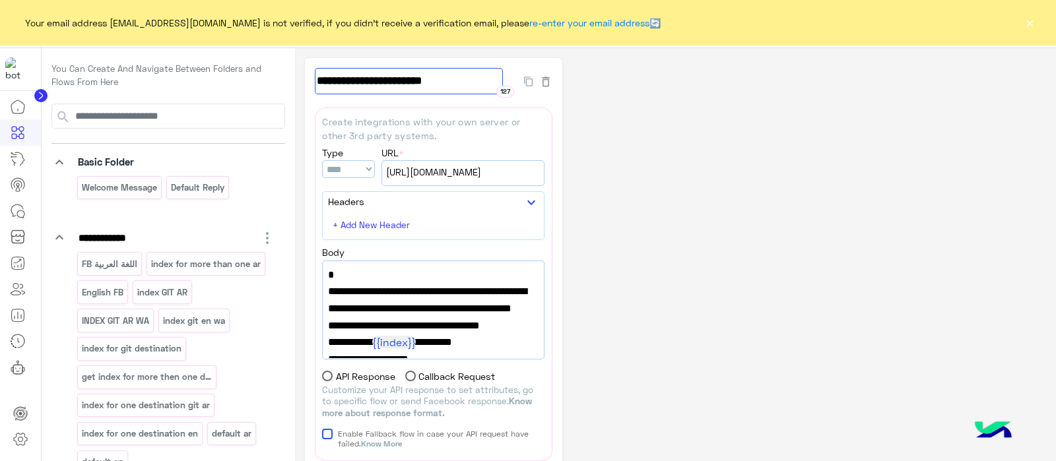
drag, startPoint x: 435, startPoint y: 81, endPoint x: 288, endPoint y: 79, distance: 147.2
click at [288, 79] on div "**********" at bounding box center [549, 255] width 1015 height 414
